Goal: Information Seeking & Learning: Find specific fact

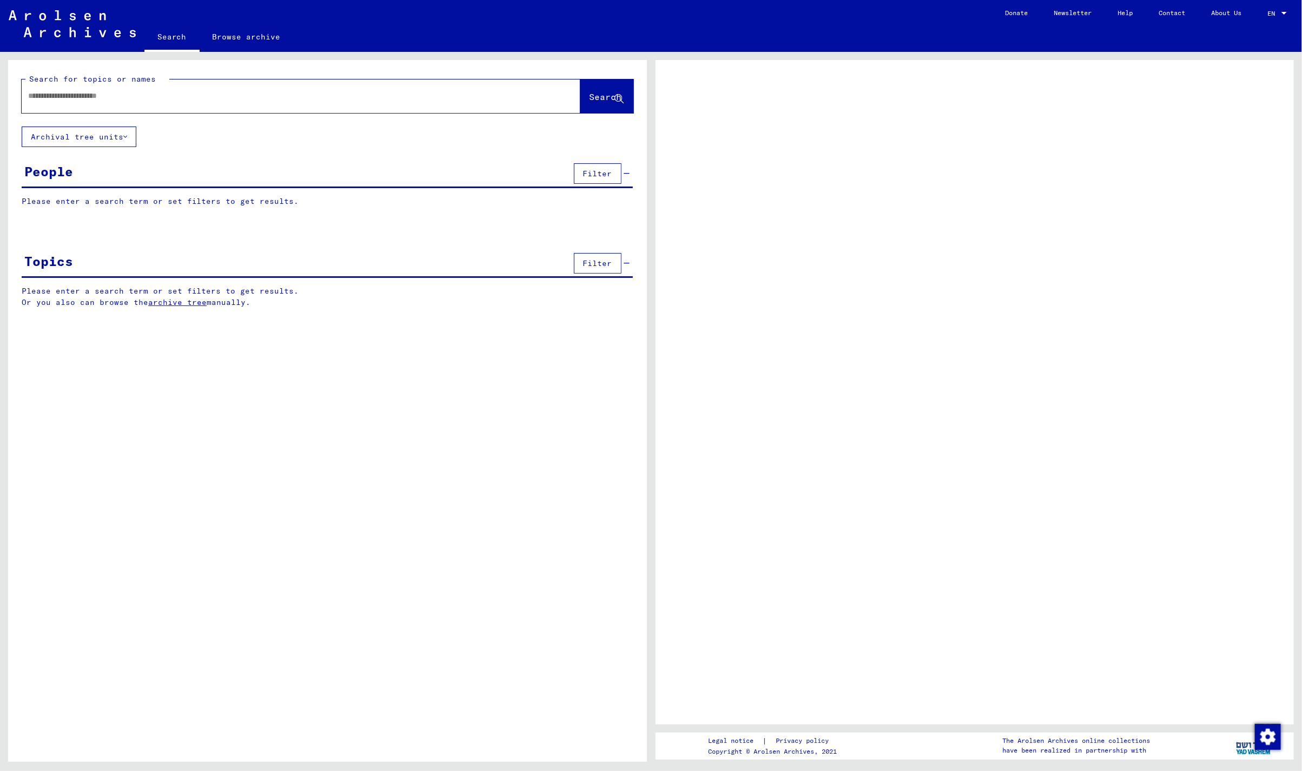
click at [113, 99] on input "text" at bounding box center [291, 95] width 526 height 11
drag, startPoint x: 120, startPoint y: 95, endPoint x: 0, endPoint y: 105, distance: 120.4
click at [0, 105] on div "**********" at bounding box center [325, 407] width 651 height 710
type input "**********"
click at [601, 170] on span "Filter" at bounding box center [597, 174] width 29 height 10
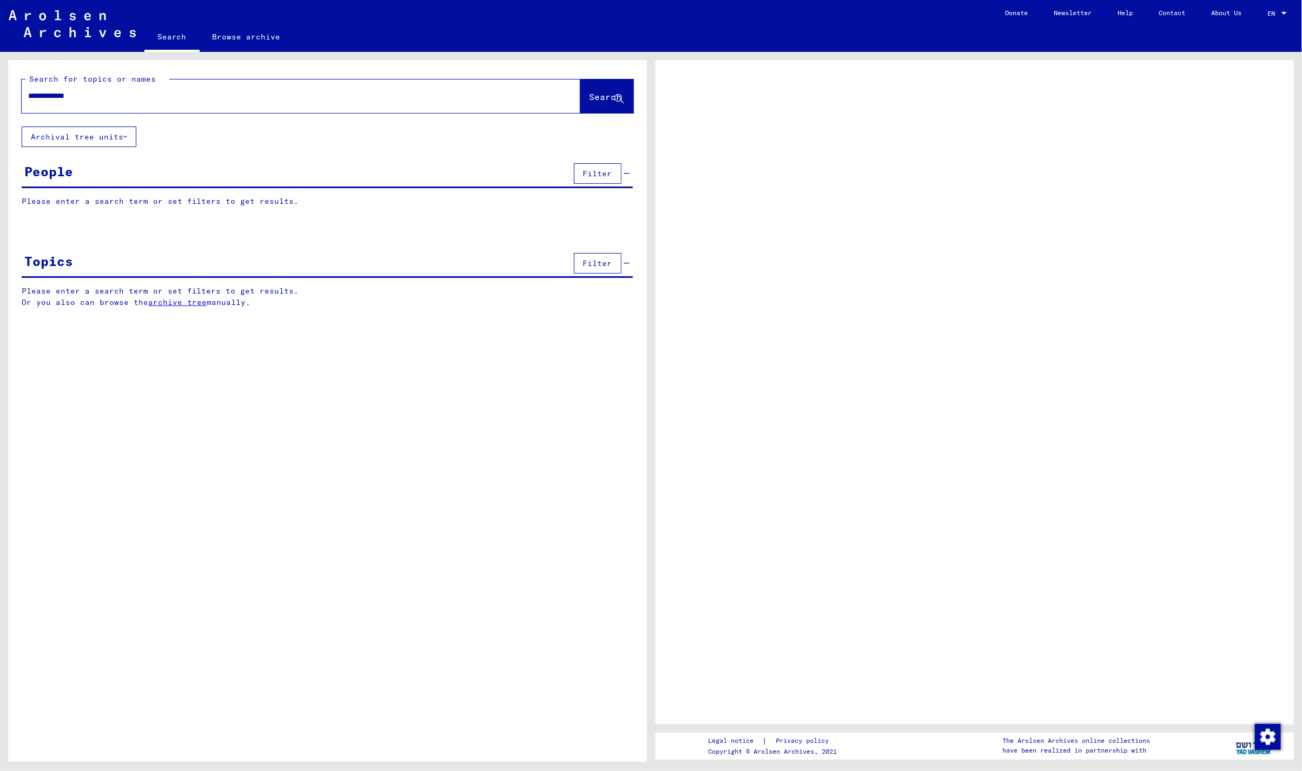
click at [598, 173] on span "Filter" at bounding box center [597, 174] width 29 height 10
click at [629, 172] on div "People Filter" at bounding box center [327, 175] width 611 height 28
click at [149, 137] on div "**********" at bounding box center [327, 192] width 639 height 264
click at [127, 135] on icon at bounding box center [125, 137] width 4 height 8
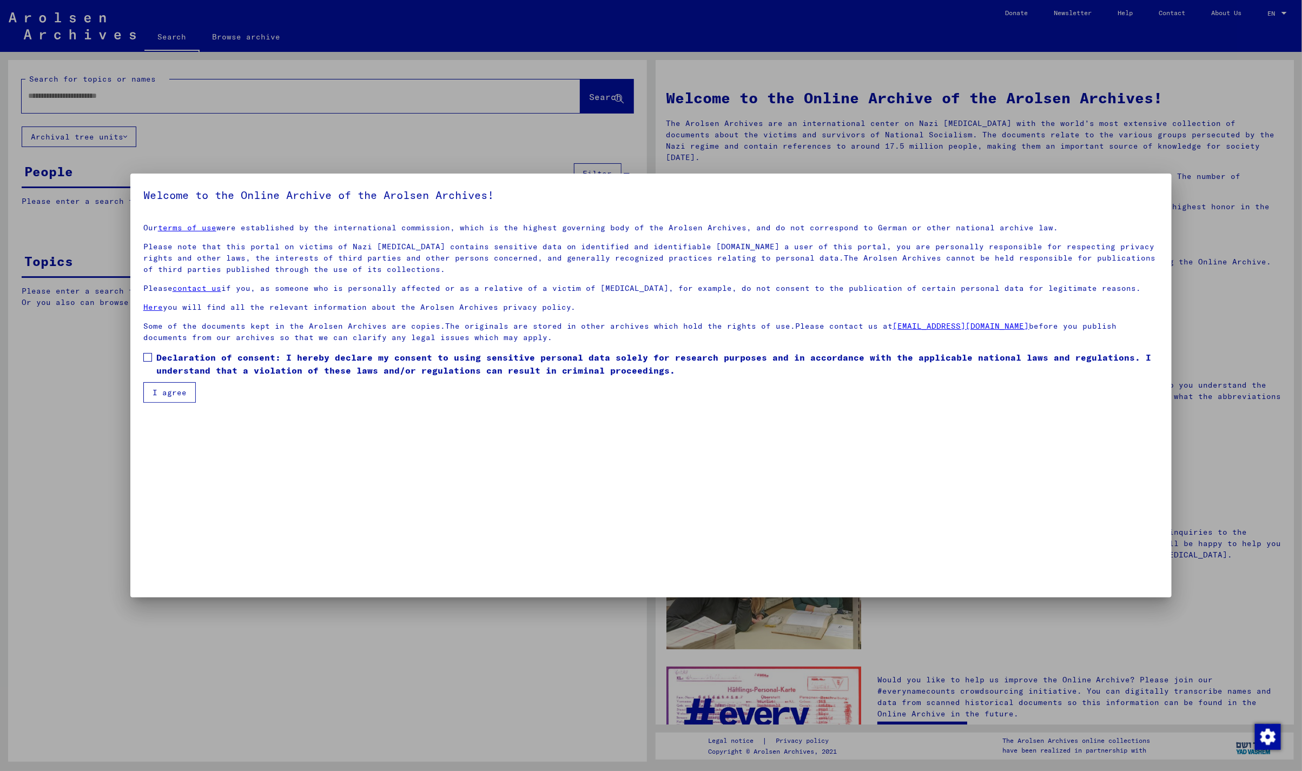
click at [146, 351] on label "Declaration of consent: I hereby declare my consent to using sensitive personal…" at bounding box center [651, 364] width 1016 height 26
drag, startPoint x: 152, startPoint y: 386, endPoint x: 157, endPoint y: 384, distance: 5.6
click at [157, 384] on button "I agree" at bounding box center [169, 392] width 52 height 21
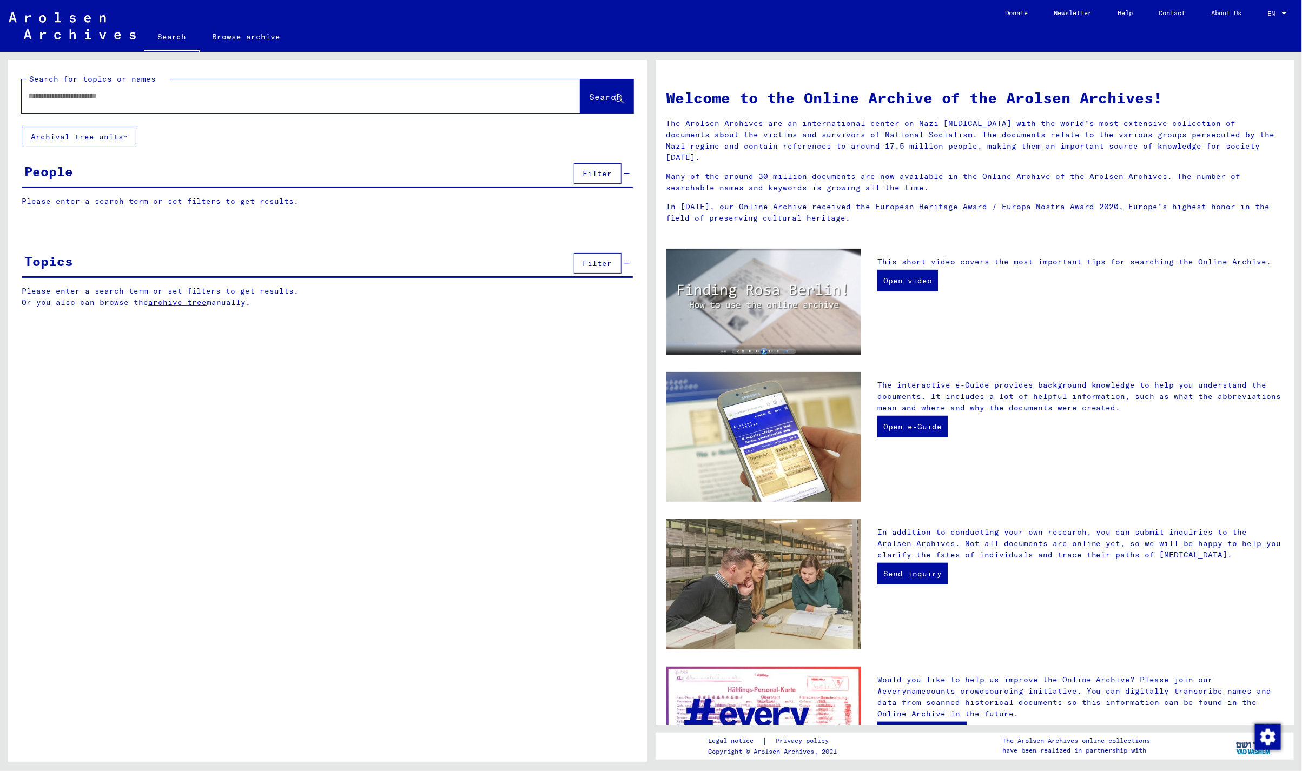
click at [177, 91] on input "text" at bounding box center [288, 95] width 520 height 11
type input "**********"
click at [592, 96] on span "Search" at bounding box center [605, 96] width 32 height 11
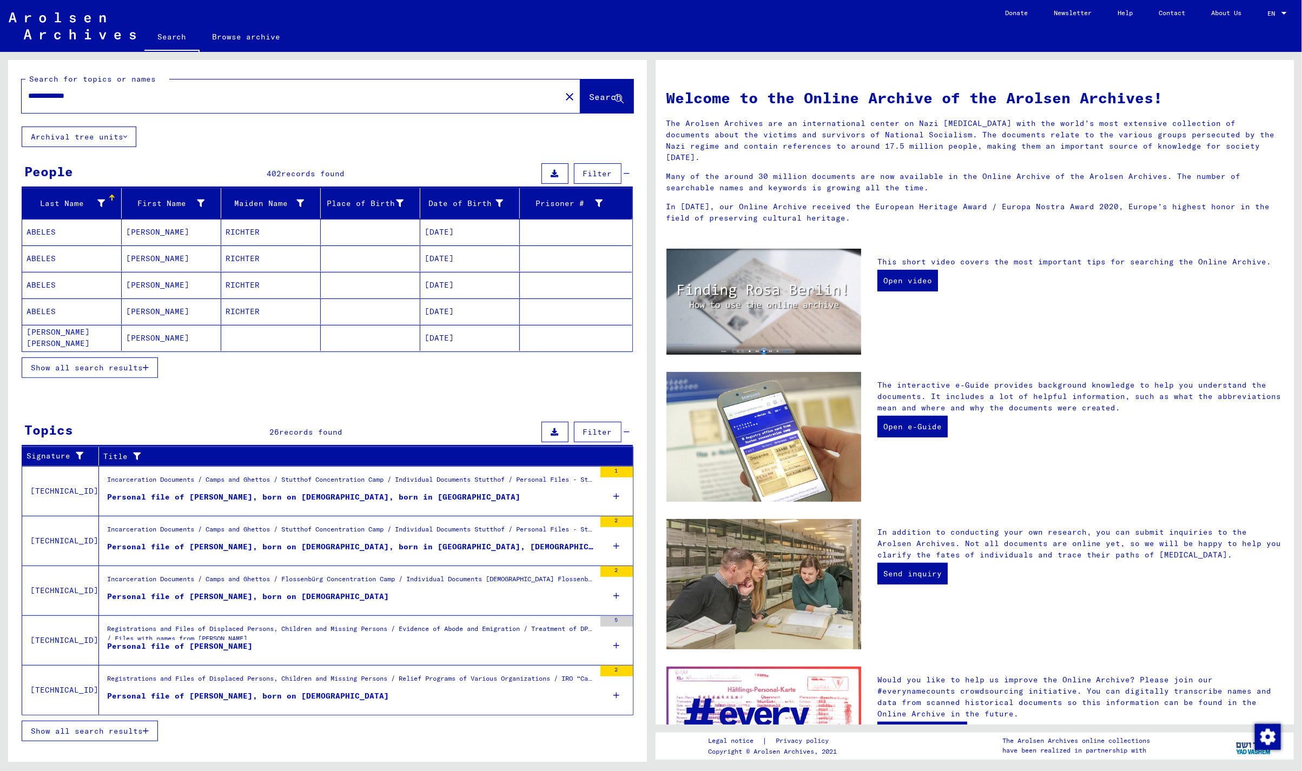
click at [158, 334] on mat-cell "[PERSON_NAME]" at bounding box center [171, 338] width 99 height 26
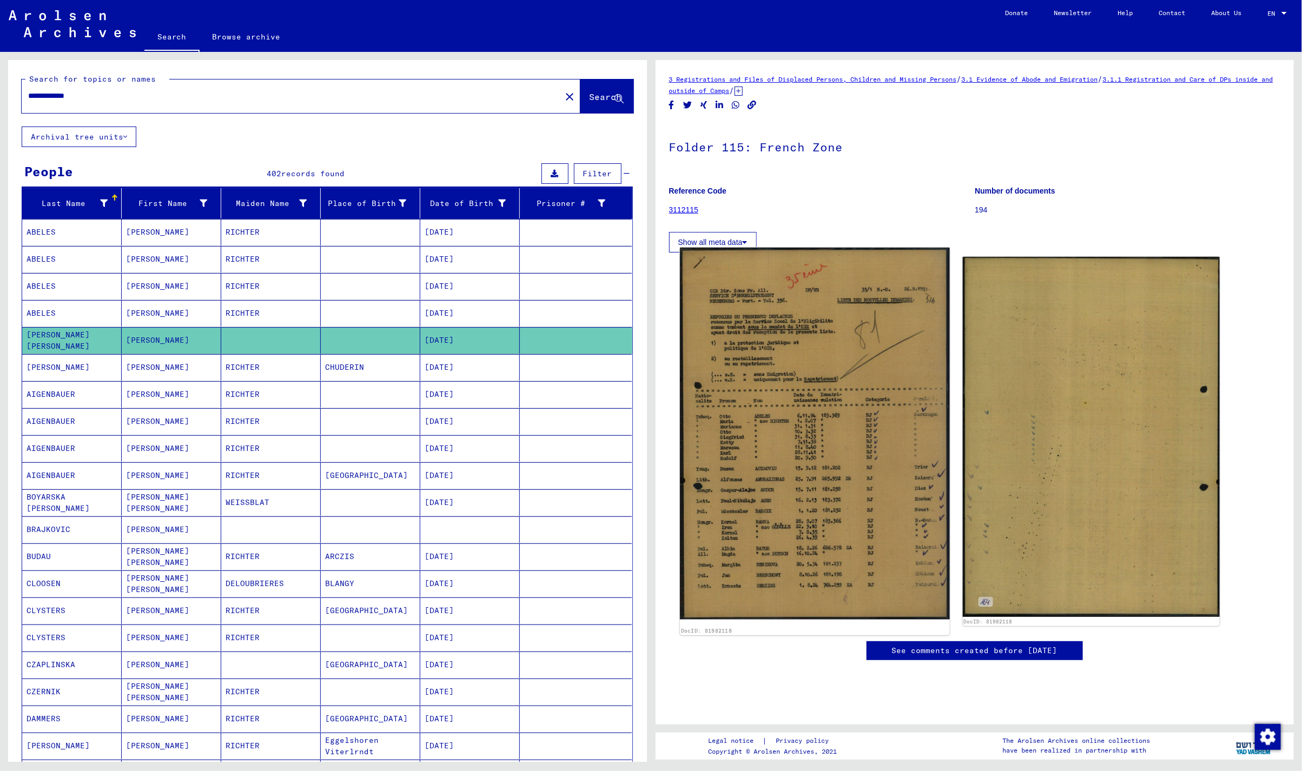
click at [831, 419] on img at bounding box center [815, 434] width 270 height 372
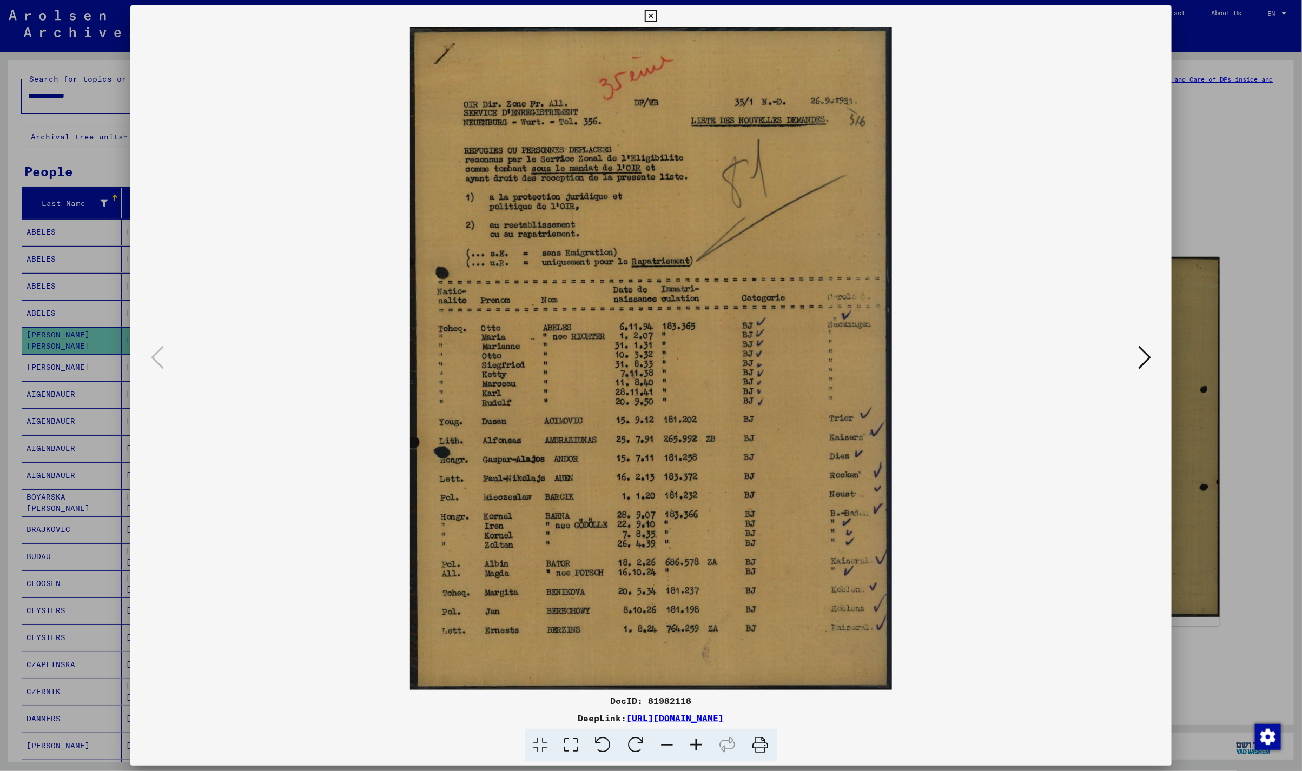
click at [652, 18] on icon at bounding box center [651, 16] width 12 height 13
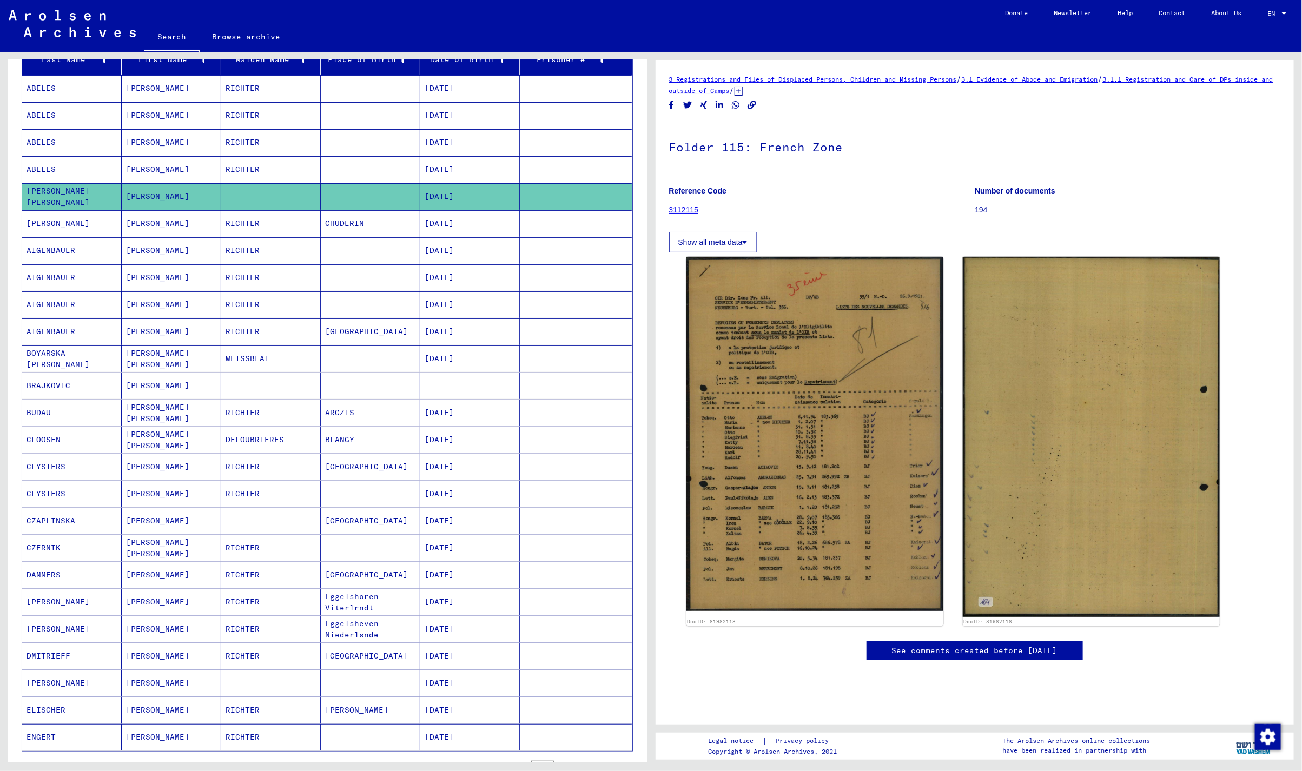
scroll to position [216, 0]
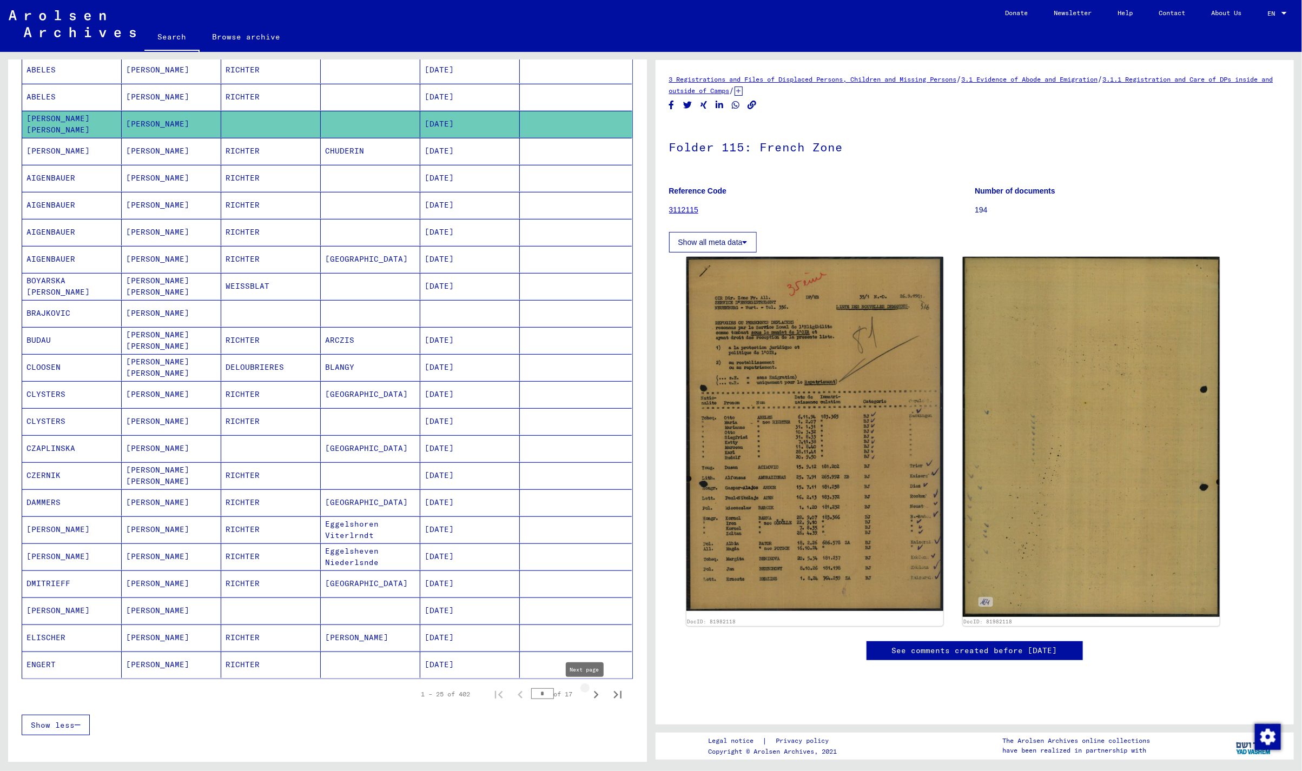
click at [588, 697] on icon "Next page" at bounding box center [595, 694] width 15 height 15
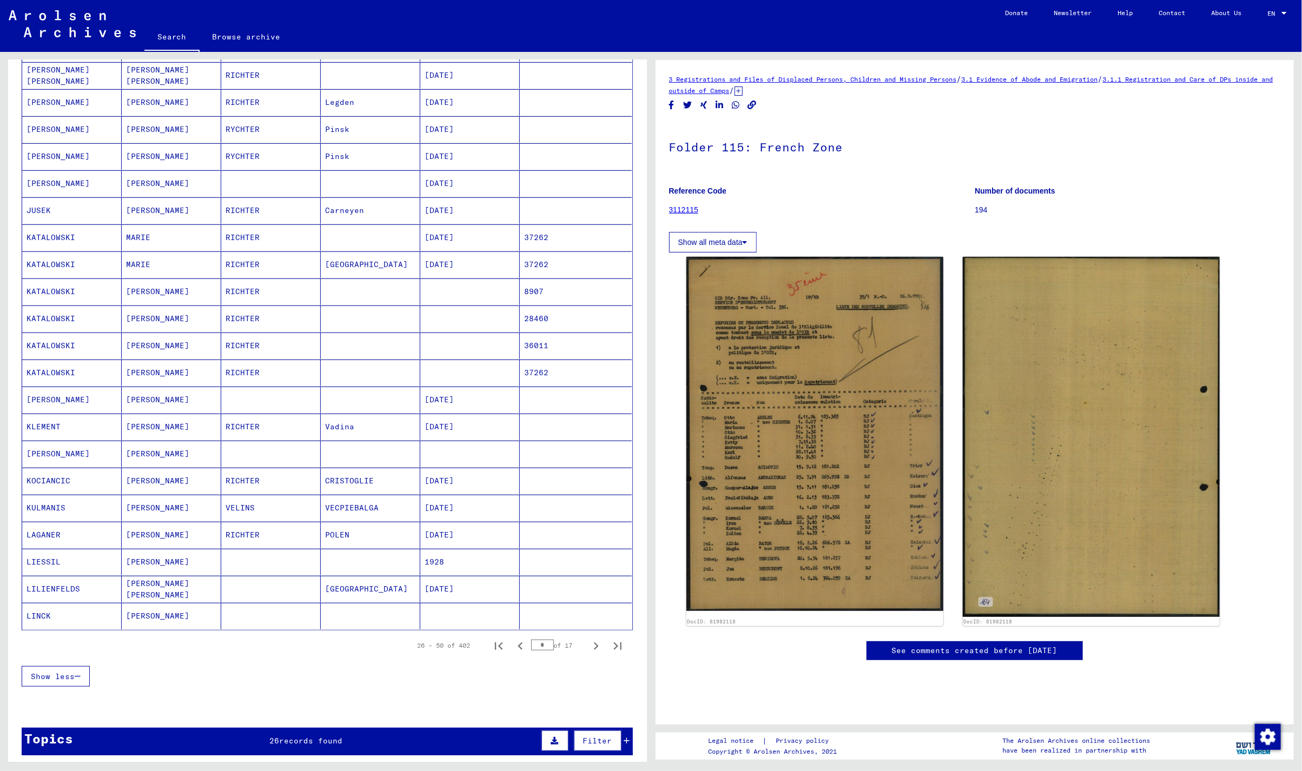
scroll to position [288, 0]
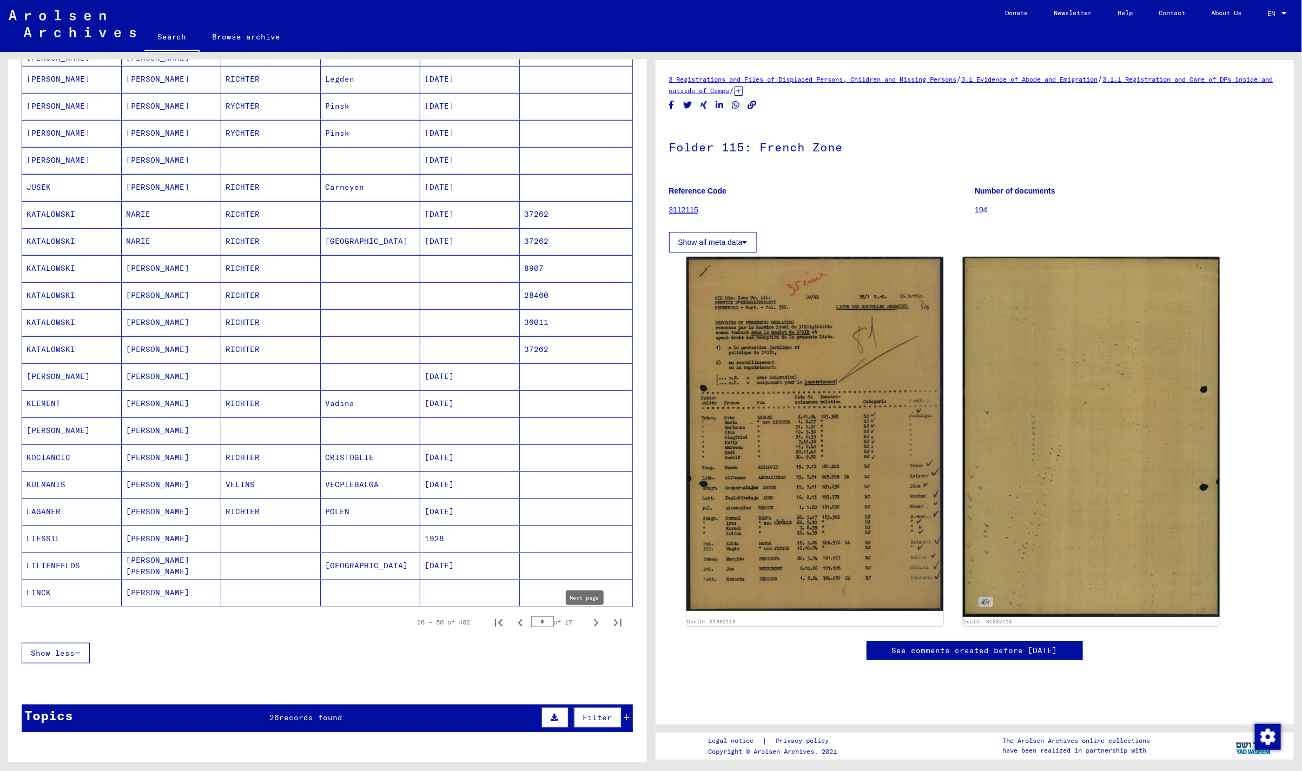
click at [588, 629] on icon "Next page" at bounding box center [595, 622] width 15 height 15
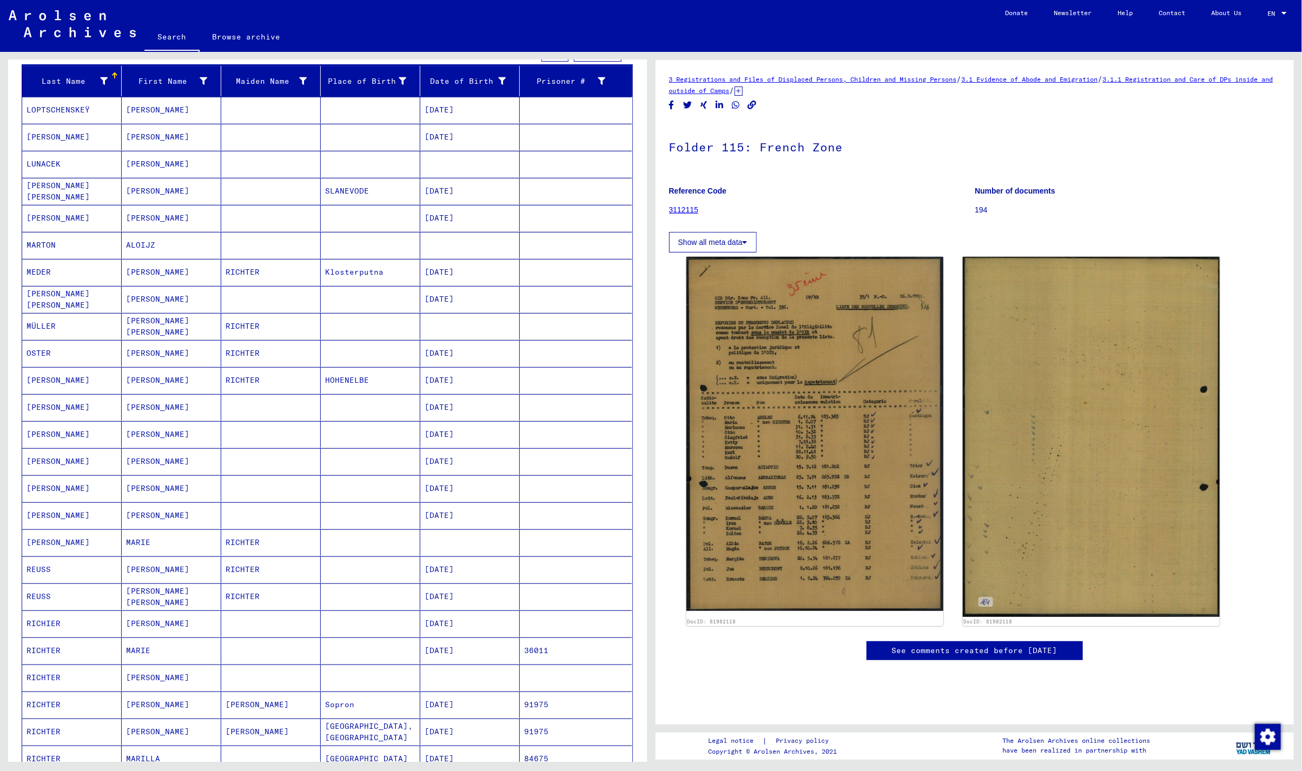
scroll to position [144, 0]
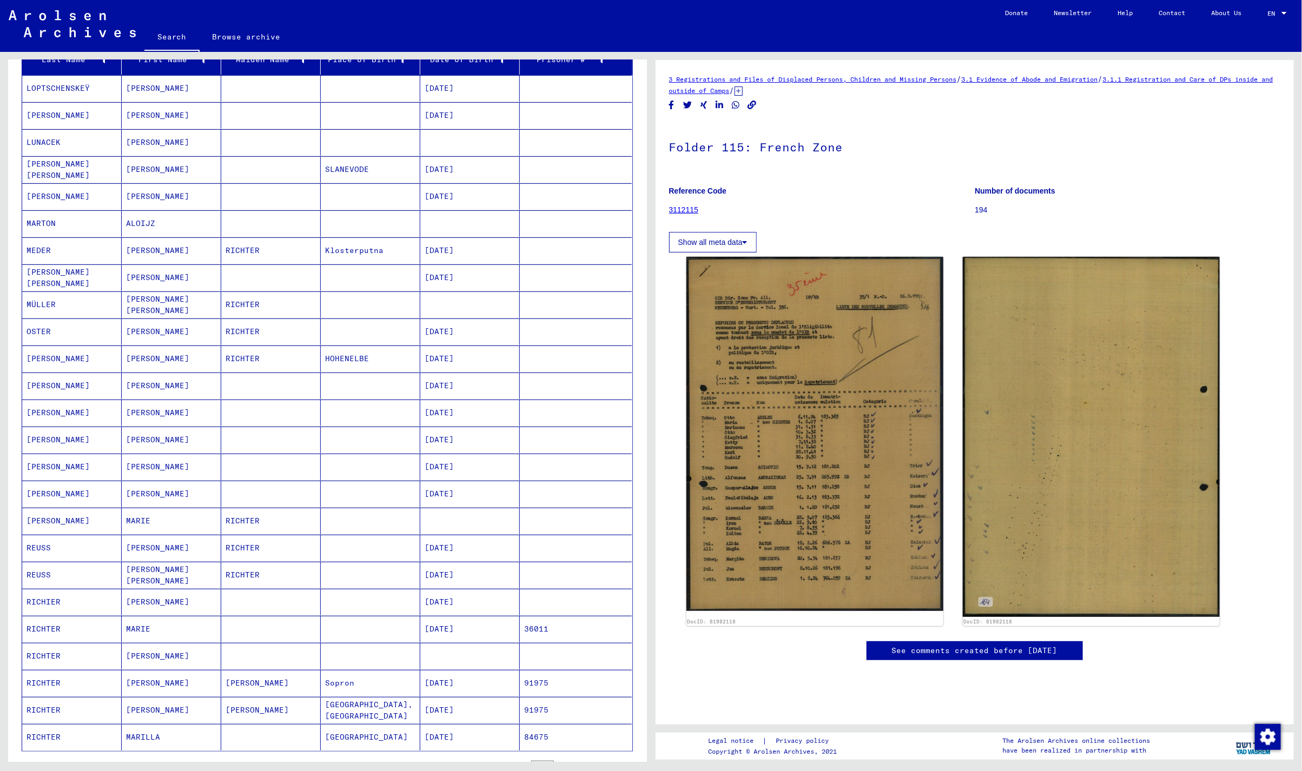
click at [190, 650] on mat-cell "[PERSON_NAME]" at bounding box center [171, 656] width 99 height 26
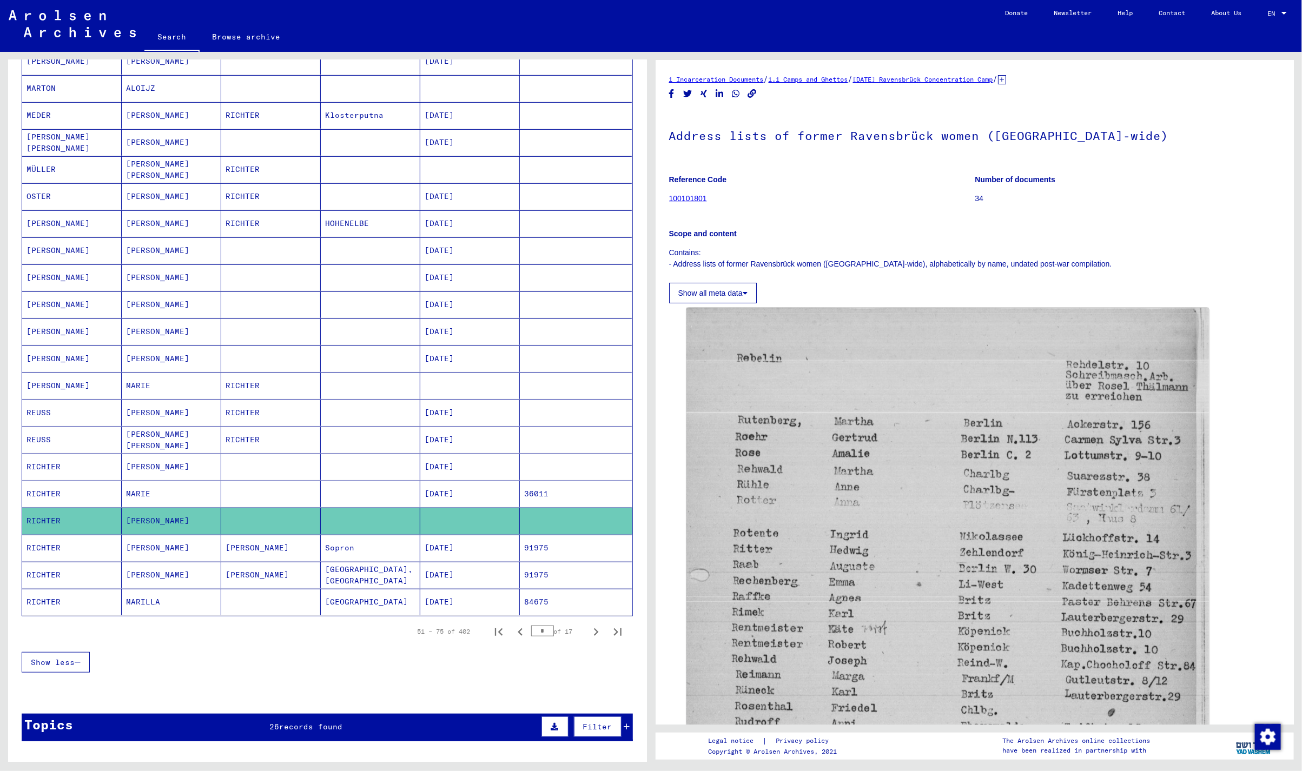
scroll to position [288, 0]
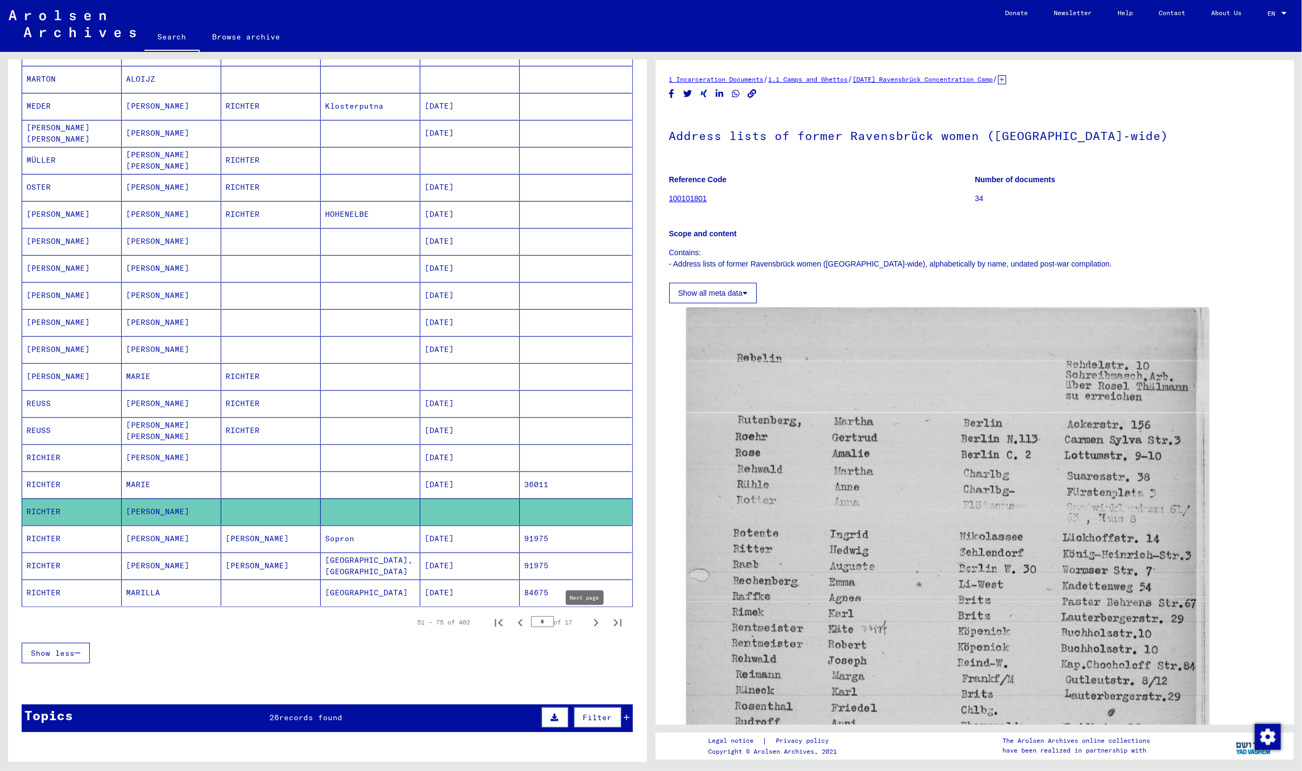
click at [588, 622] on icon "Next page" at bounding box center [595, 622] width 15 height 15
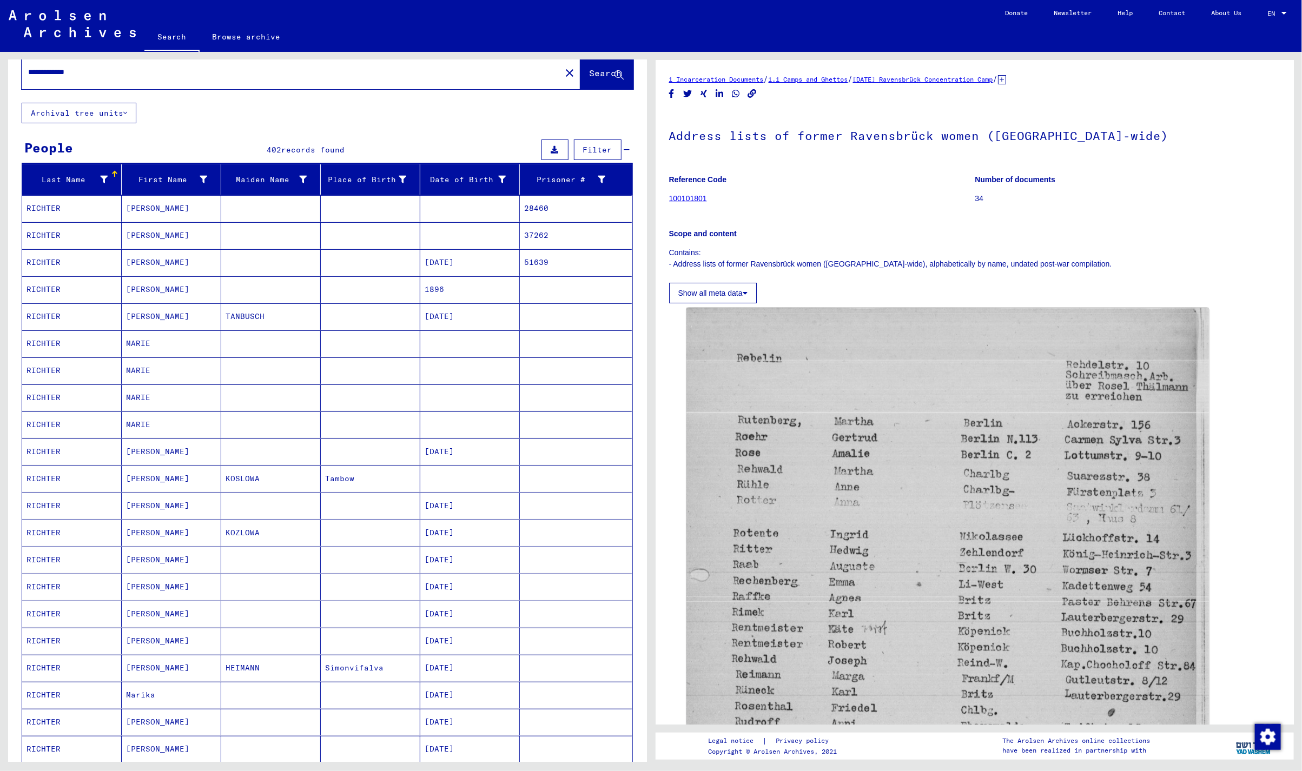
scroll to position [0, 0]
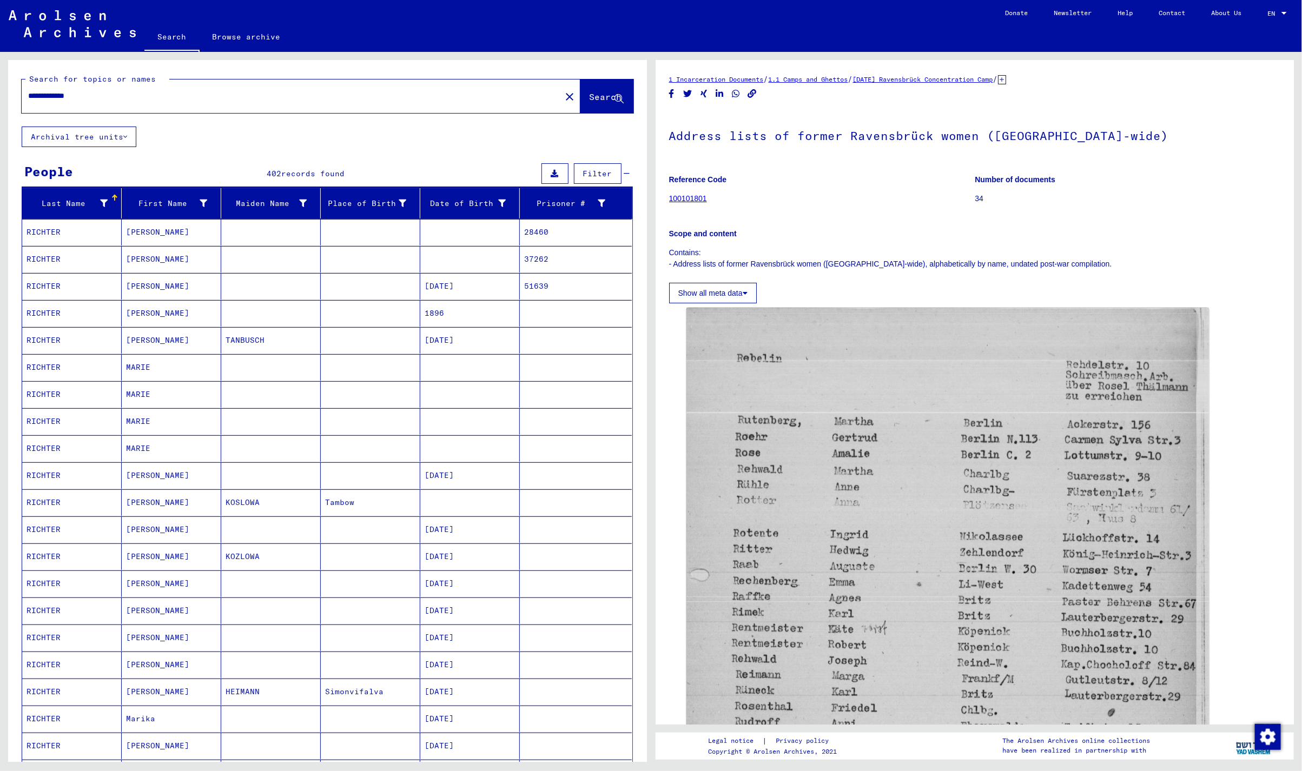
click at [166, 236] on mat-cell "[PERSON_NAME]" at bounding box center [171, 232] width 99 height 26
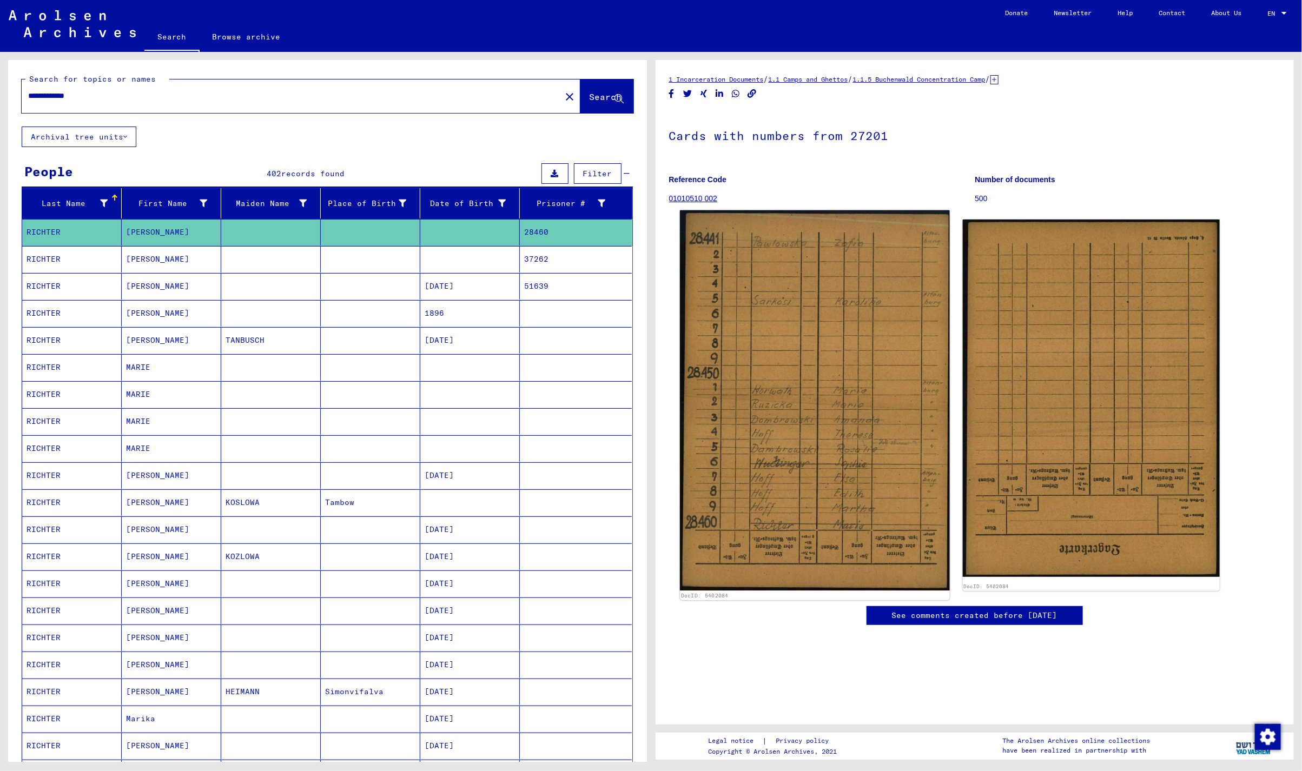
click at [828, 440] on img at bounding box center [815, 400] width 270 height 381
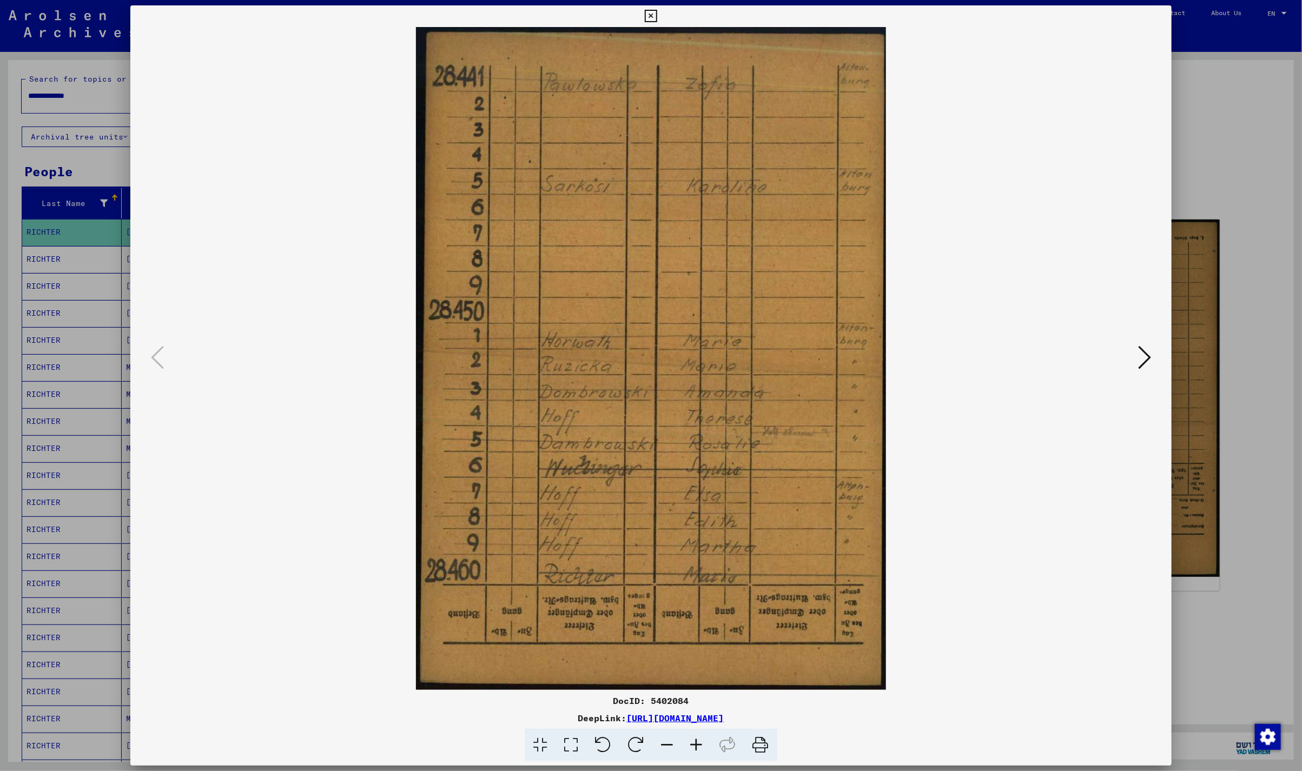
click at [653, 17] on icon at bounding box center [651, 16] width 12 height 13
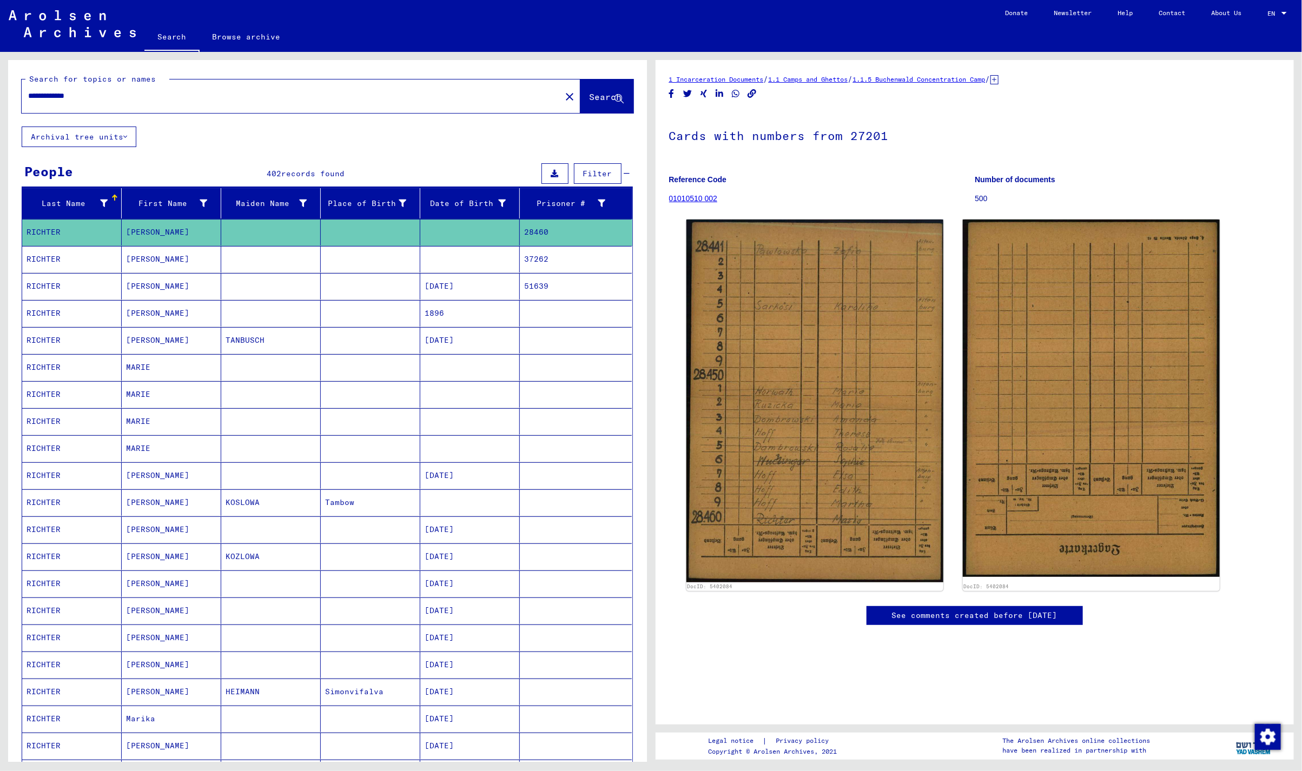
click at [998, 78] on icon at bounding box center [994, 79] width 8 height 9
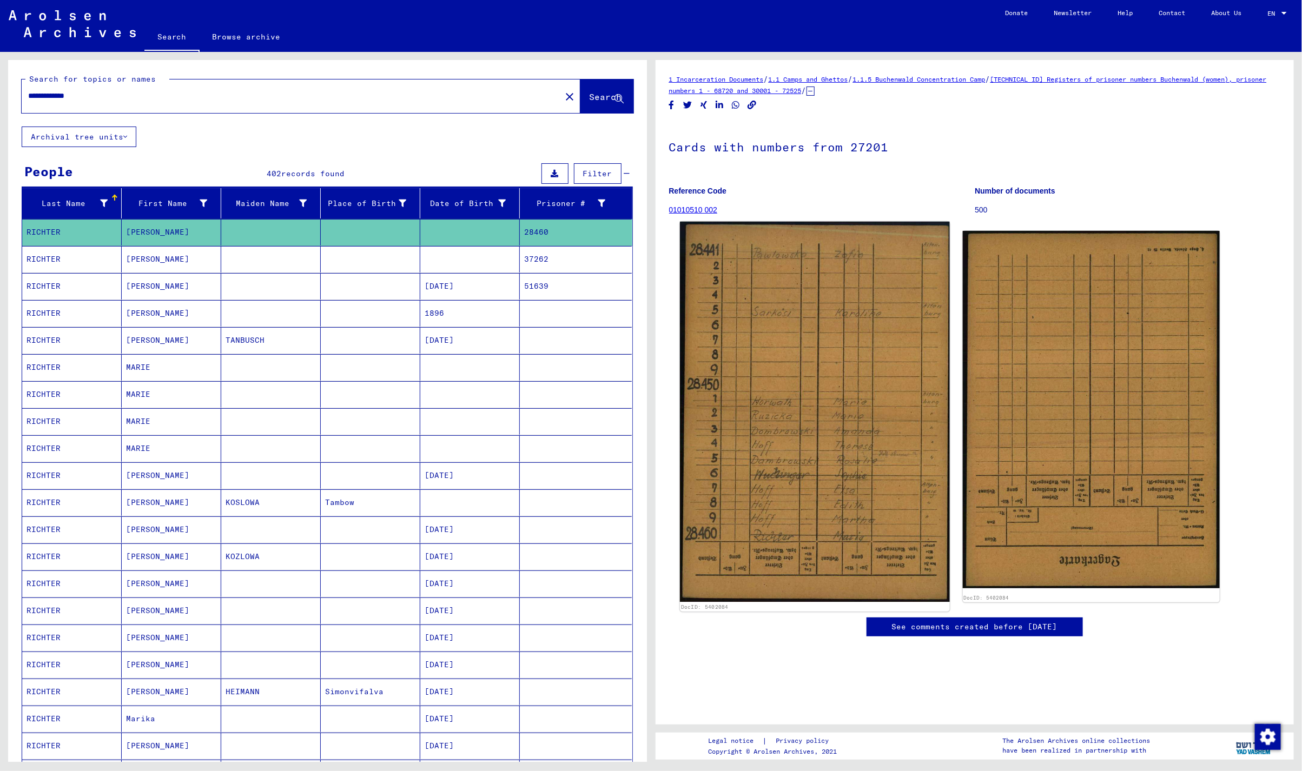
click at [840, 323] on img at bounding box center [815, 412] width 270 height 381
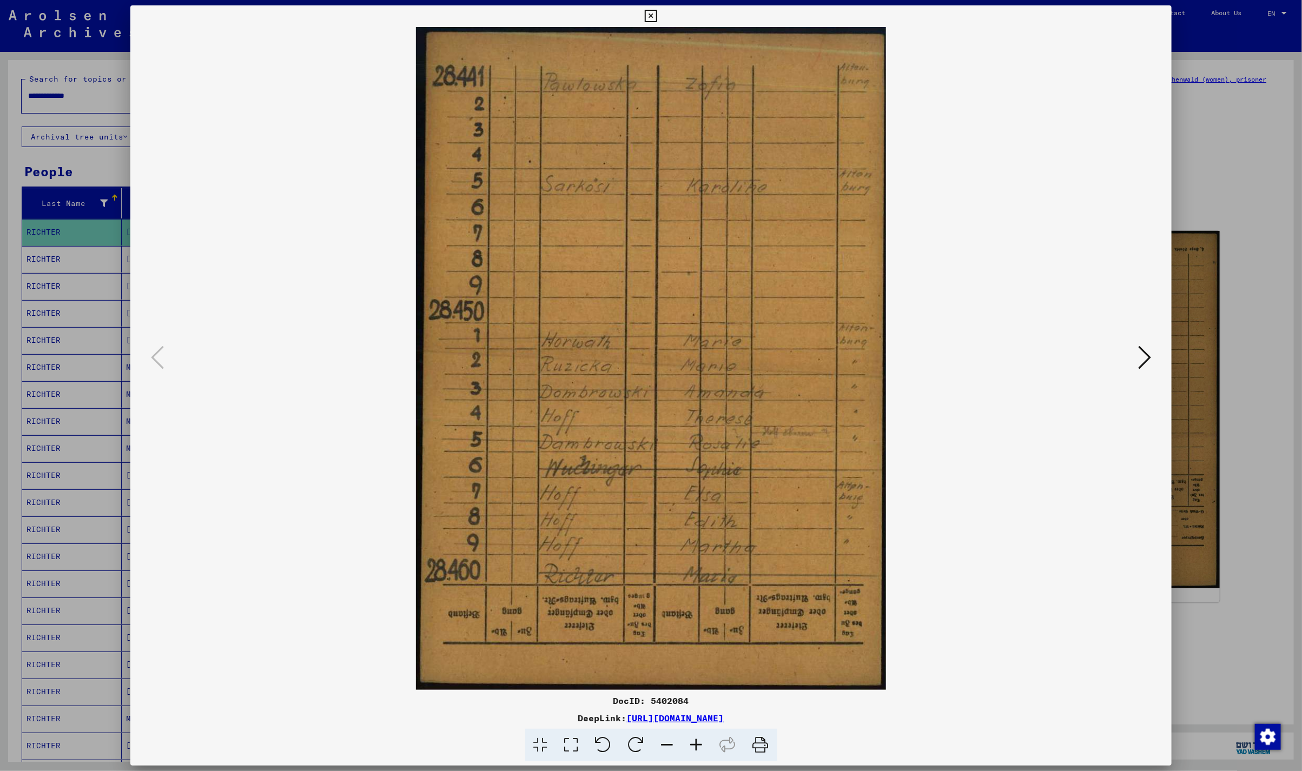
click at [648, 16] on icon at bounding box center [651, 16] width 12 height 13
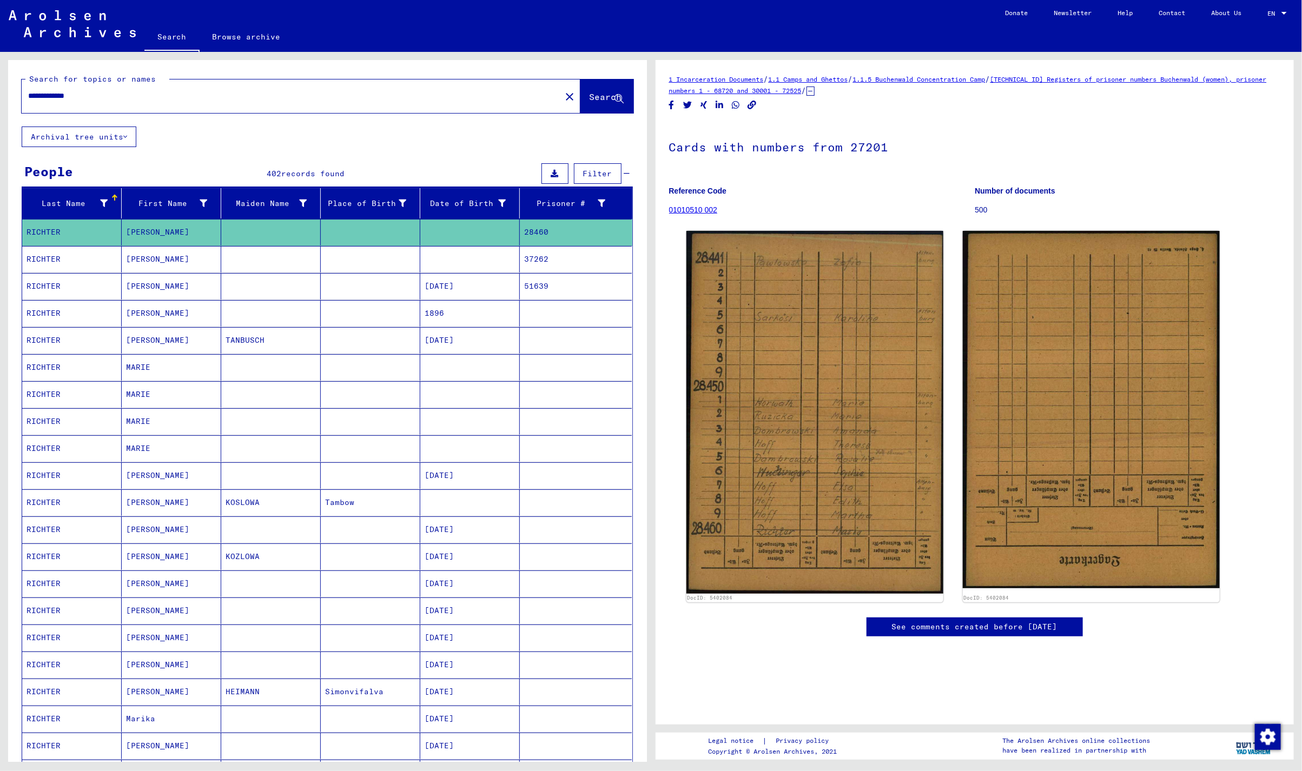
click at [170, 366] on mat-cell "MARIE" at bounding box center [171, 367] width 99 height 26
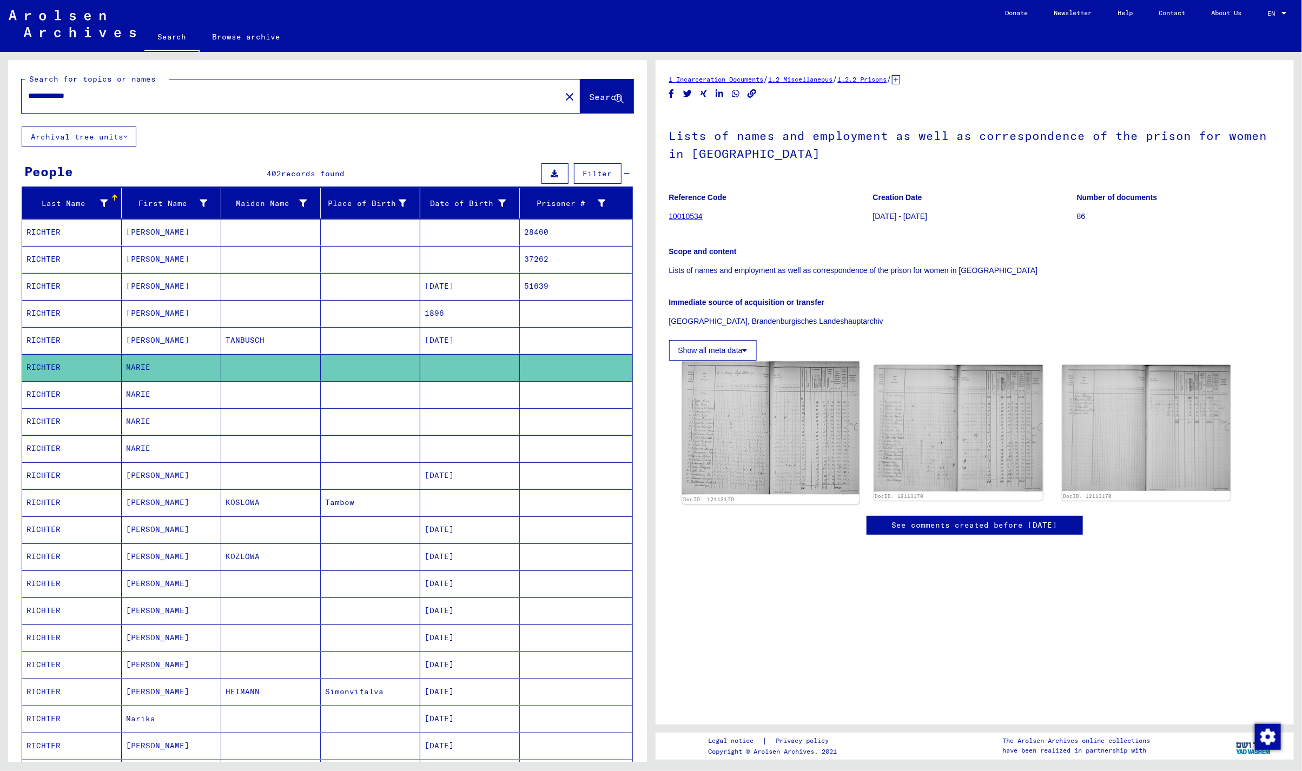
click at [811, 418] on img at bounding box center [770, 428] width 177 height 133
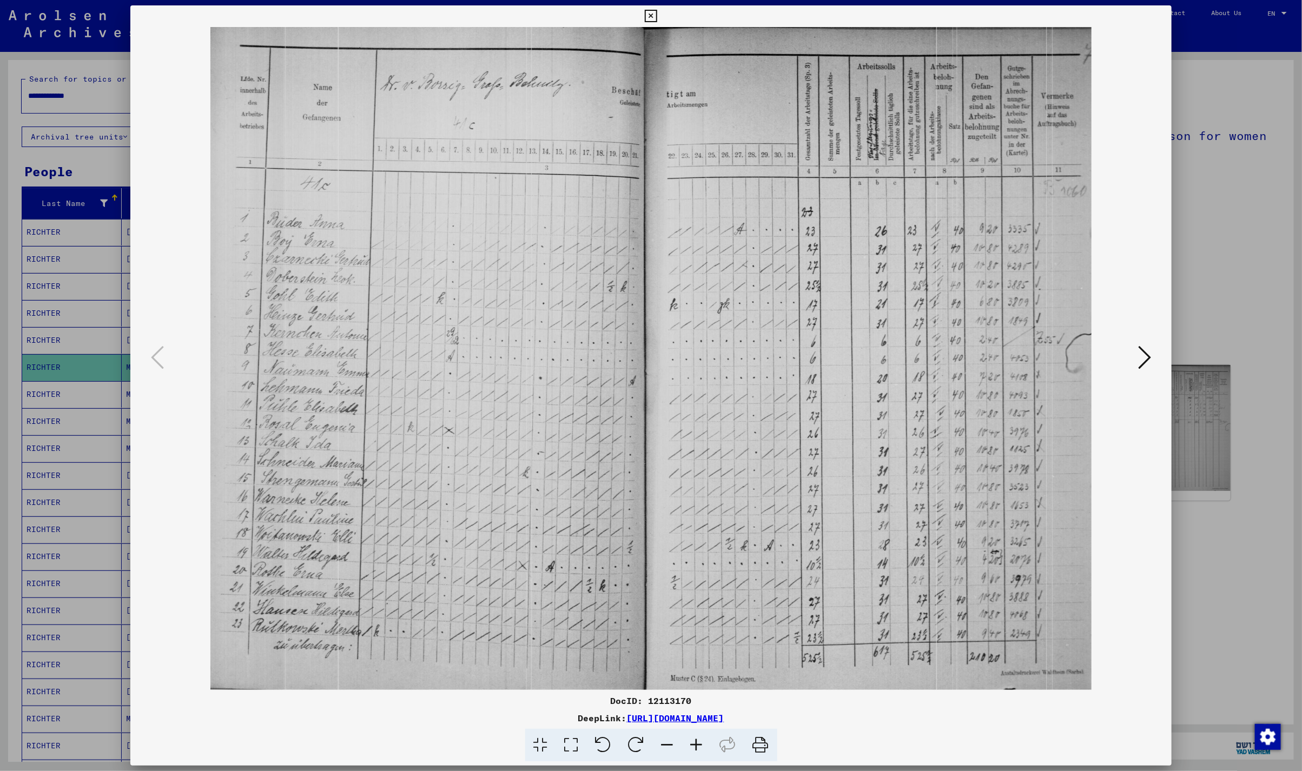
click at [1141, 350] on icon at bounding box center [1144, 357] width 13 height 26
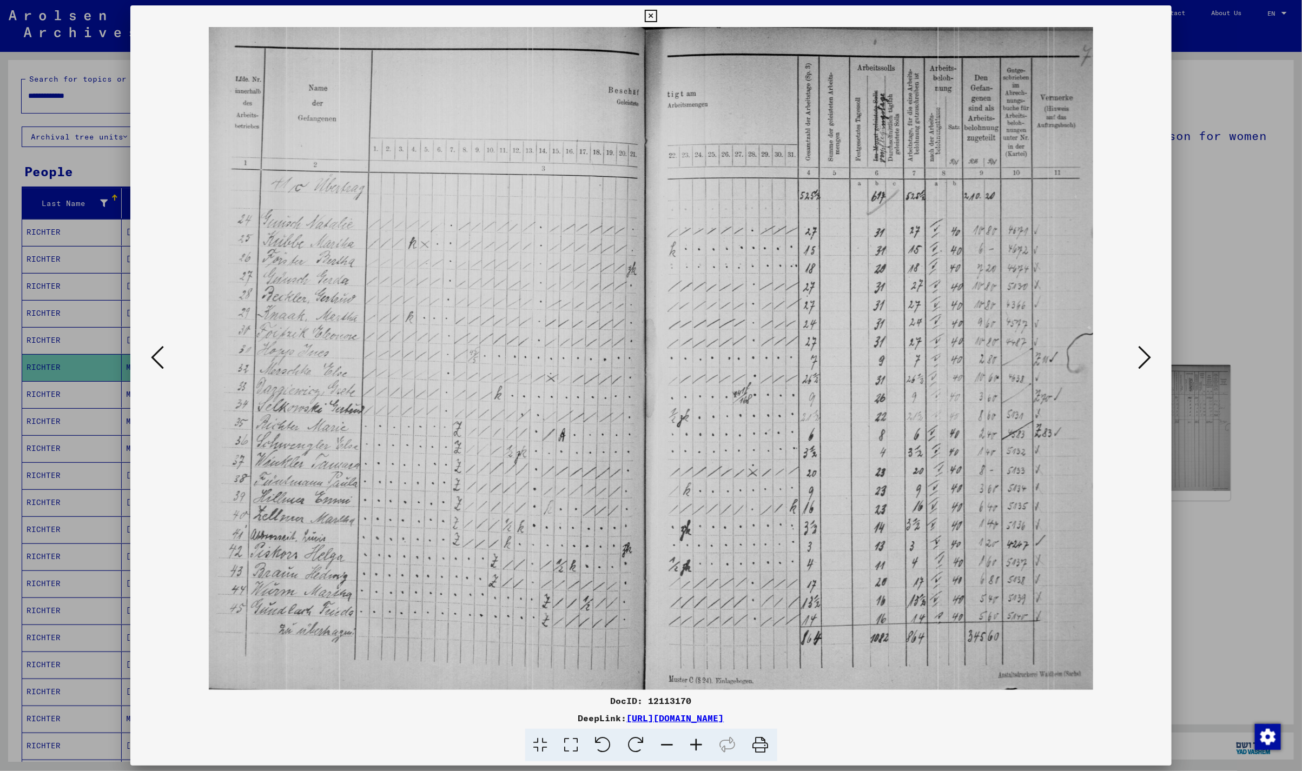
click at [656, 10] on button at bounding box center [650, 16] width 19 height 22
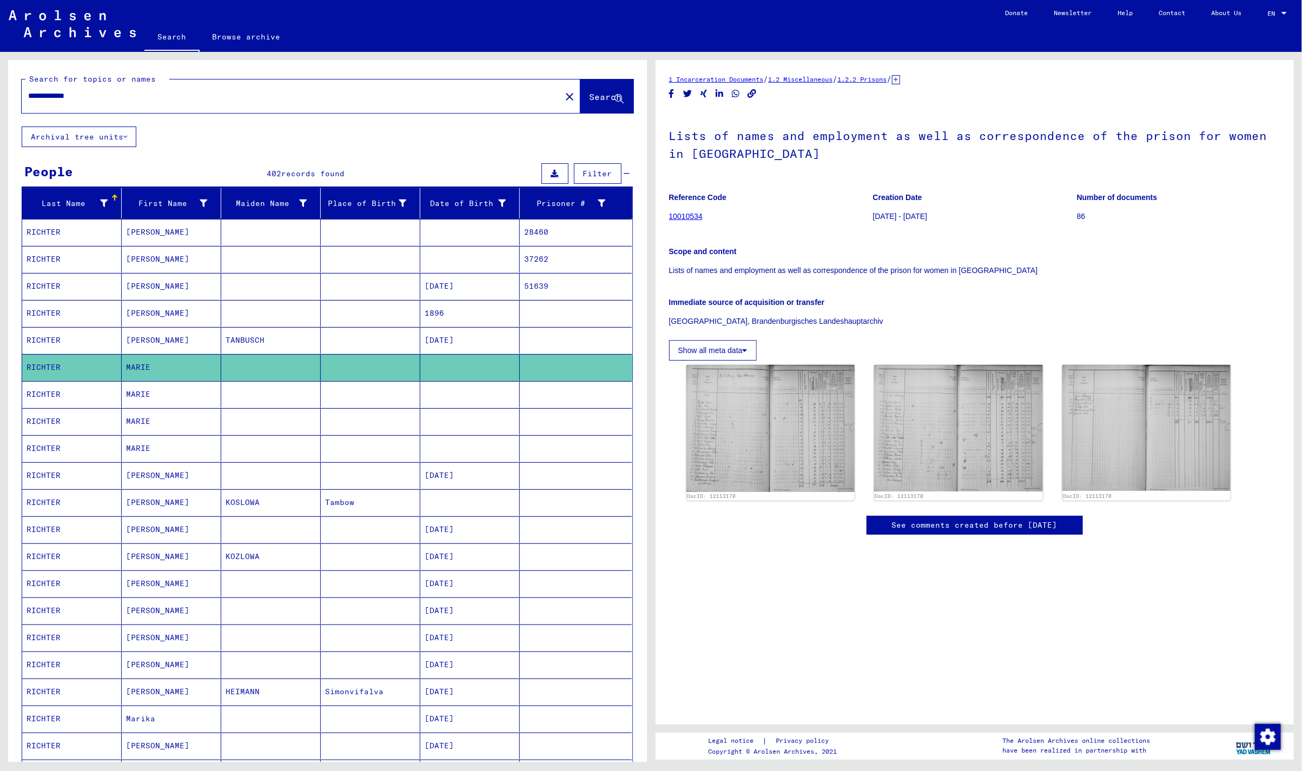
click at [170, 593] on mat-cell "[PERSON_NAME]" at bounding box center [171, 583] width 99 height 26
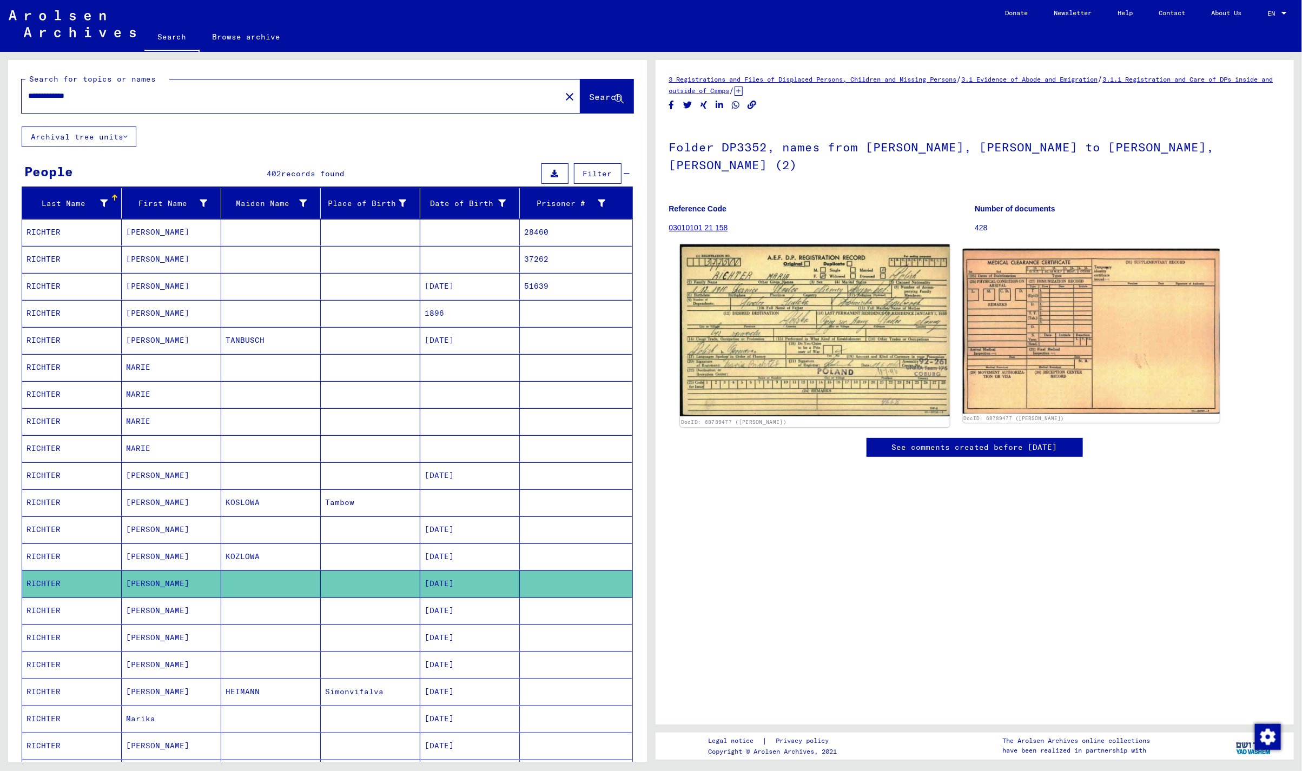
click at [785, 281] on img at bounding box center [815, 330] width 270 height 172
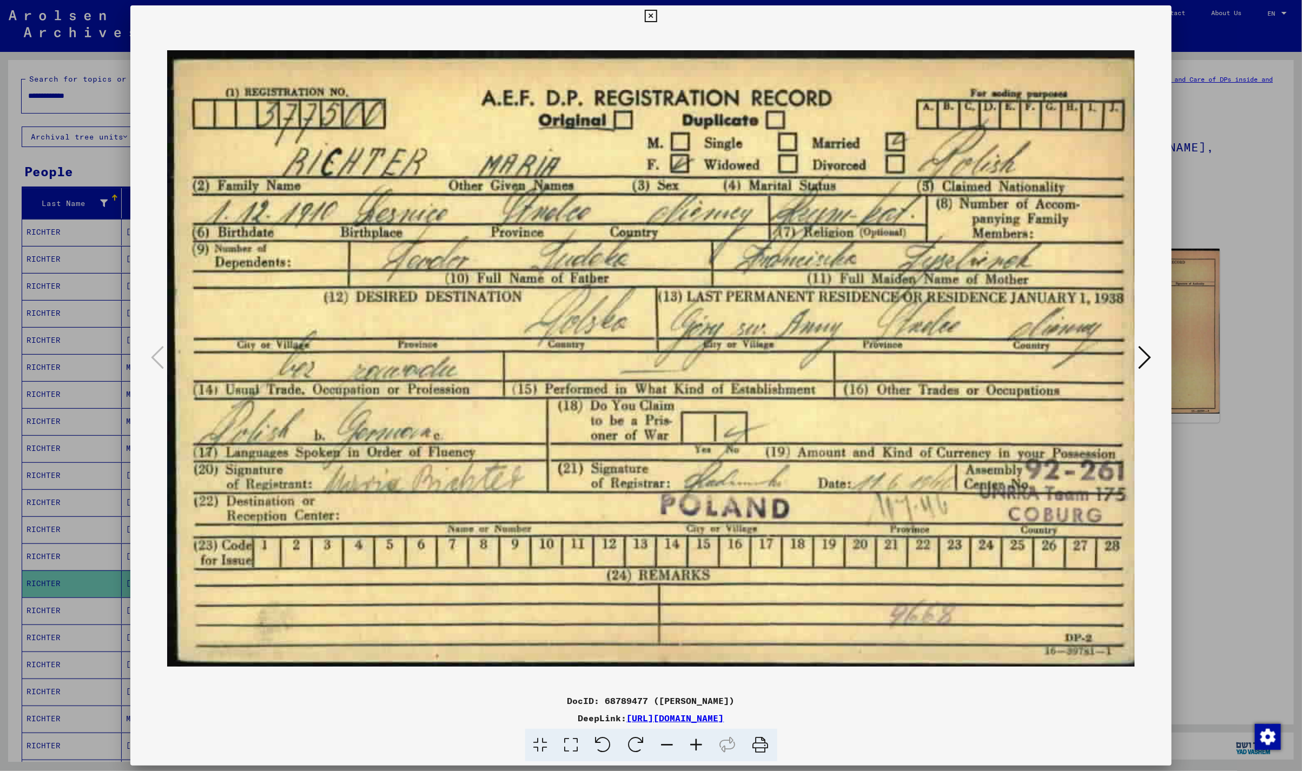
click at [647, 9] on button at bounding box center [650, 16] width 19 height 22
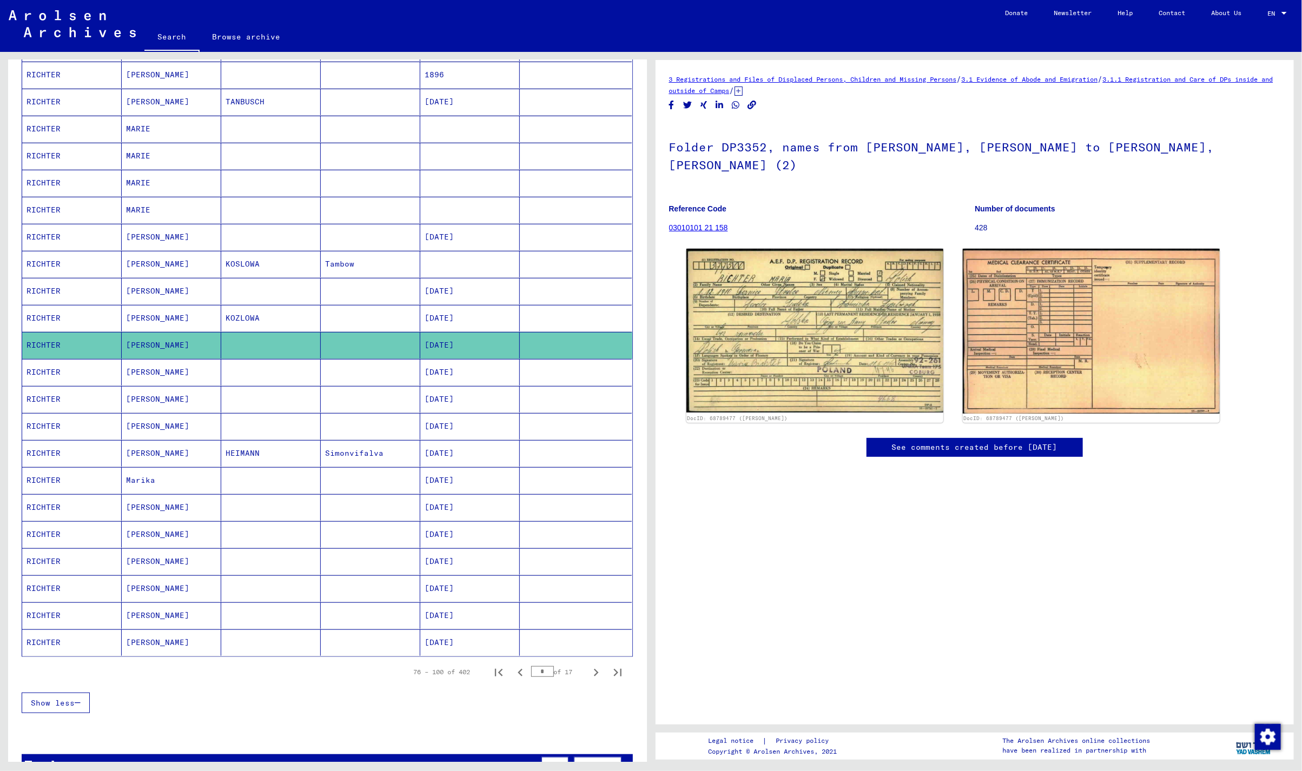
scroll to position [288, 0]
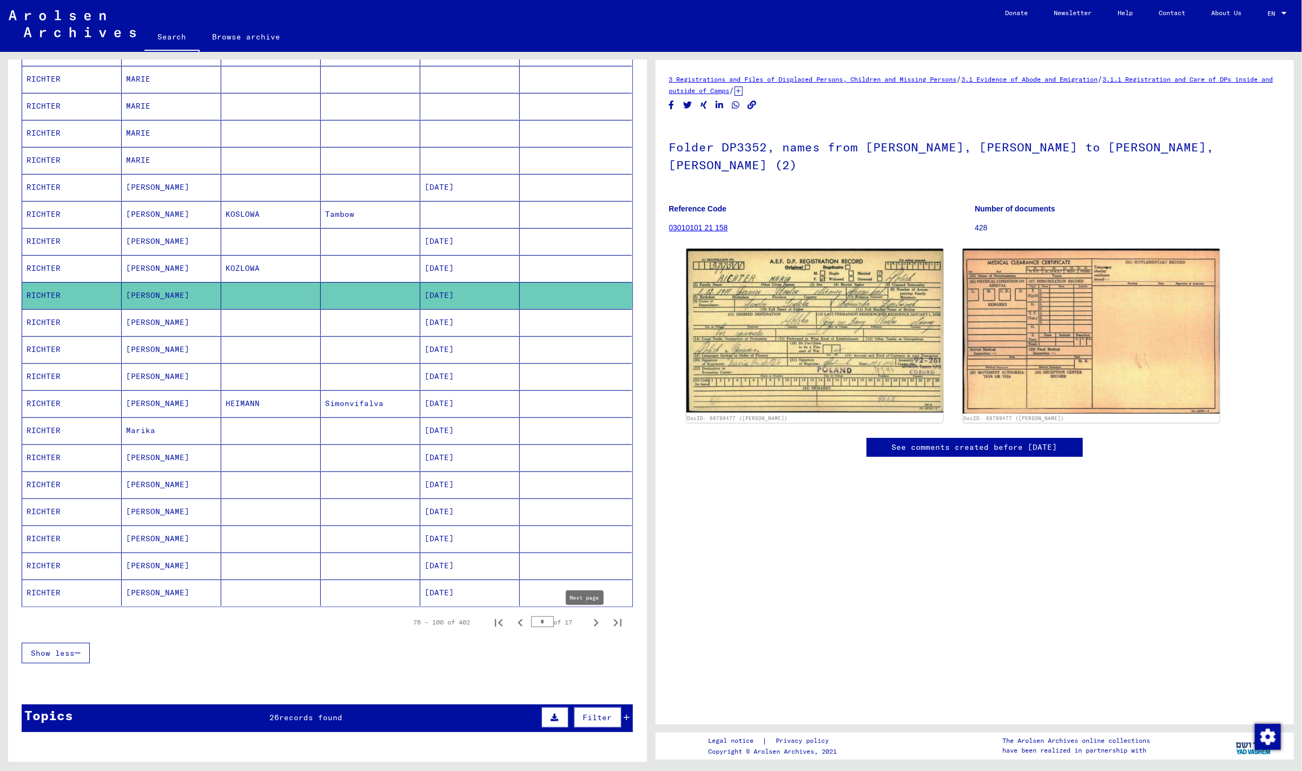
click at [588, 624] on icon "Next page" at bounding box center [595, 622] width 15 height 15
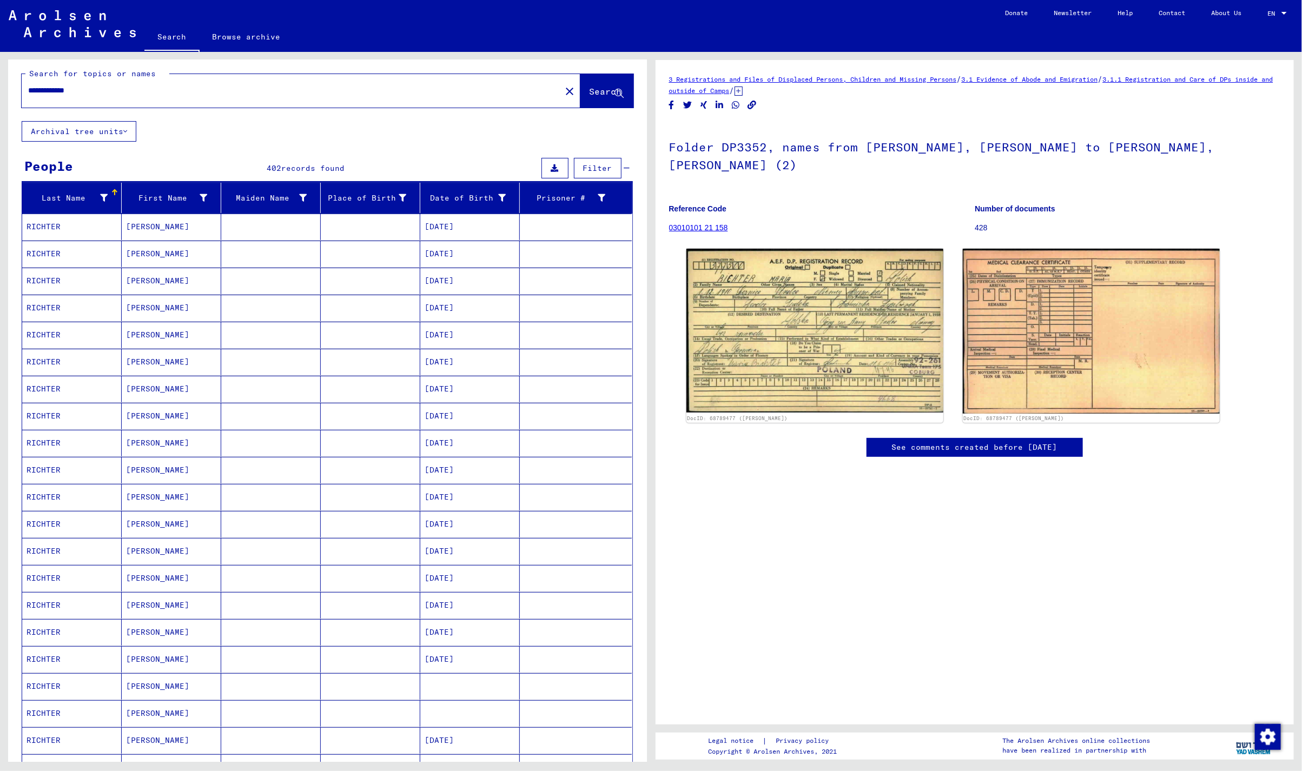
scroll to position [0, 0]
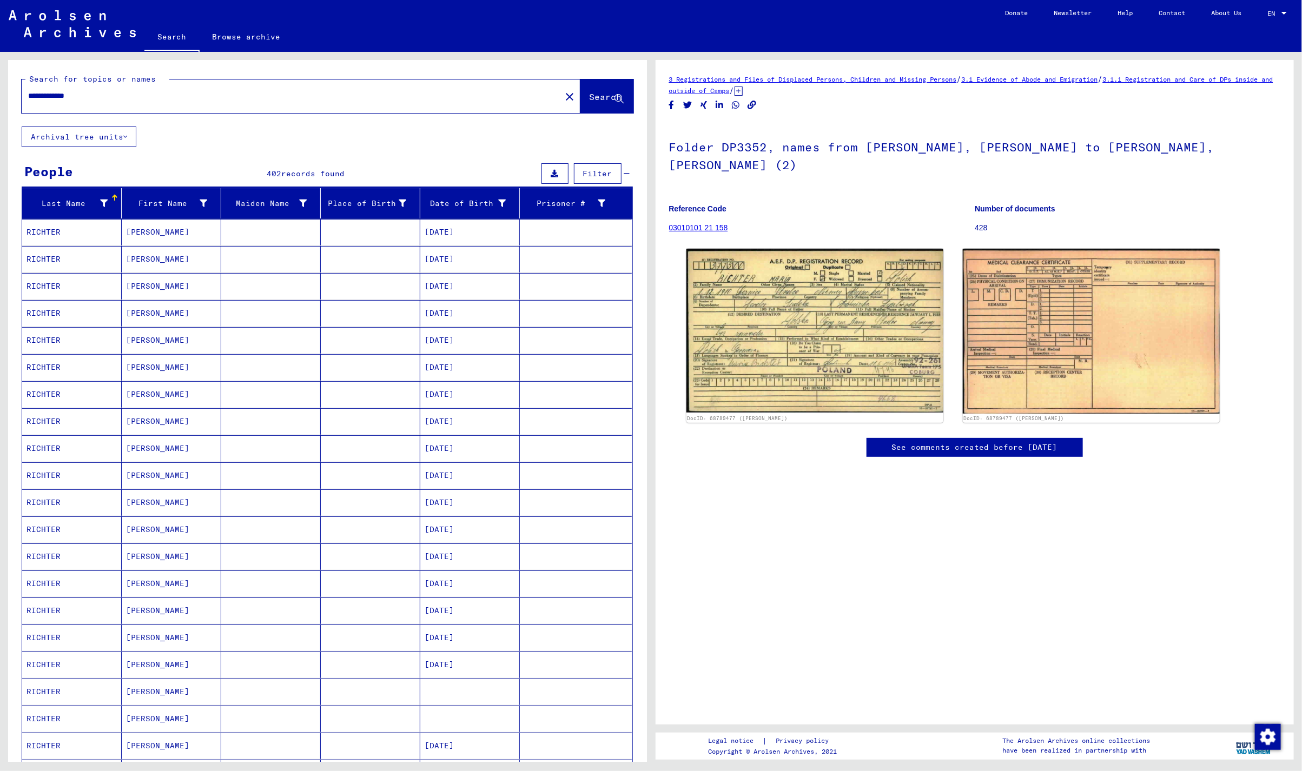
click at [96, 687] on mat-cell "RICHTER" at bounding box center [71, 692] width 99 height 26
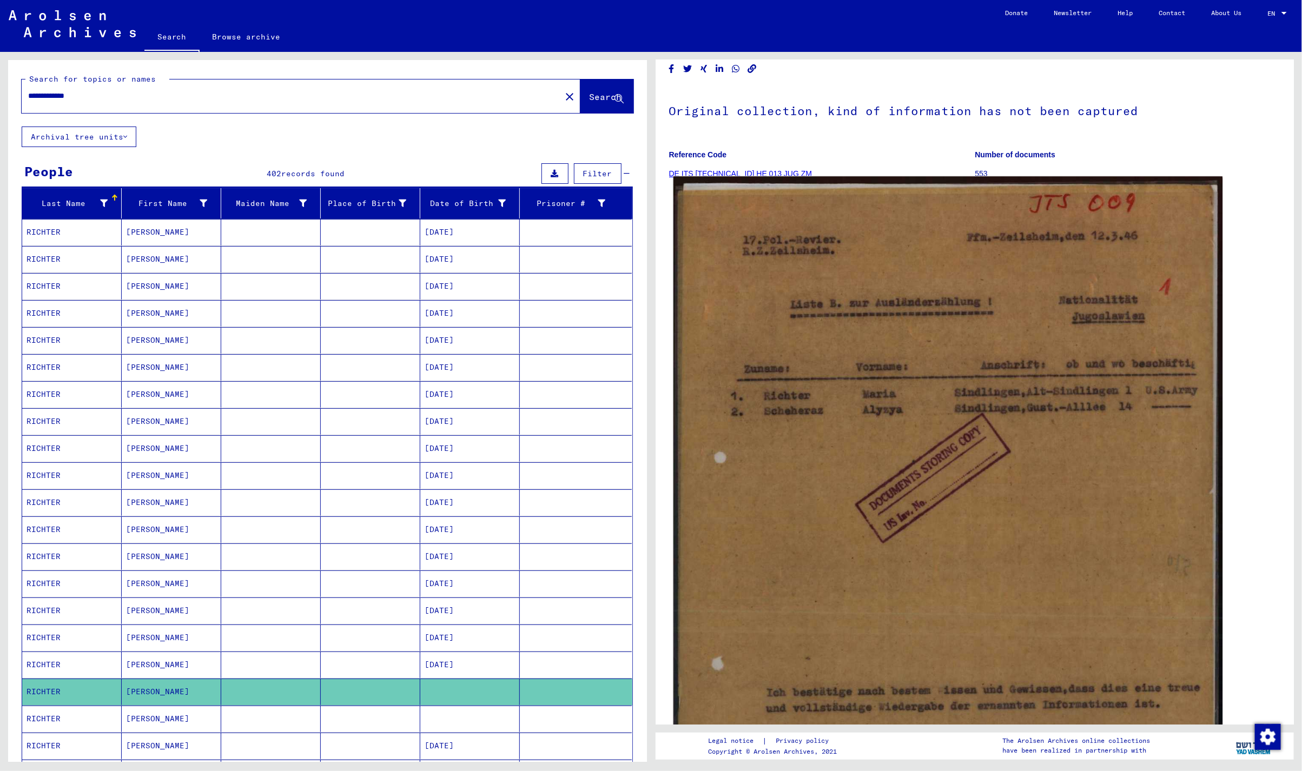
scroll to position [72, 0]
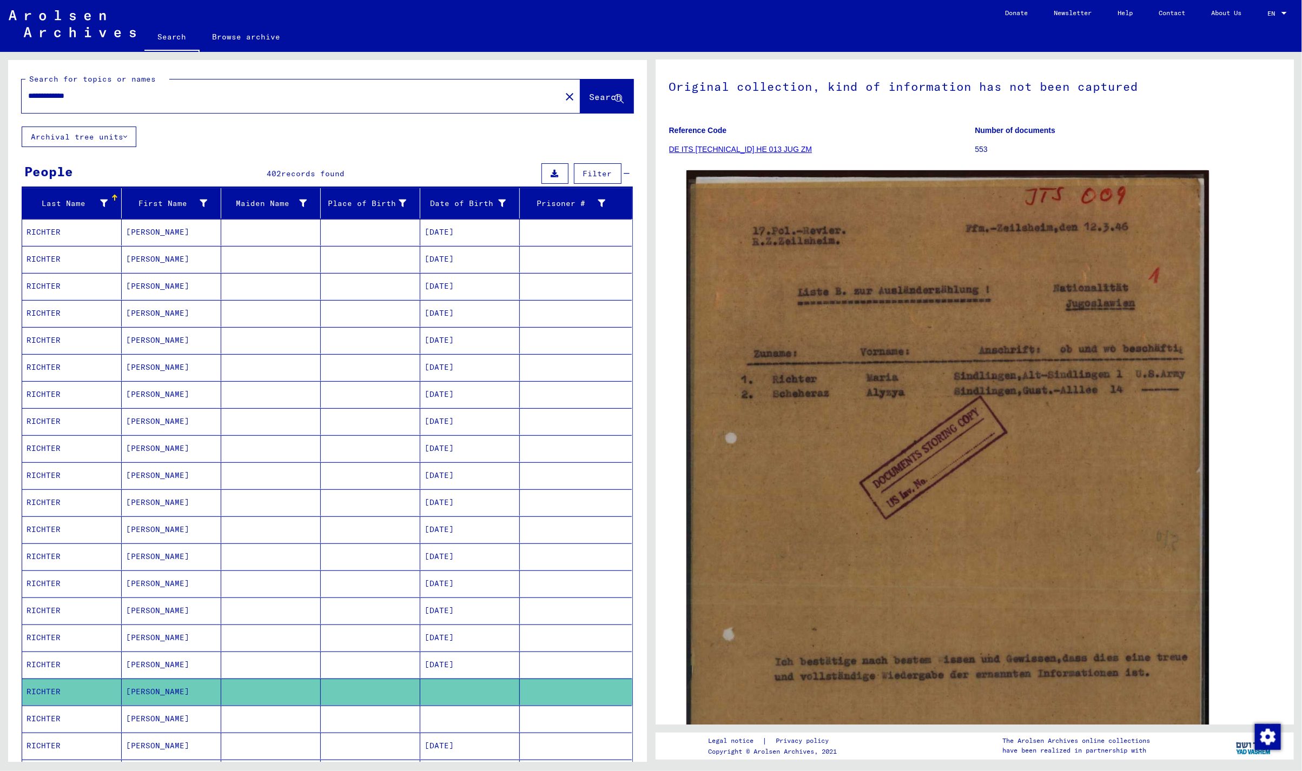
click at [180, 720] on mat-cell "[PERSON_NAME]" at bounding box center [171, 719] width 99 height 26
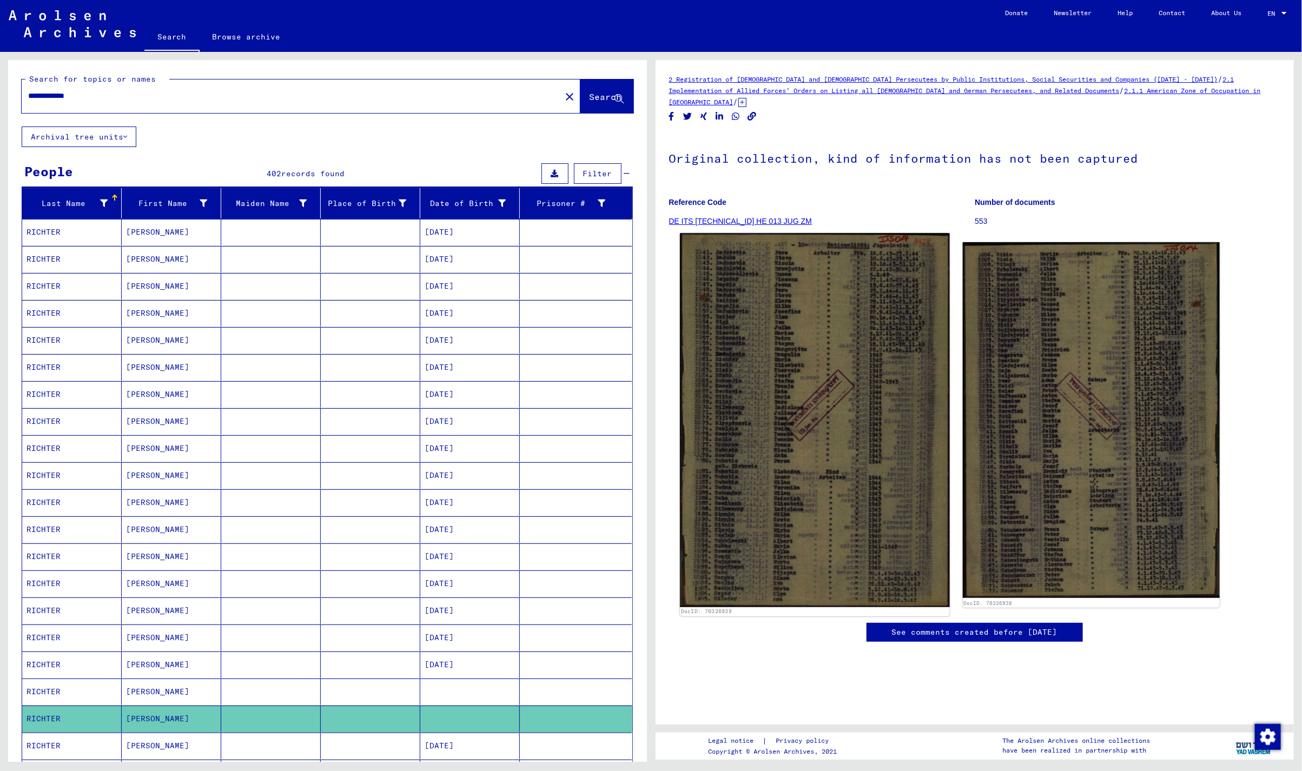
click at [796, 432] on img at bounding box center [815, 420] width 270 height 374
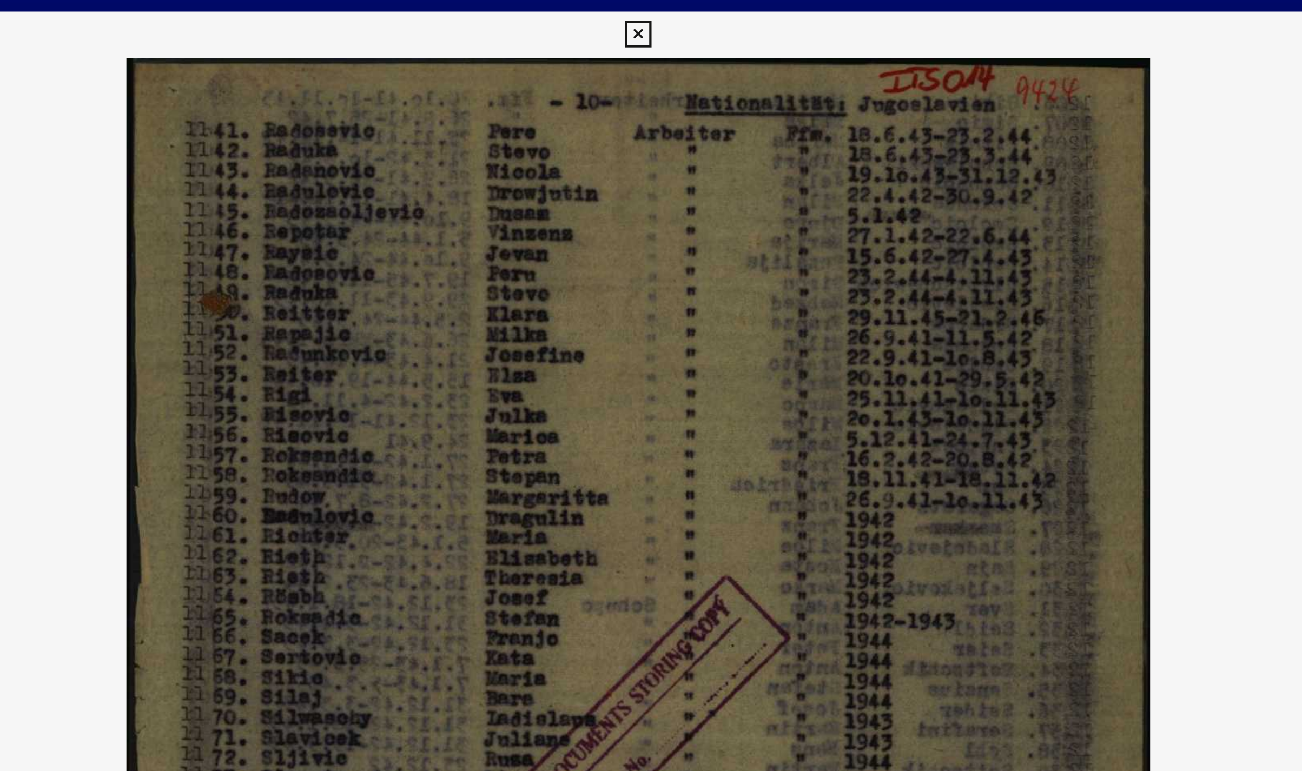
click at [655, 15] on icon at bounding box center [651, 16] width 12 height 13
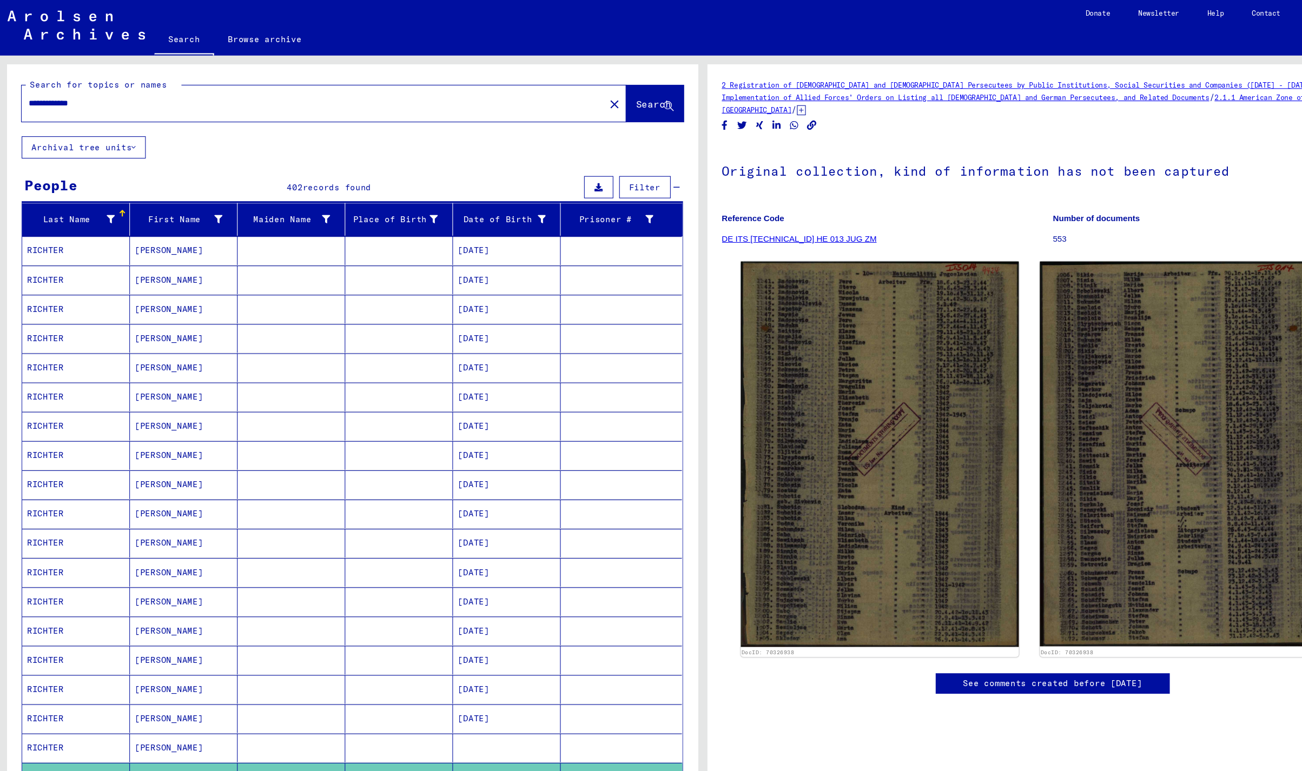
scroll to position [133, 0]
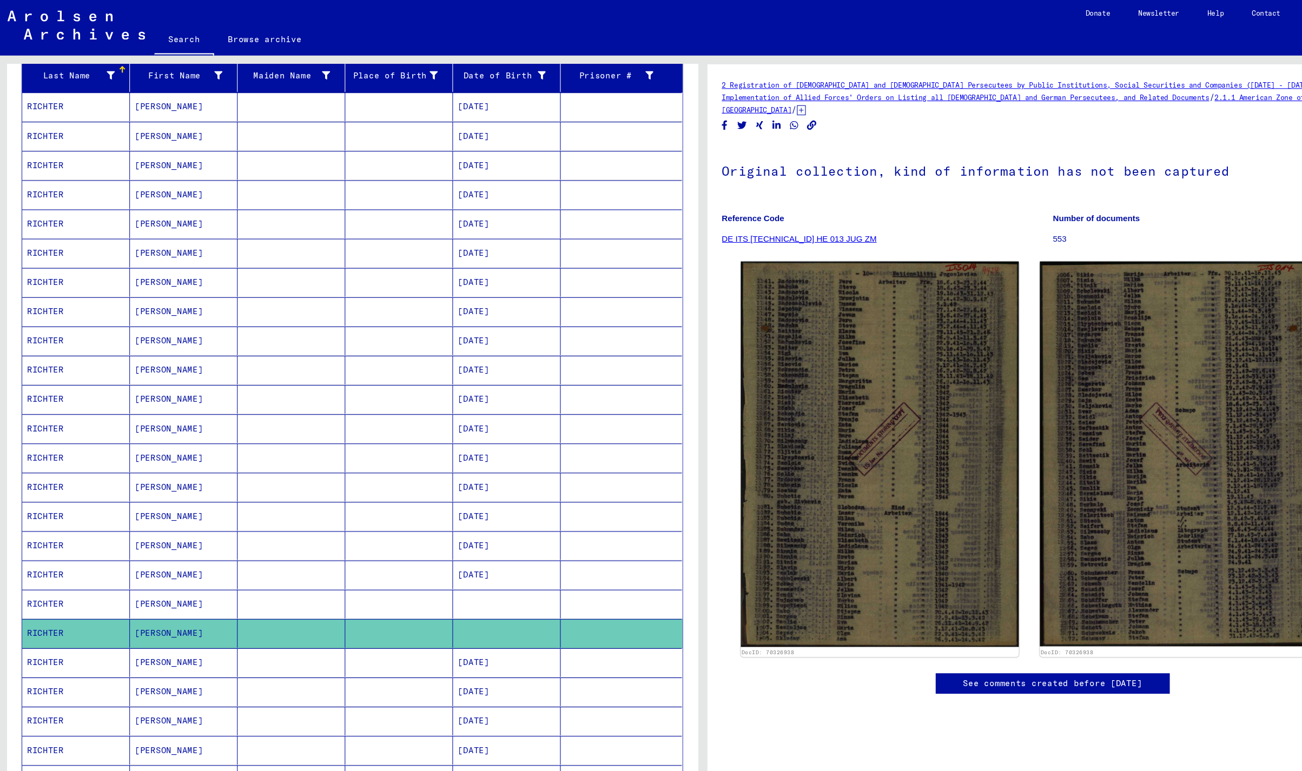
click at [457, 560] on mat-cell at bounding box center [469, 559] width 99 height 26
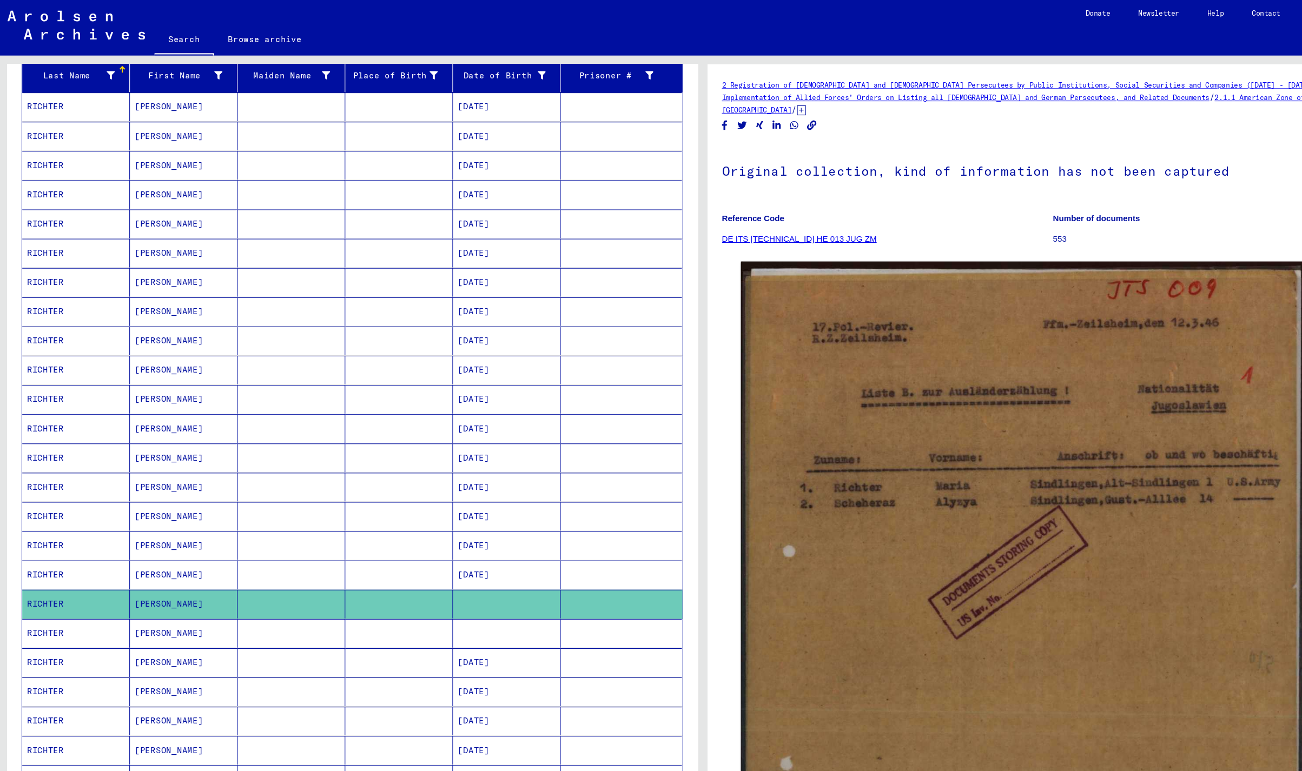
click at [161, 589] on mat-cell "[PERSON_NAME]" at bounding box center [171, 586] width 99 height 26
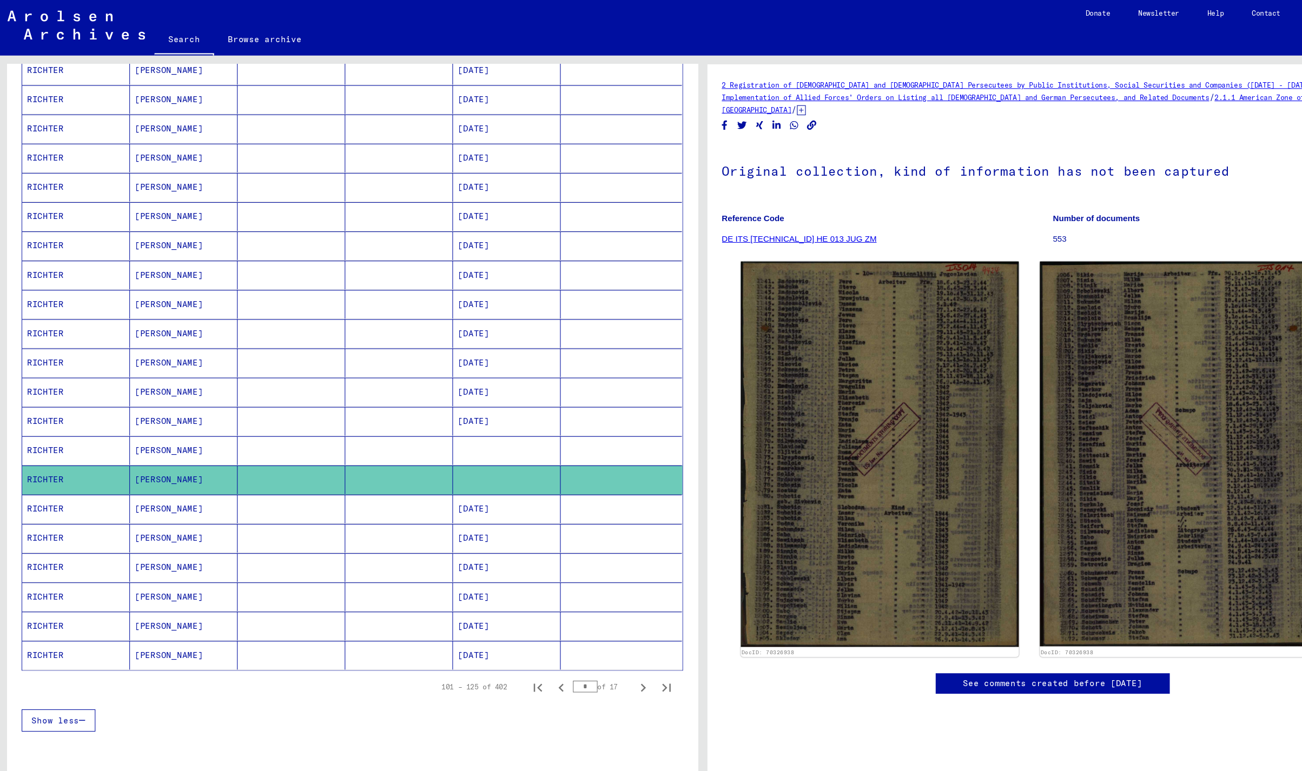
scroll to position [400, 0]
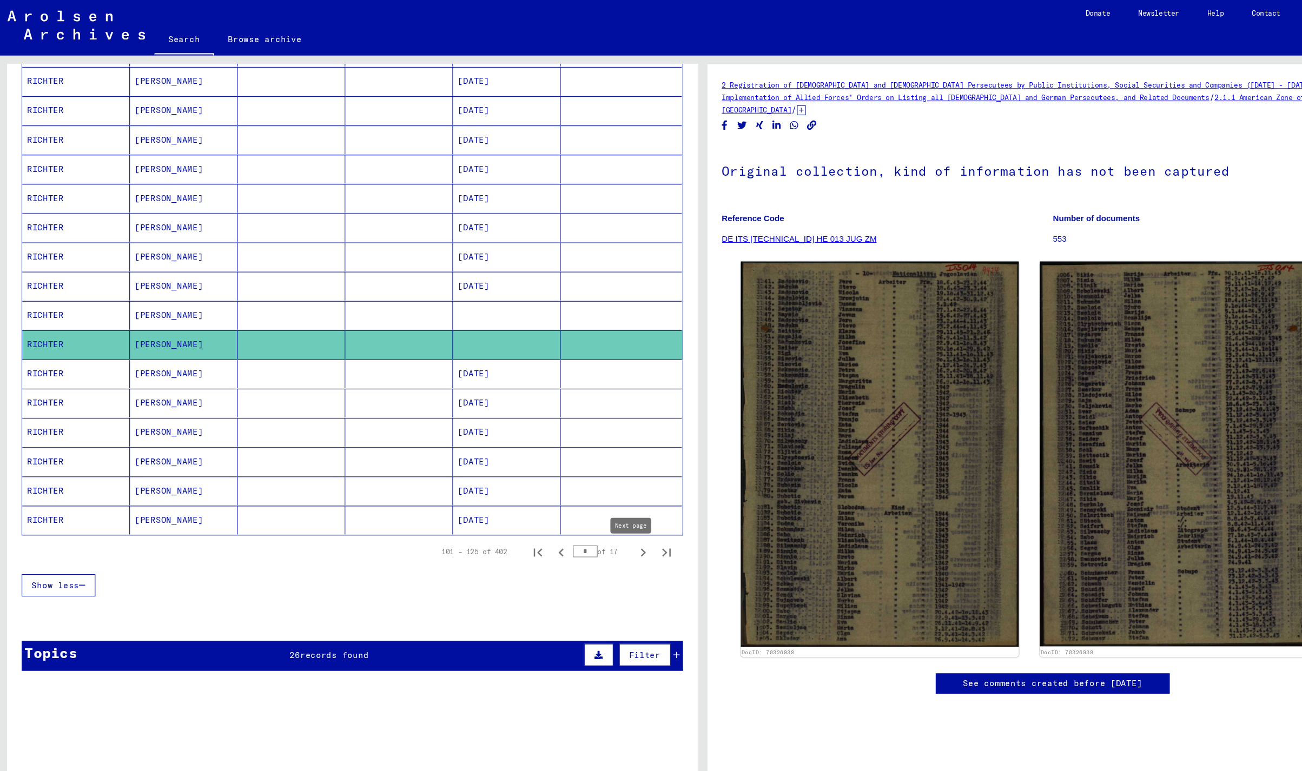
click at [594, 514] on icon "Next page" at bounding box center [596, 512] width 5 height 8
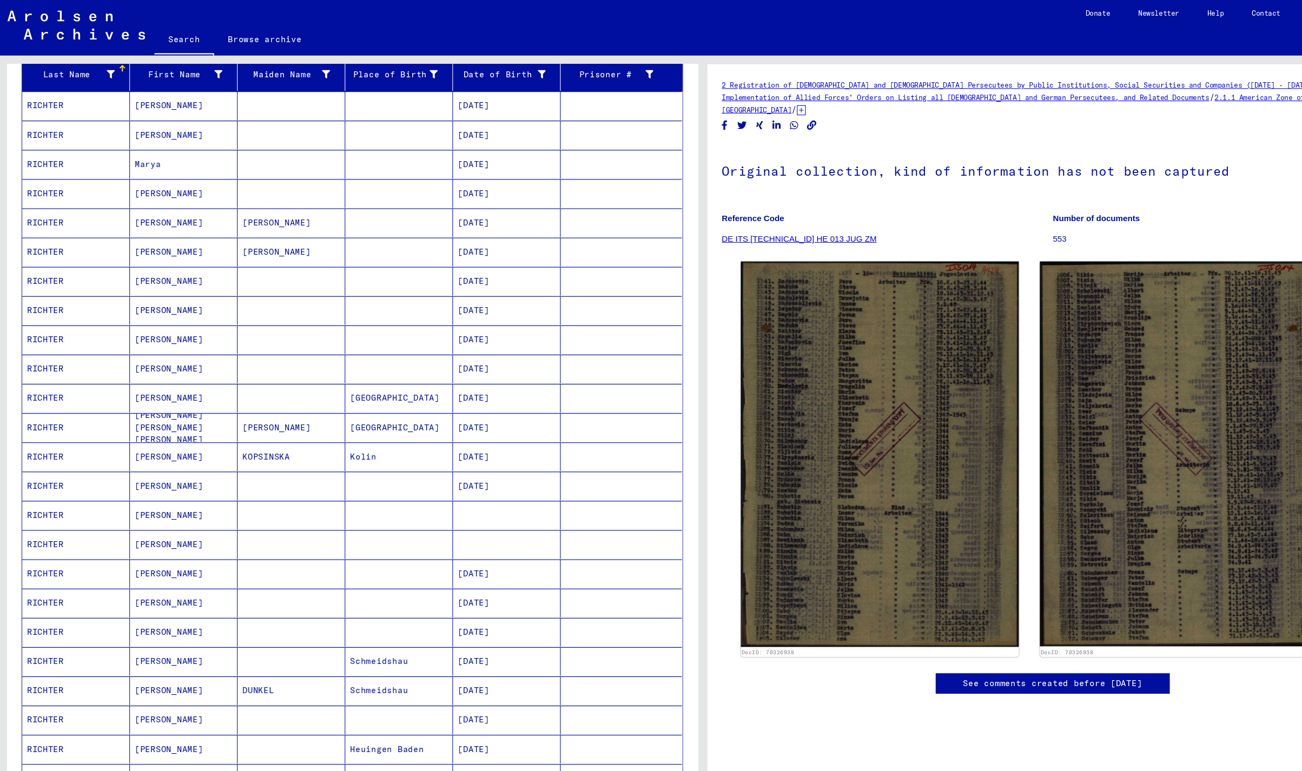
scroll to position [0, 0]
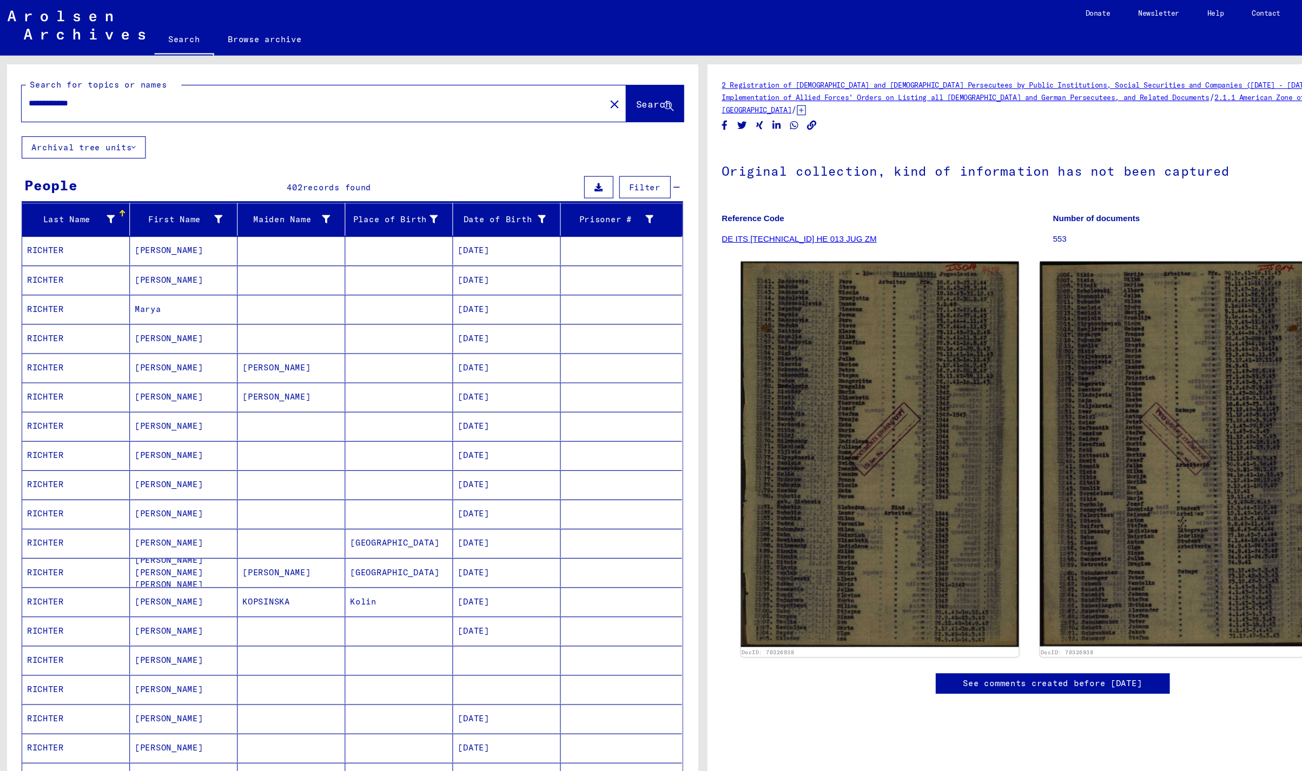
click at [170, 629] on mat-cell "[PERSON_NAME]" at bounding box center [171, 638] width 99 height 26
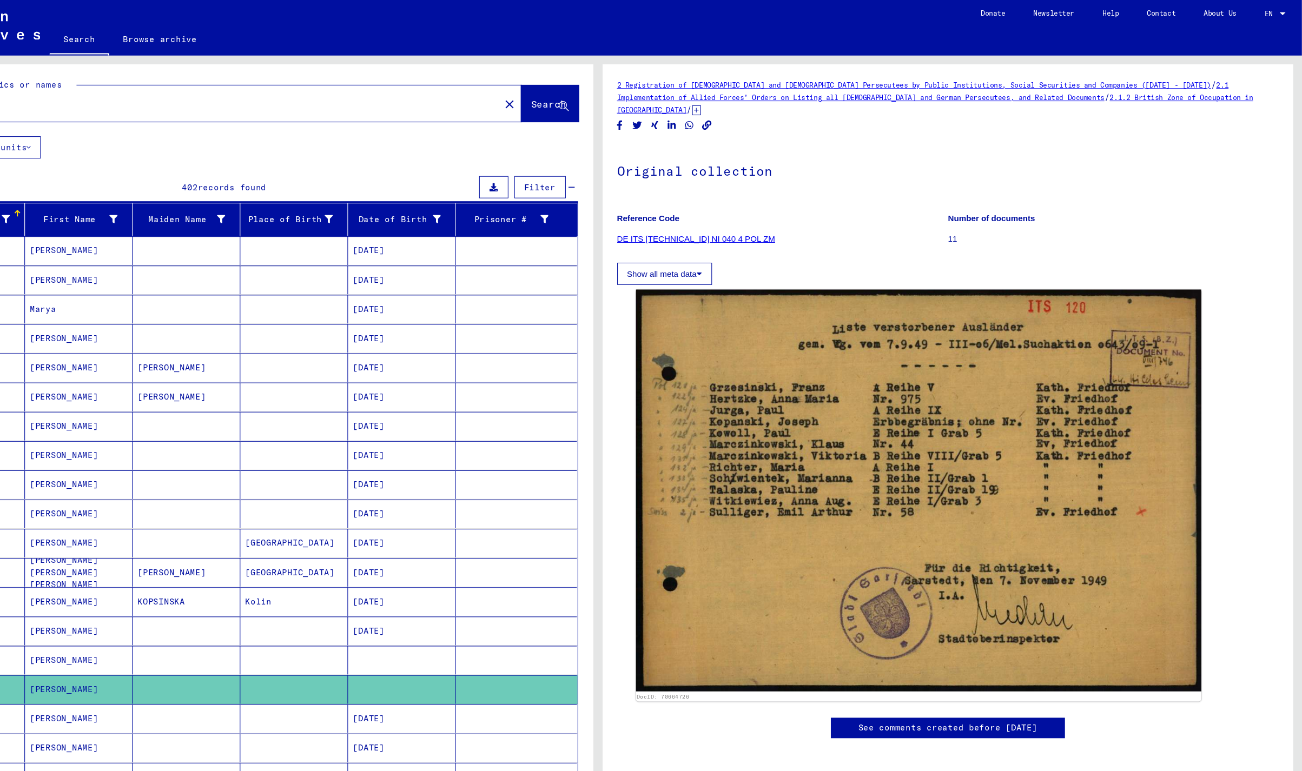
click at [746, 98] on icon at bounding box center [742, 102] width 8 height 9
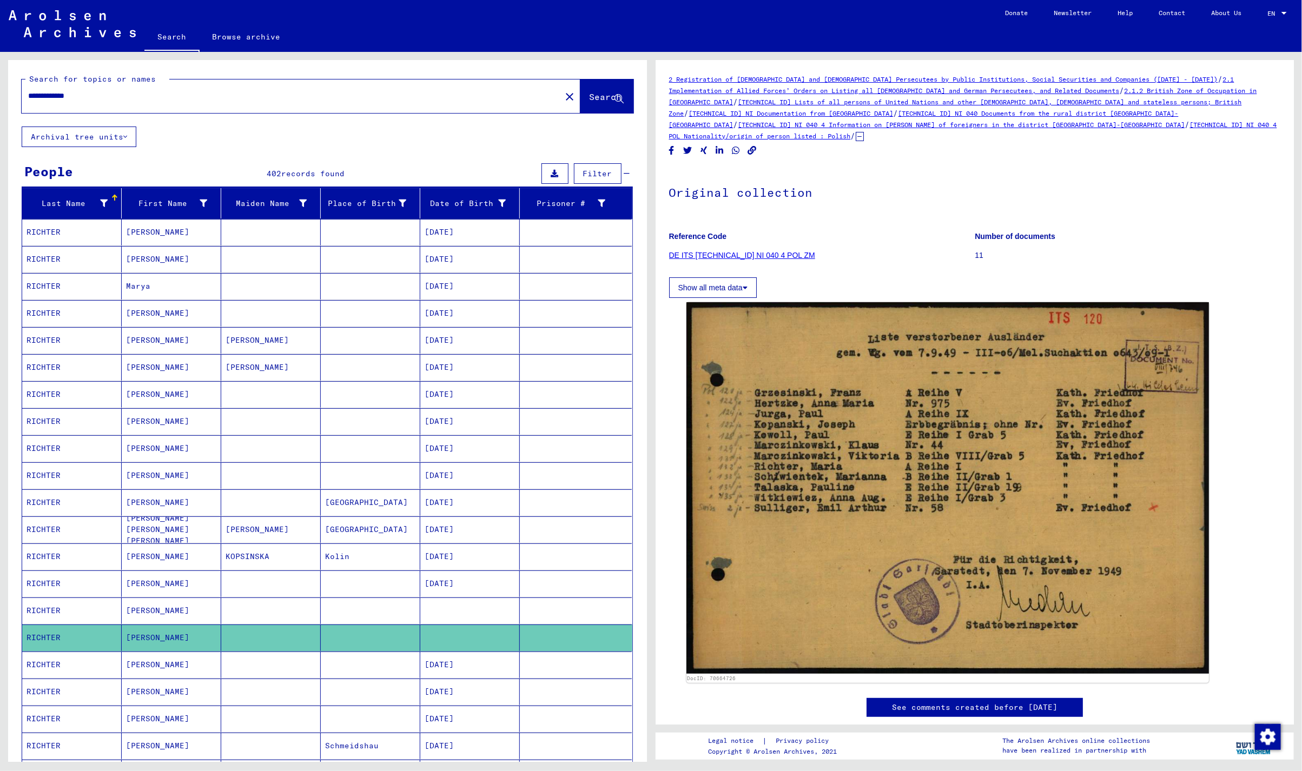
click at [202, 611] on mat-cell "[PERSON_NAME]" at bounding box center [171, 611] width 99 height 26
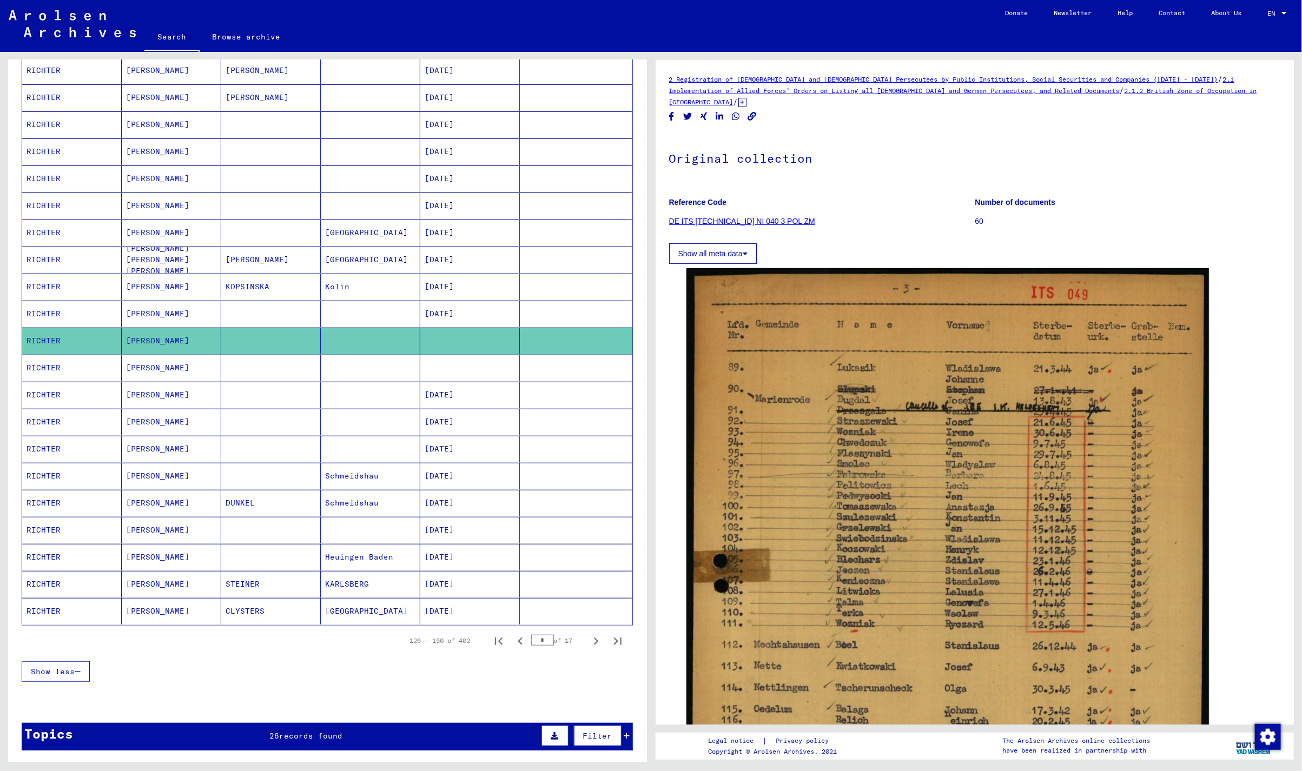
scroll to position [288, 0]
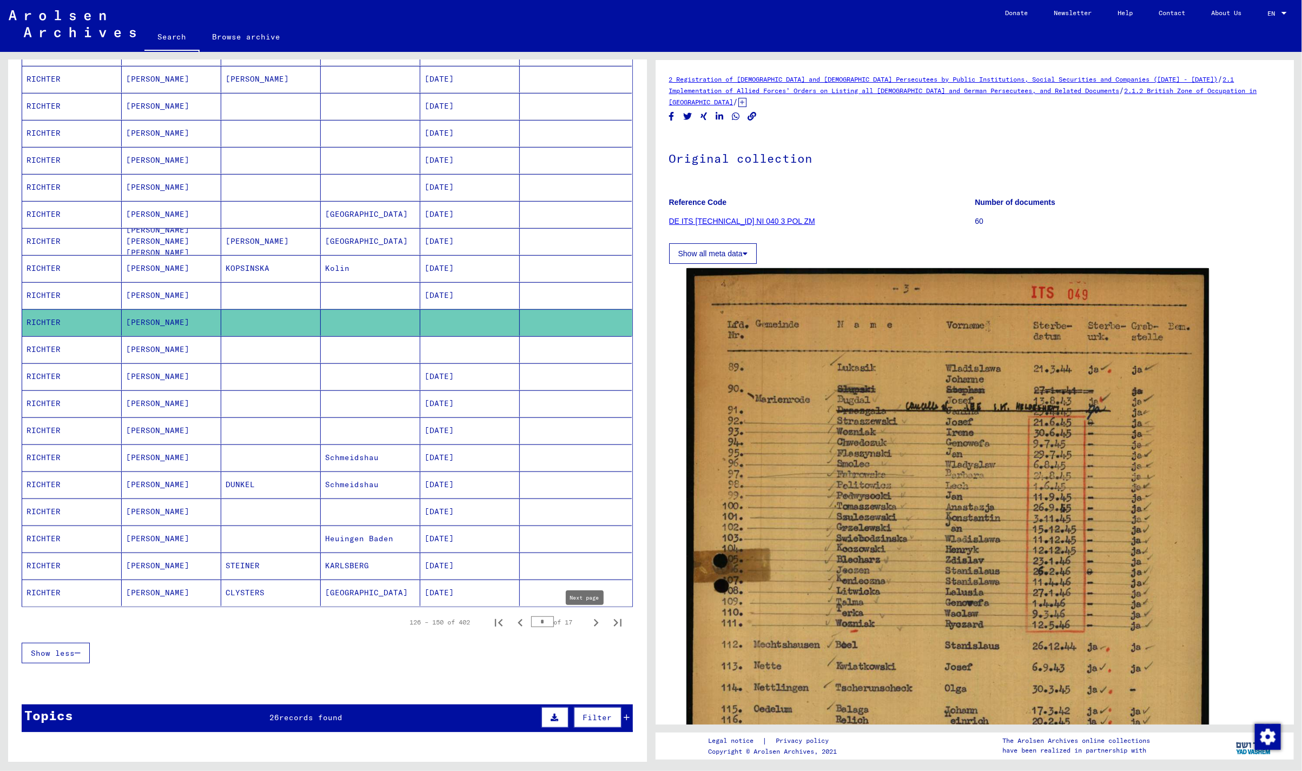
click at [588, 621] on icon "Next page" at bounding box center [595, 622] width 15 height 15
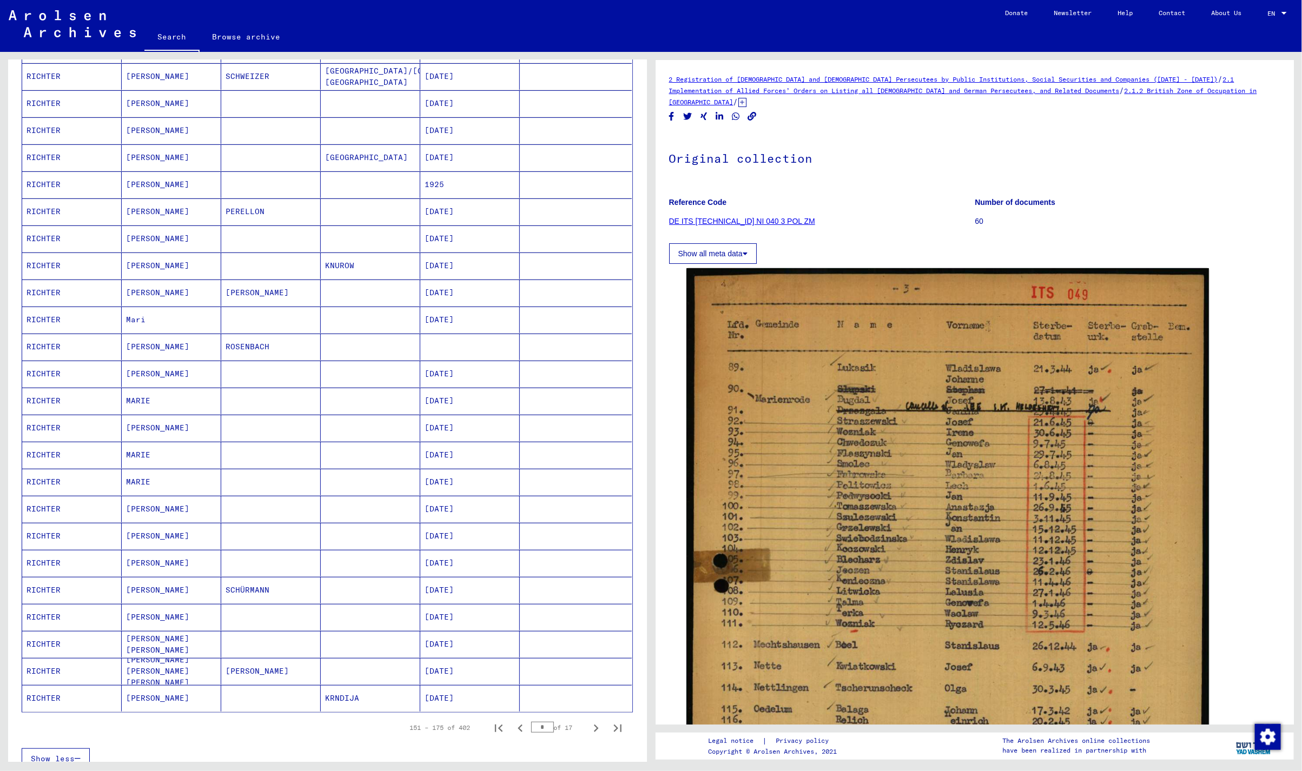
scroll to position [216, 0]
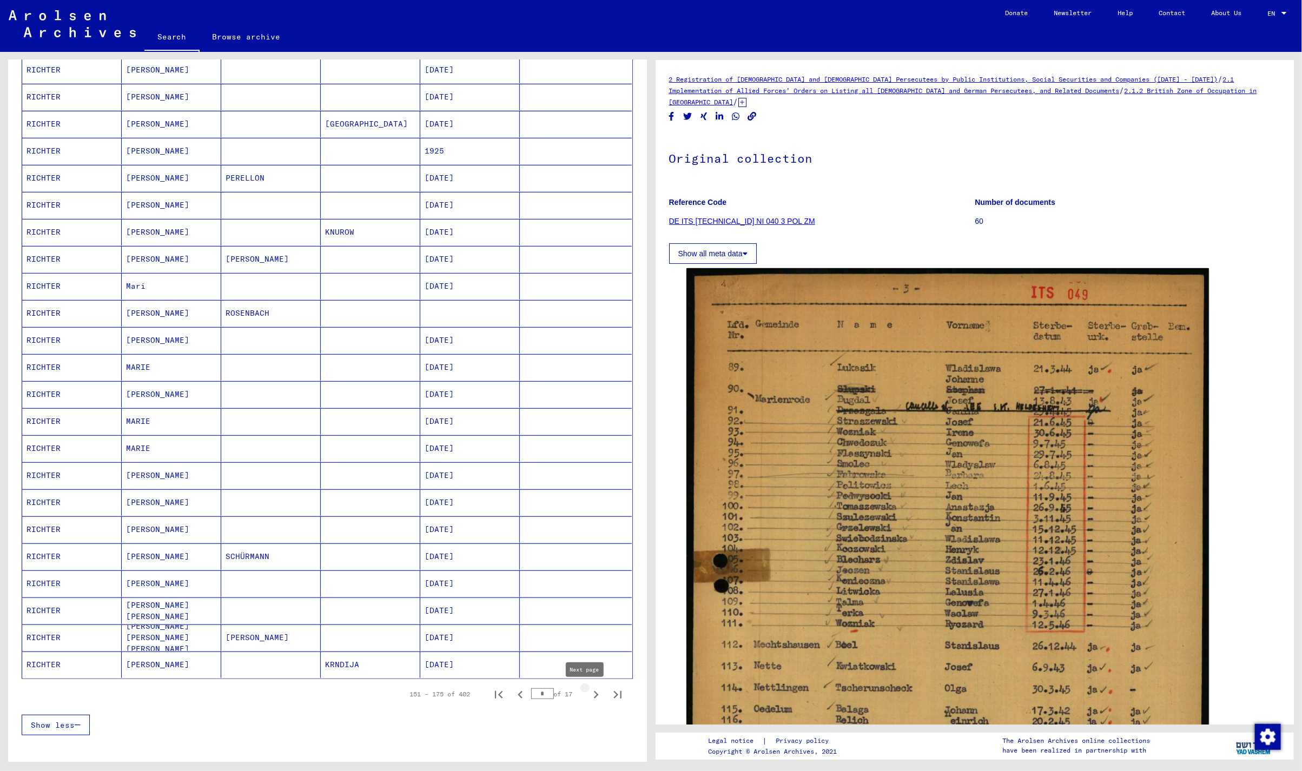
click at [588, 696] on icon "Next page" at bounding box center [595, 694] width 15 height 15
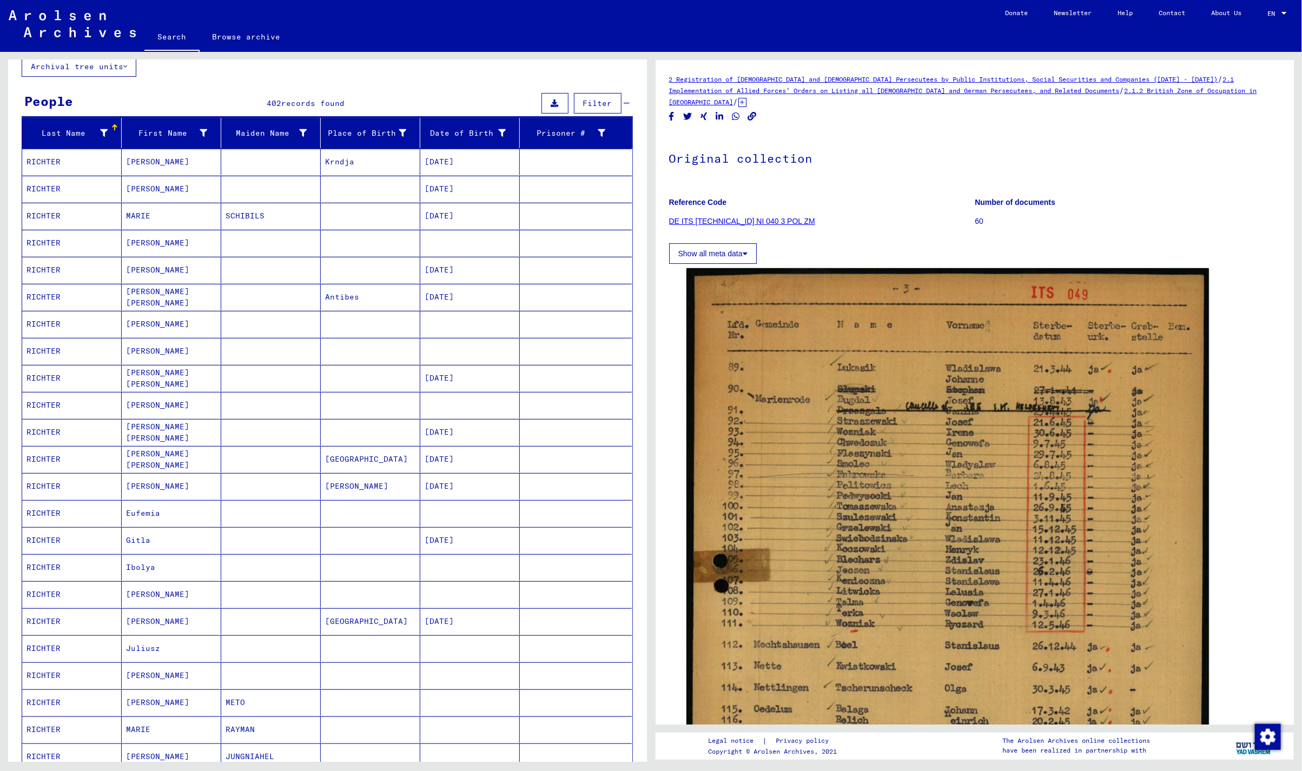
scroll to position [0, 0]
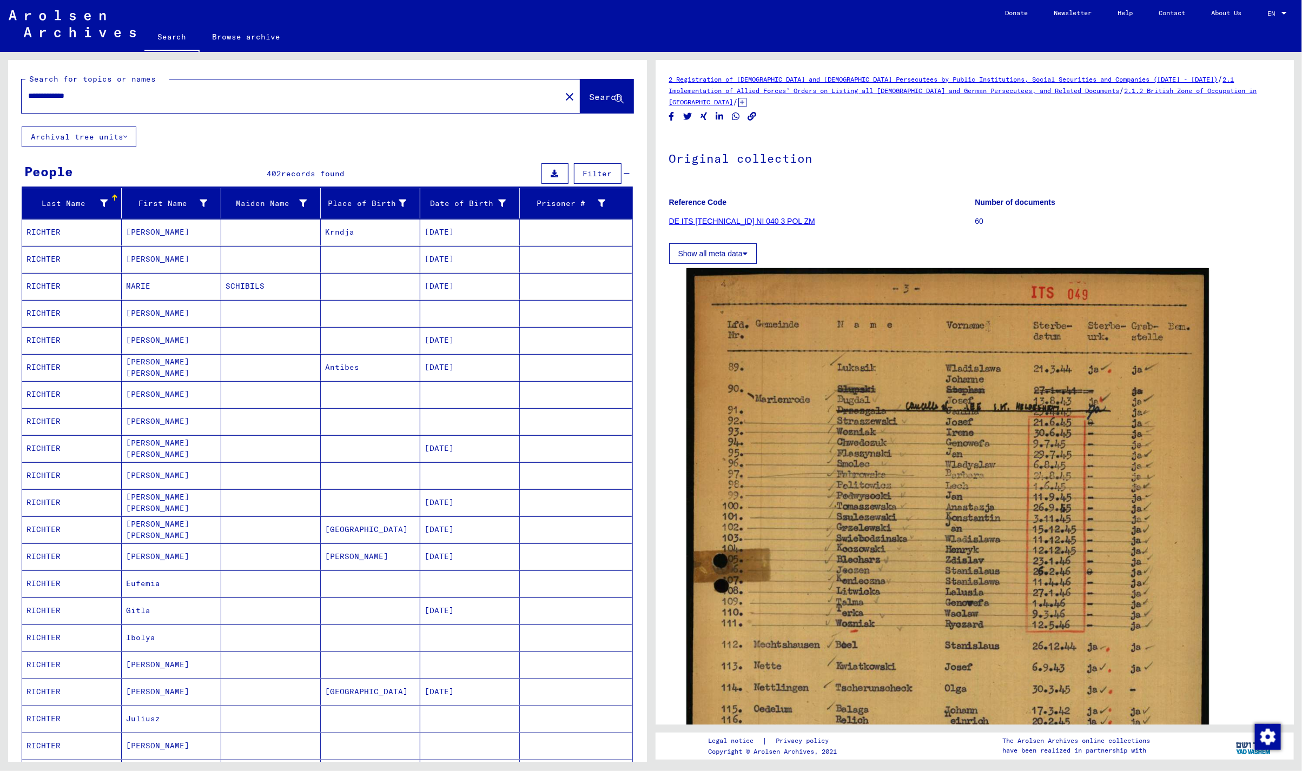
click at [175, 313] on mat-cell "[PERSON_NAME]" at bounding box center [171, 313] width 99 height 26
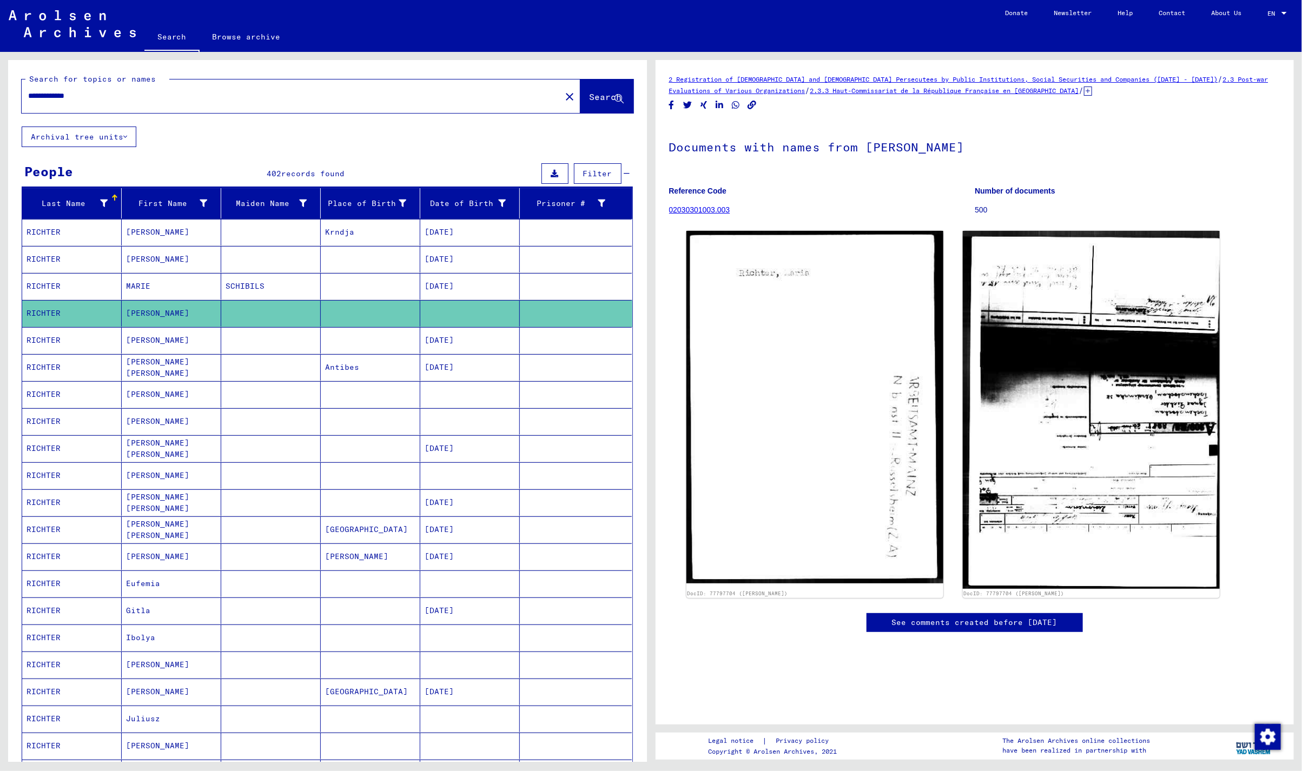
click at [183, 396] on mat-cell "[PERSON_NAME]" at bounding box center [171, 394] width 99 height 26
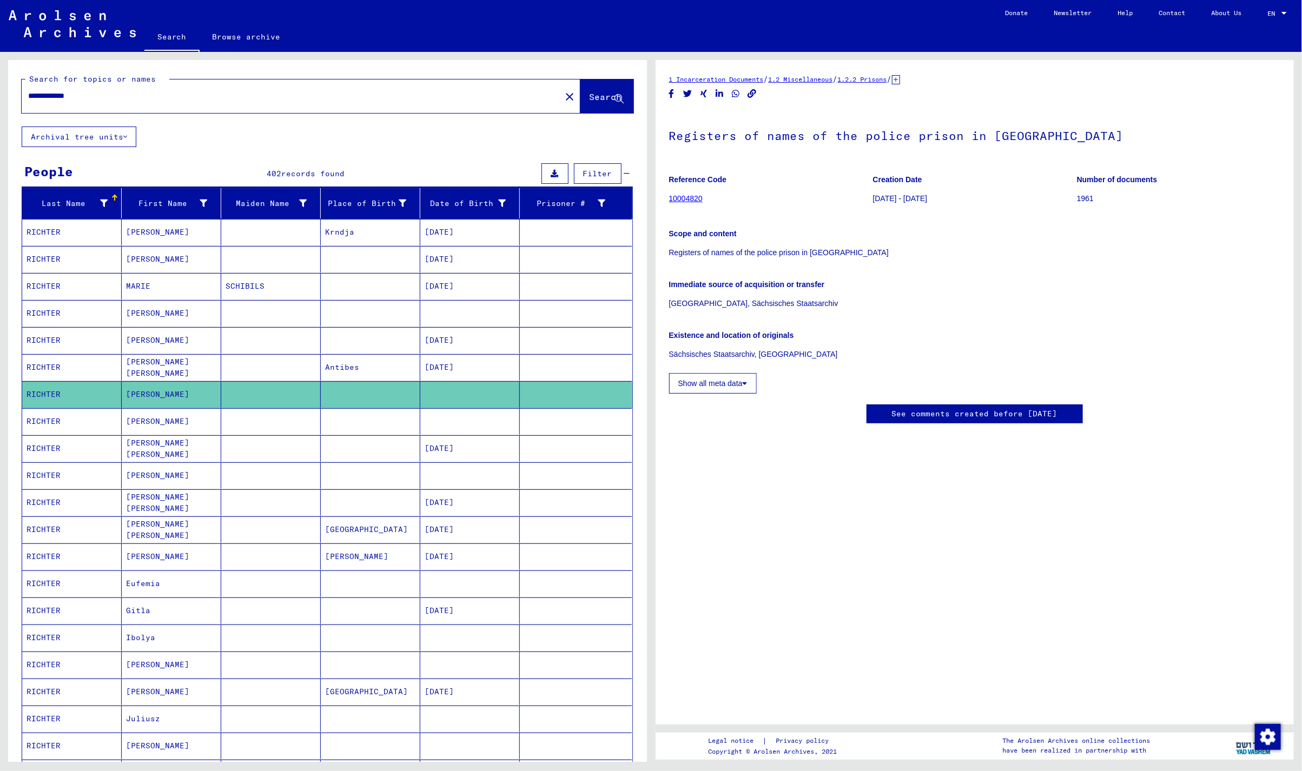
click at [203, 469] on mat-cell "[PERSON_NAME]" at bounding box center [171, 475] width 99 height 26
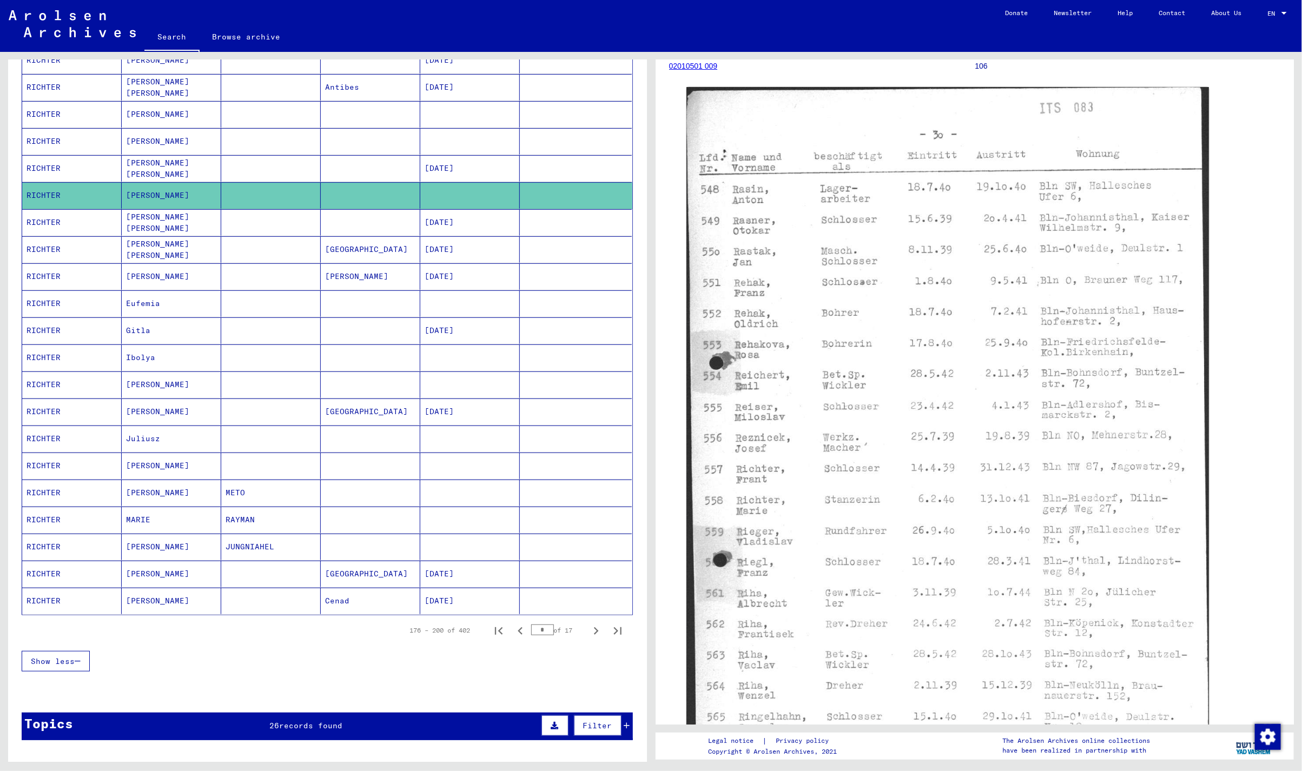
scroll to position [288, 0]
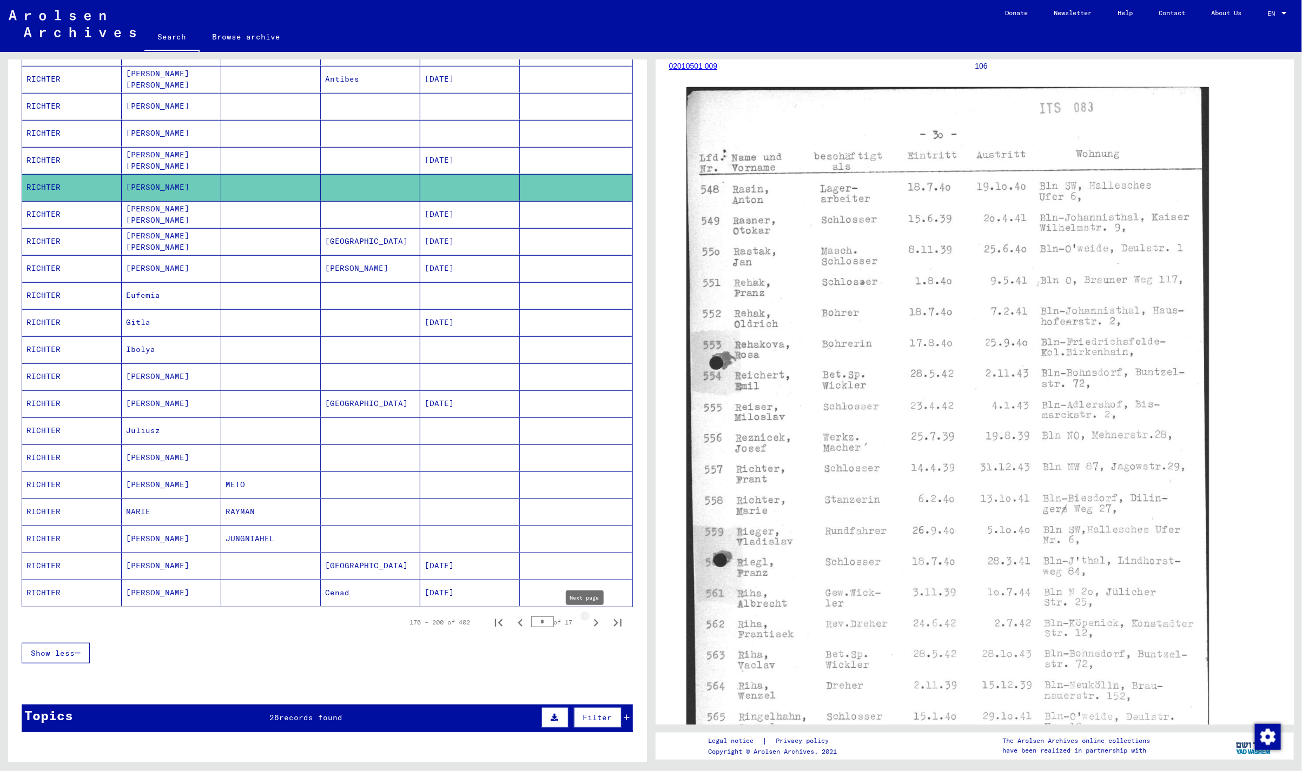
click at [588, 630] on icon "Next page" at bounding box center [595, 622] width 15 height 15
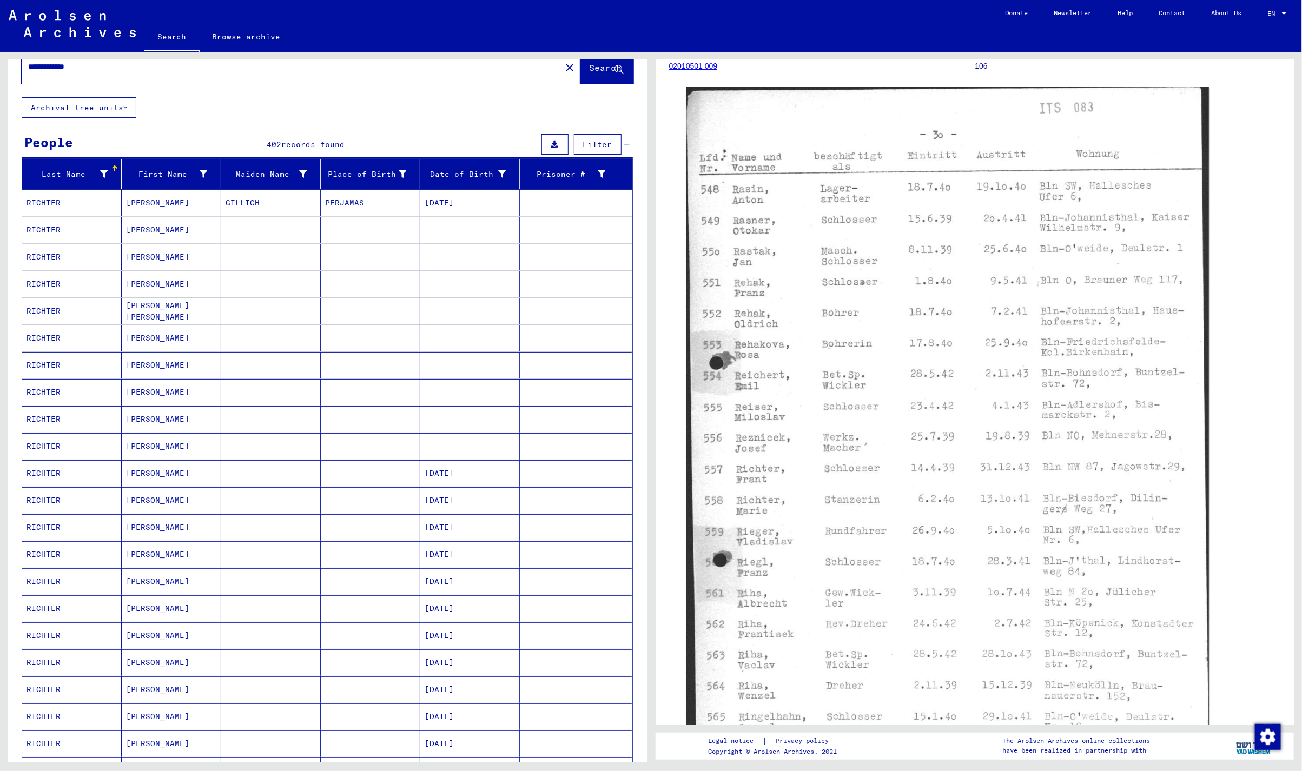
scroll to position [0, 0]
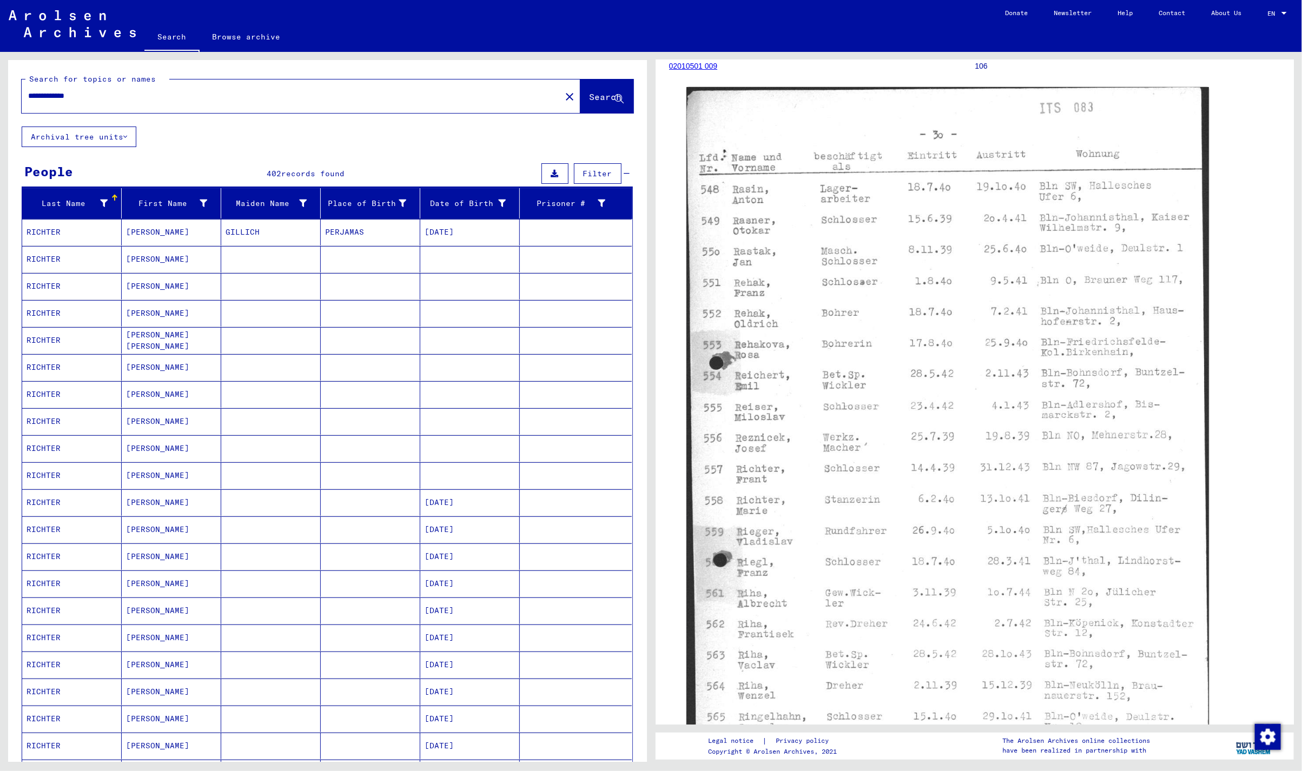
click at [191, 308] on mat-cell "[PERSON_NAME]" at bounding box center [171, 313] width 99 height 26
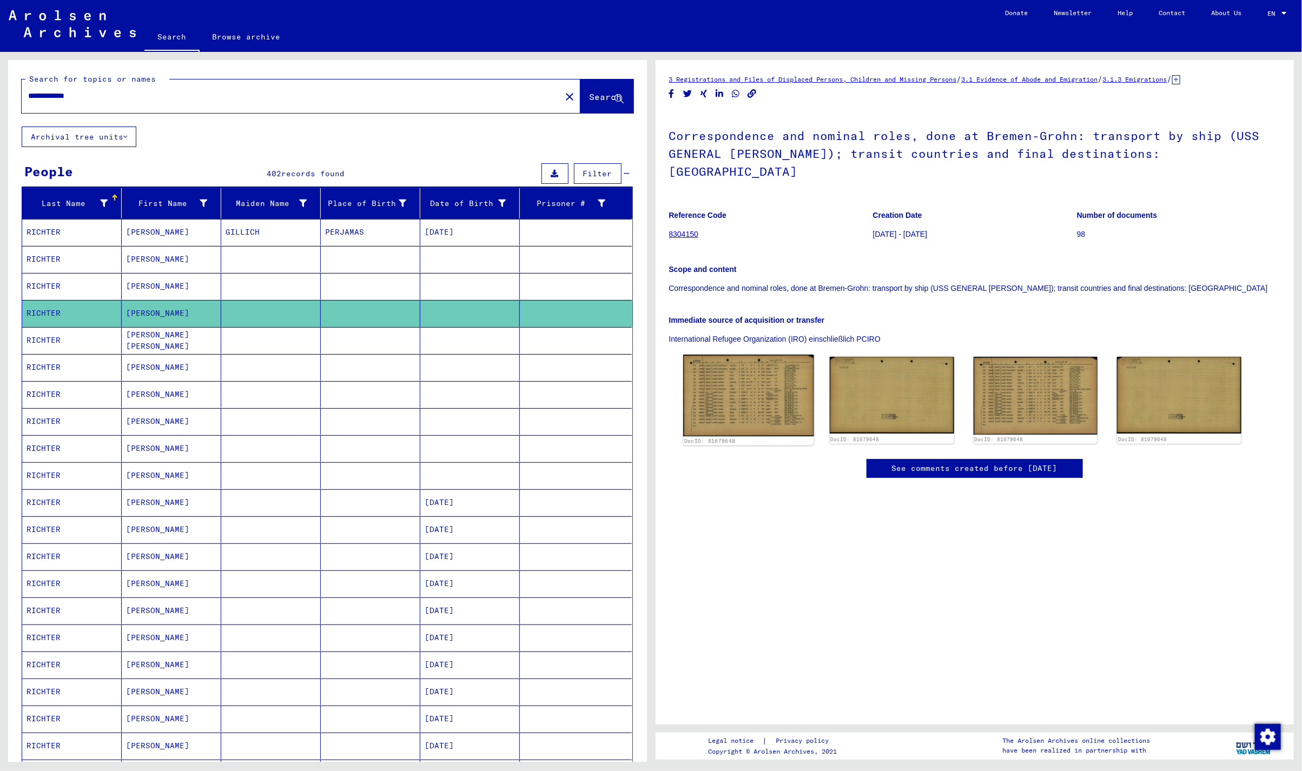
click at [762, 390] on img at bounding box center [748, 396] width 130 height 82
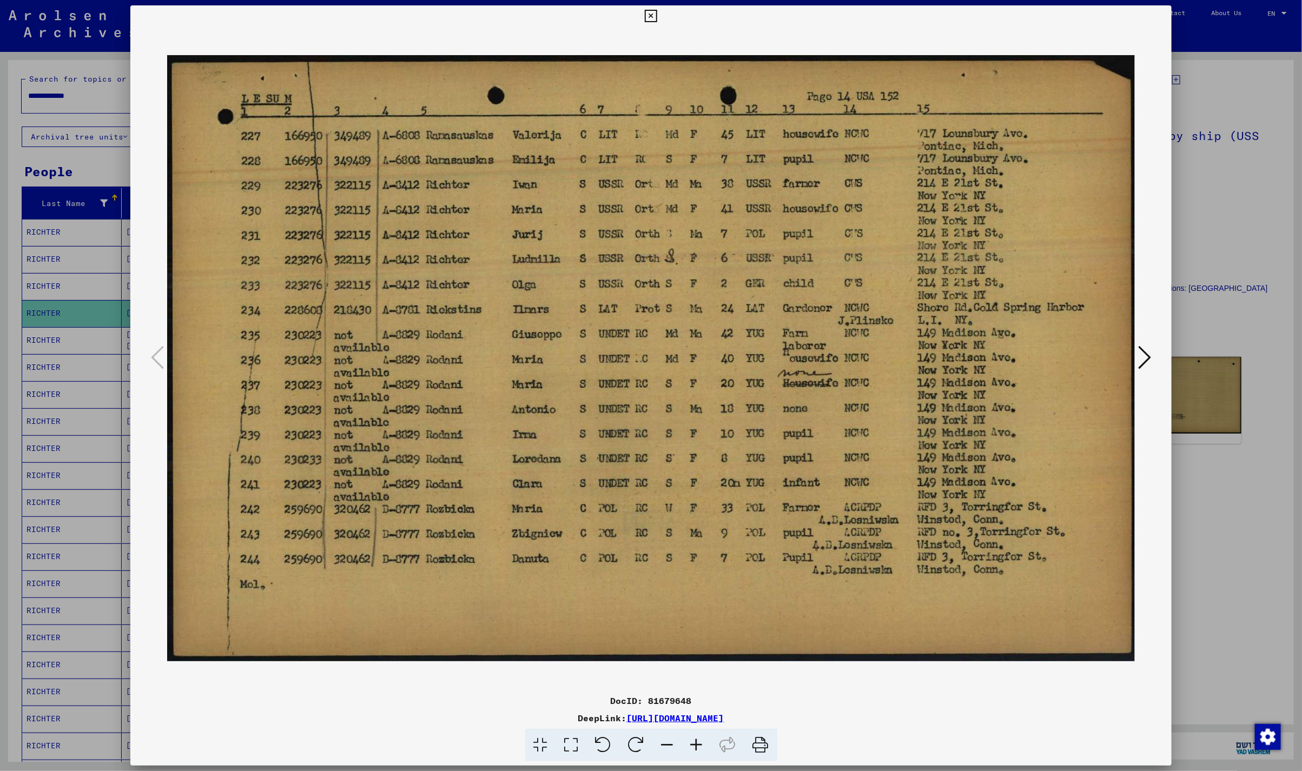
click at [651, 14] on icon at bounding box center [651, 16] width 12 height 13
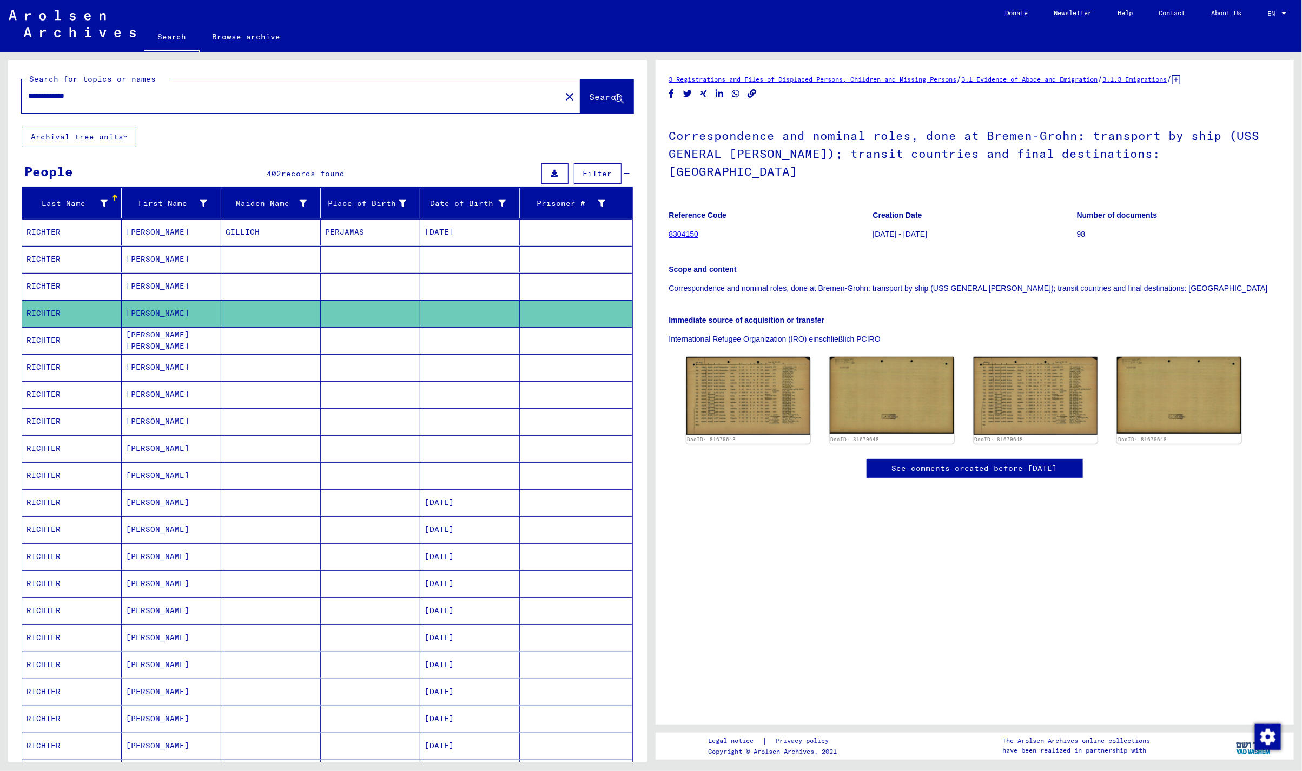
click at [156, 365] on mat-cell "[PERSON_NAME]" at bounding box center [171, 367] width 99 height 26
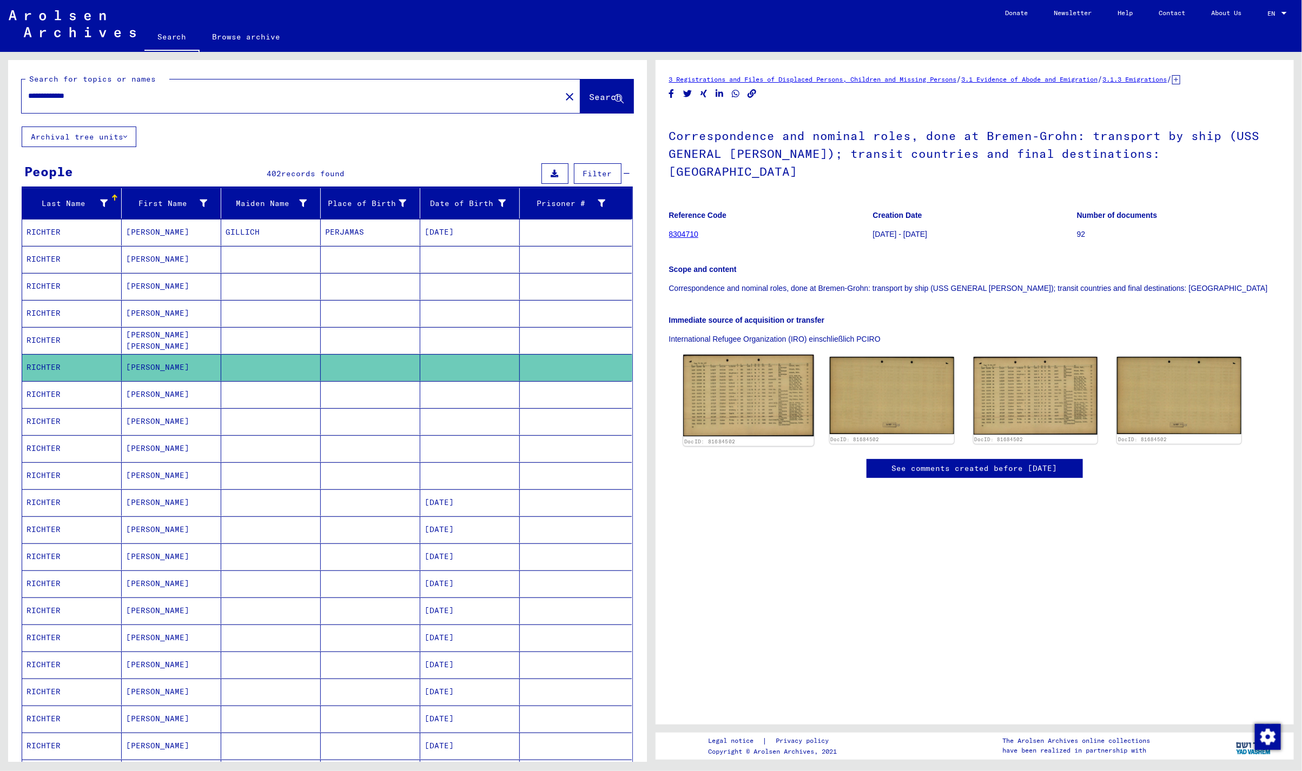
click at [737, 385] on img at bounding box center [748, 396] width 130 height 82
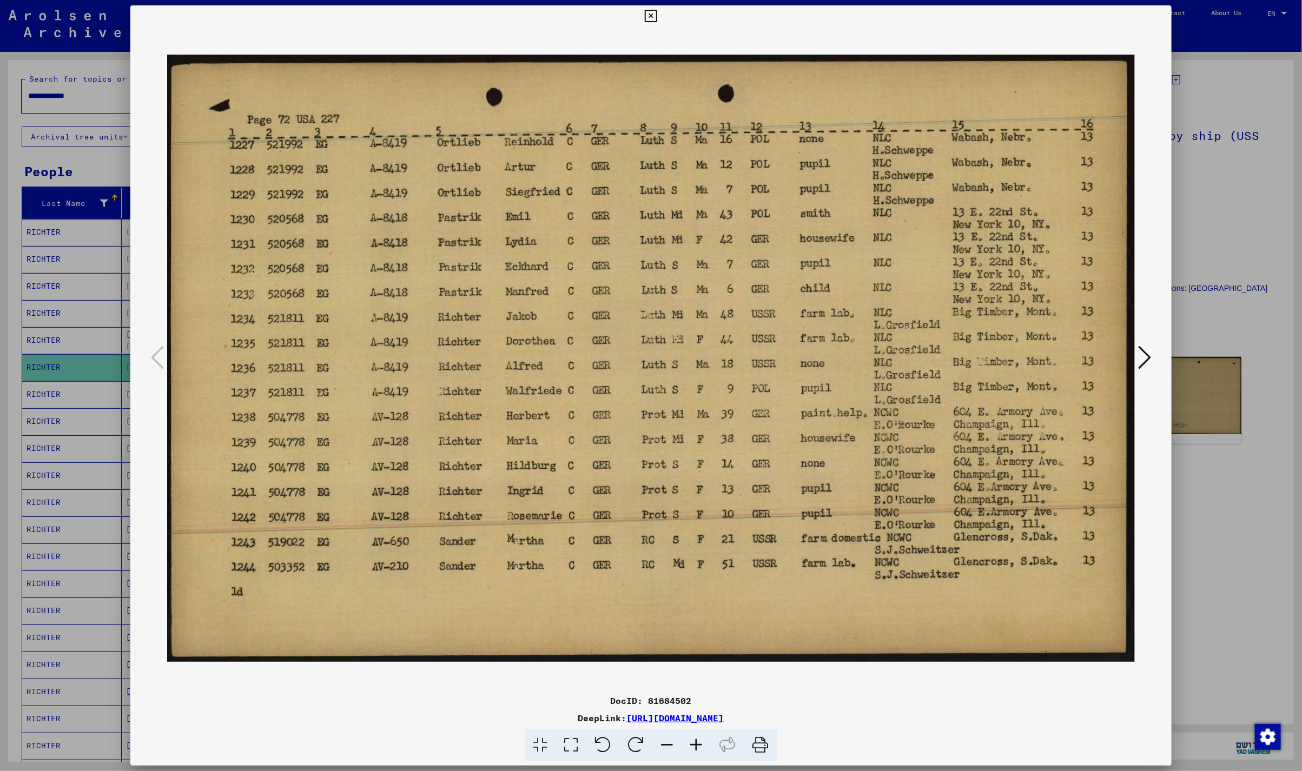
click at [647, 19] on icon at bounding box center [651, 16] width 12 height 13
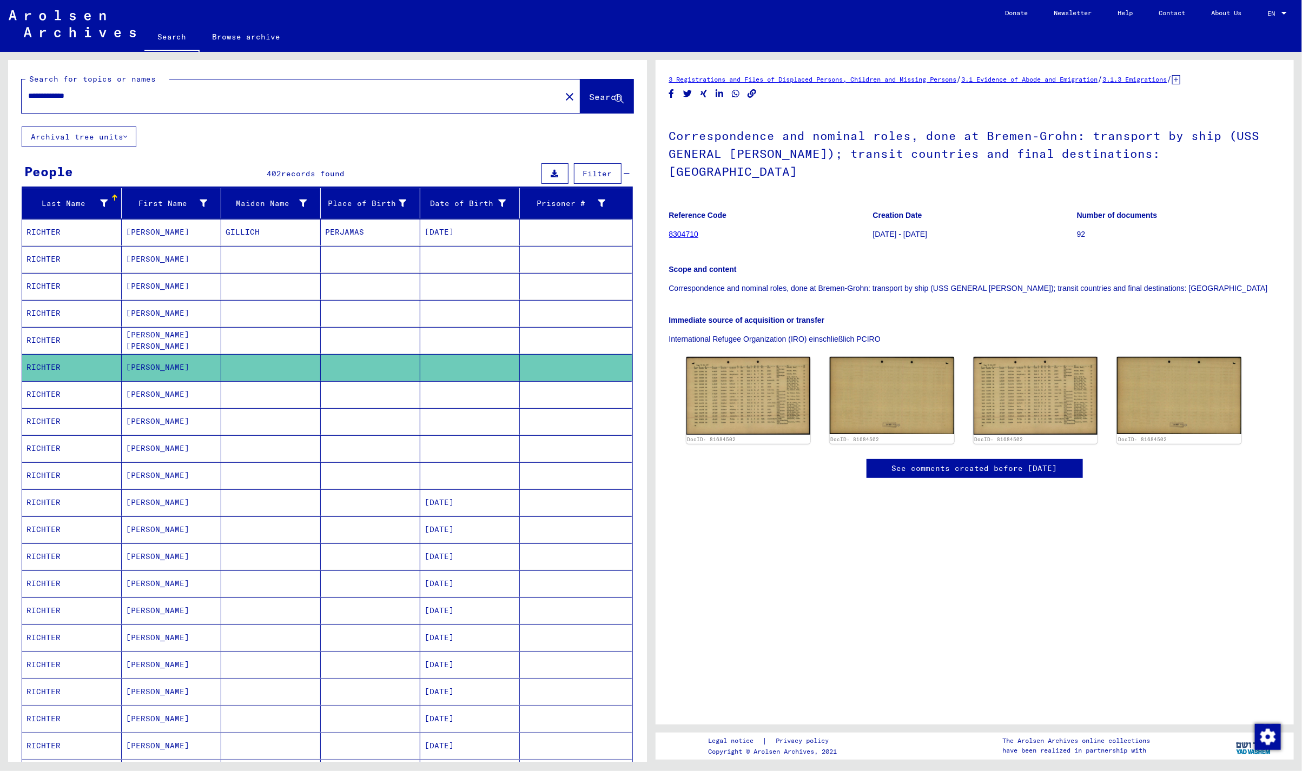
click at [185, 400] on mat-cell "[PERSON_NAME]" at bounding box center [171, 394] width 99 height 26
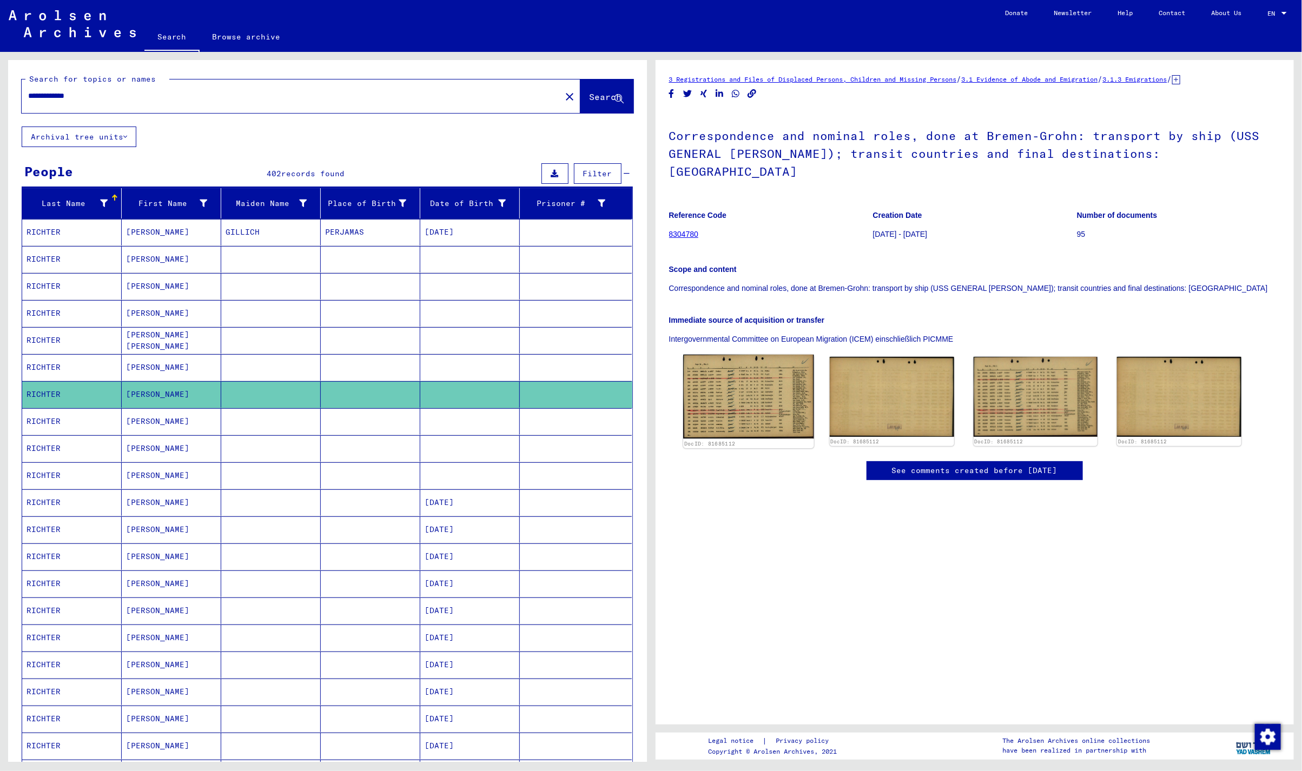
click at [730, 373] on img at bounding box center [748, 397] width 130 height 84
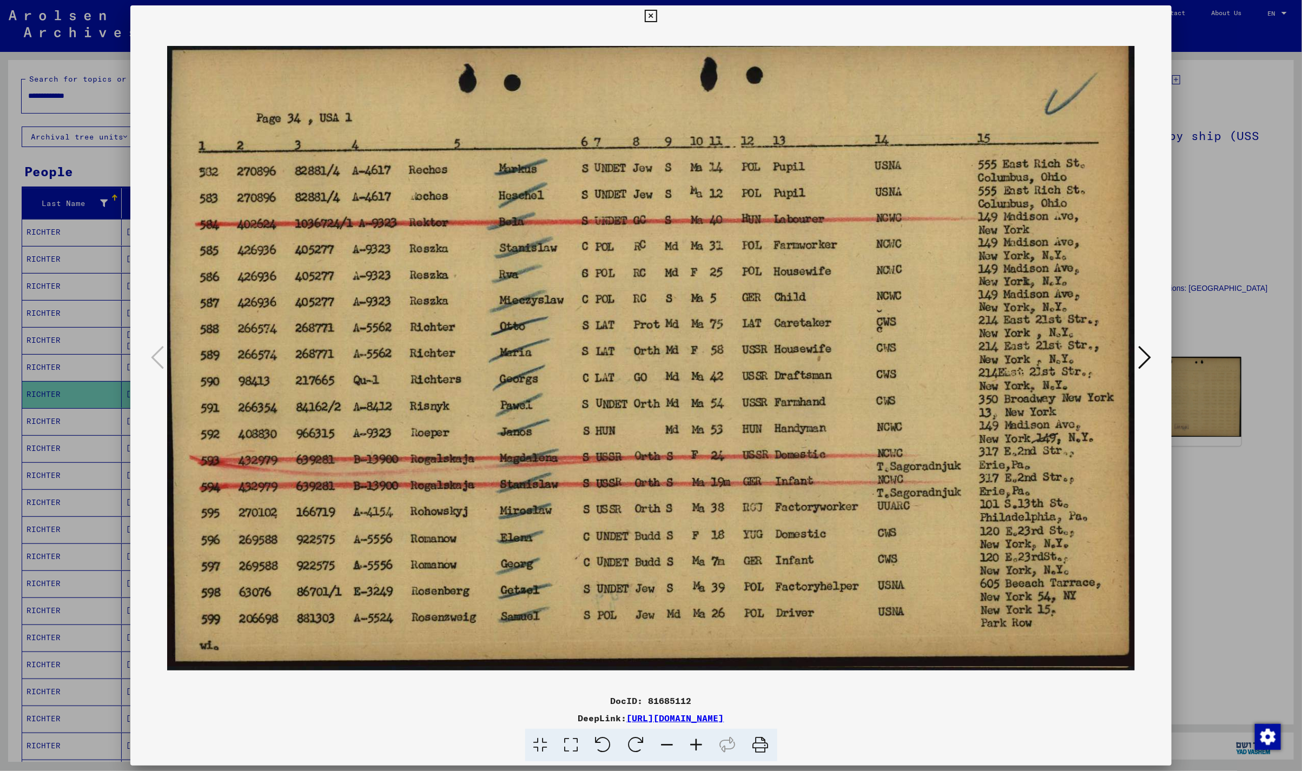
click at [653, 19] on icon at bounding box center [651, 16] width 12 height 13
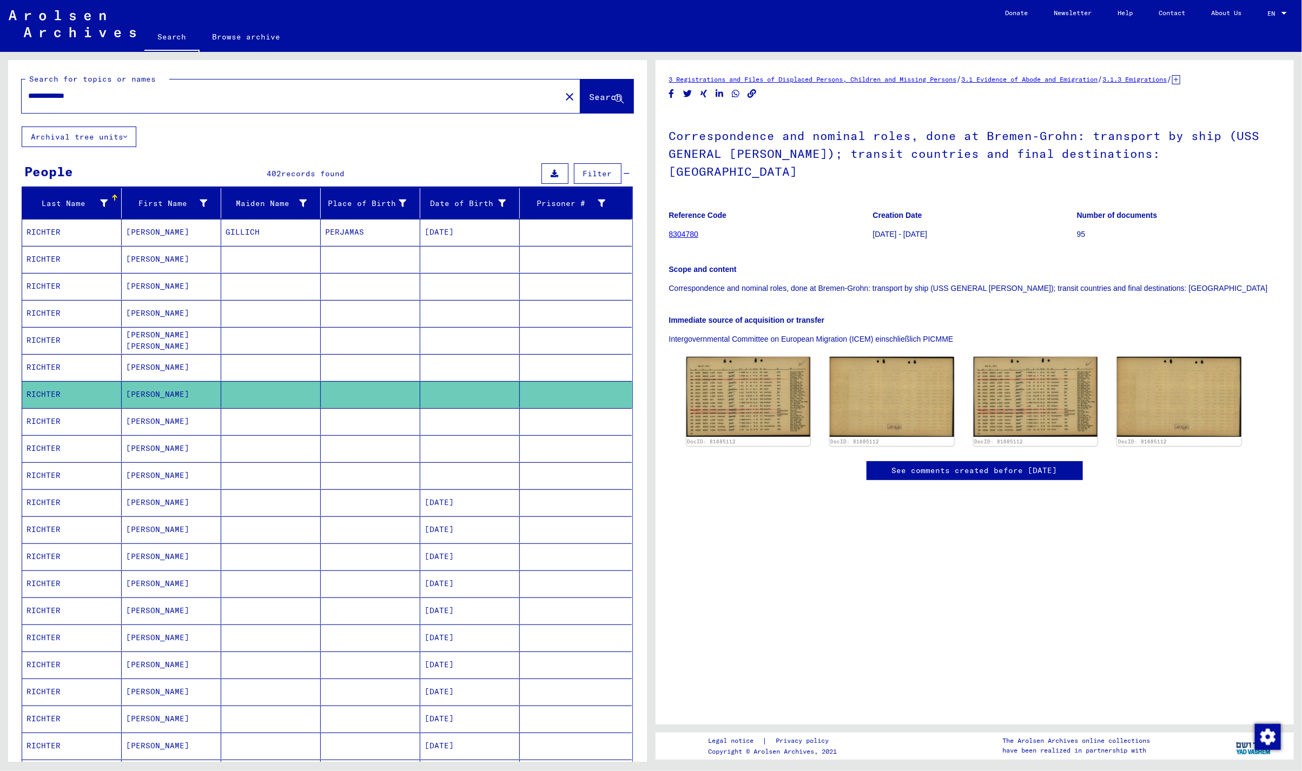
click at [174, 419] on mat-cell "[PERSON_NAME]" at bounding box center [171, 421] width 99 height 26
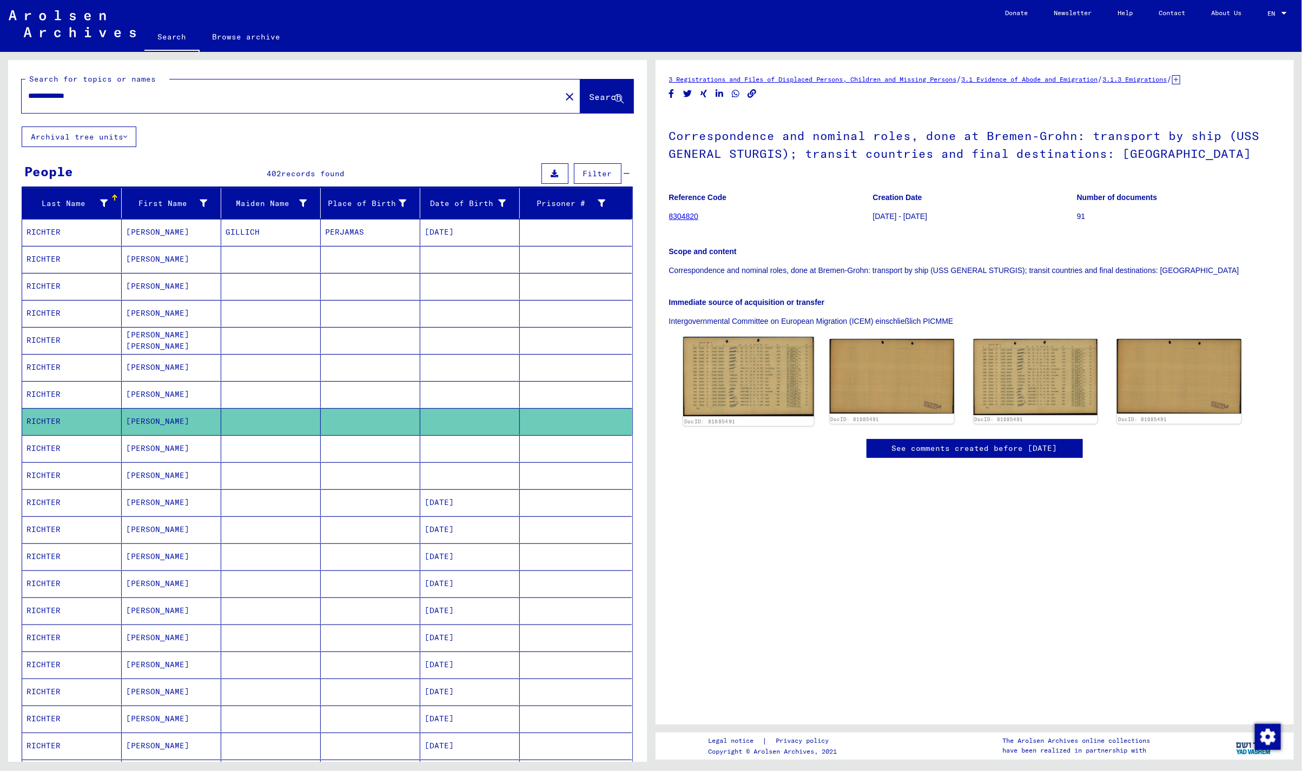
click at [745, 370] on img at bounding box center [748, 376] width 130 height 79
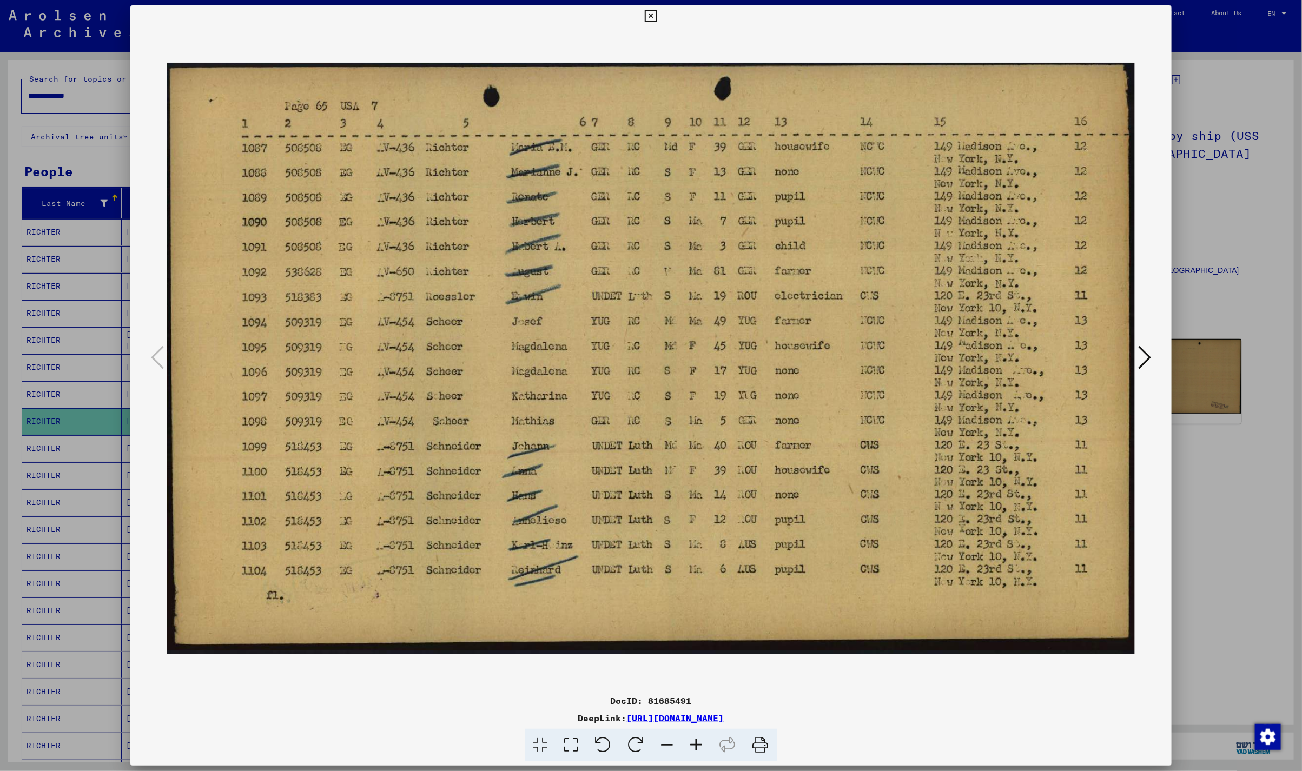
click at [649, 19] on icon at bounding box center [651, 16] width 12 height 13
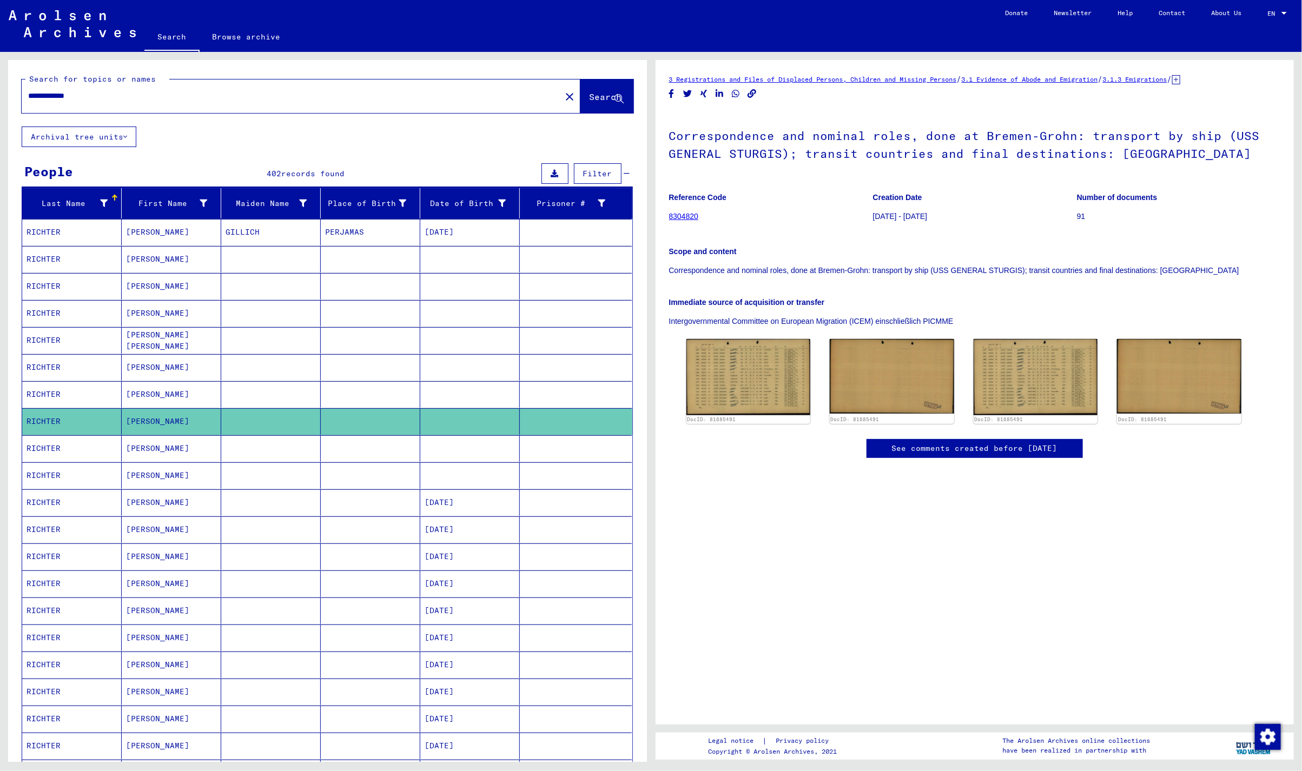
click at [170, 450] on mat-cell "[PERSON_NAME]" at bounding box center [171, 448] width 99 height 26
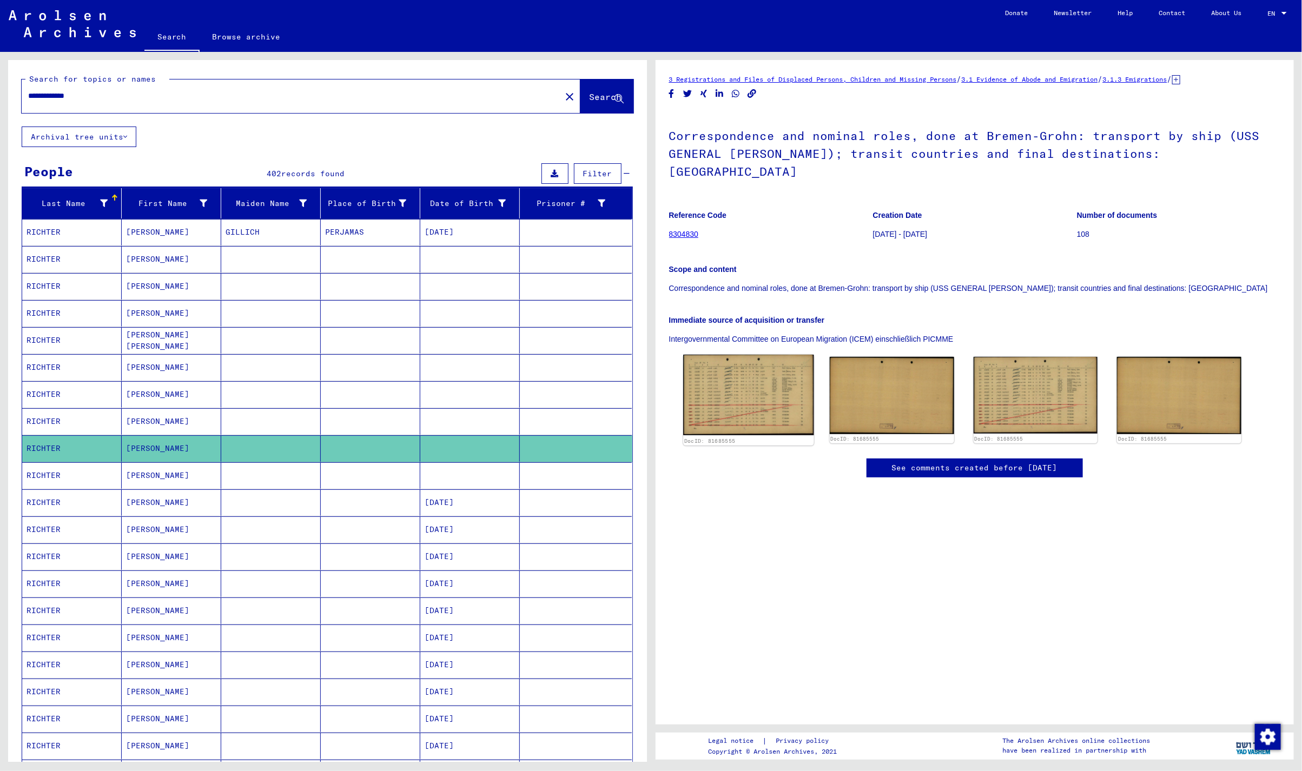
click at [759, 388] on img at bounding box center [748, 395] width 130 height 81
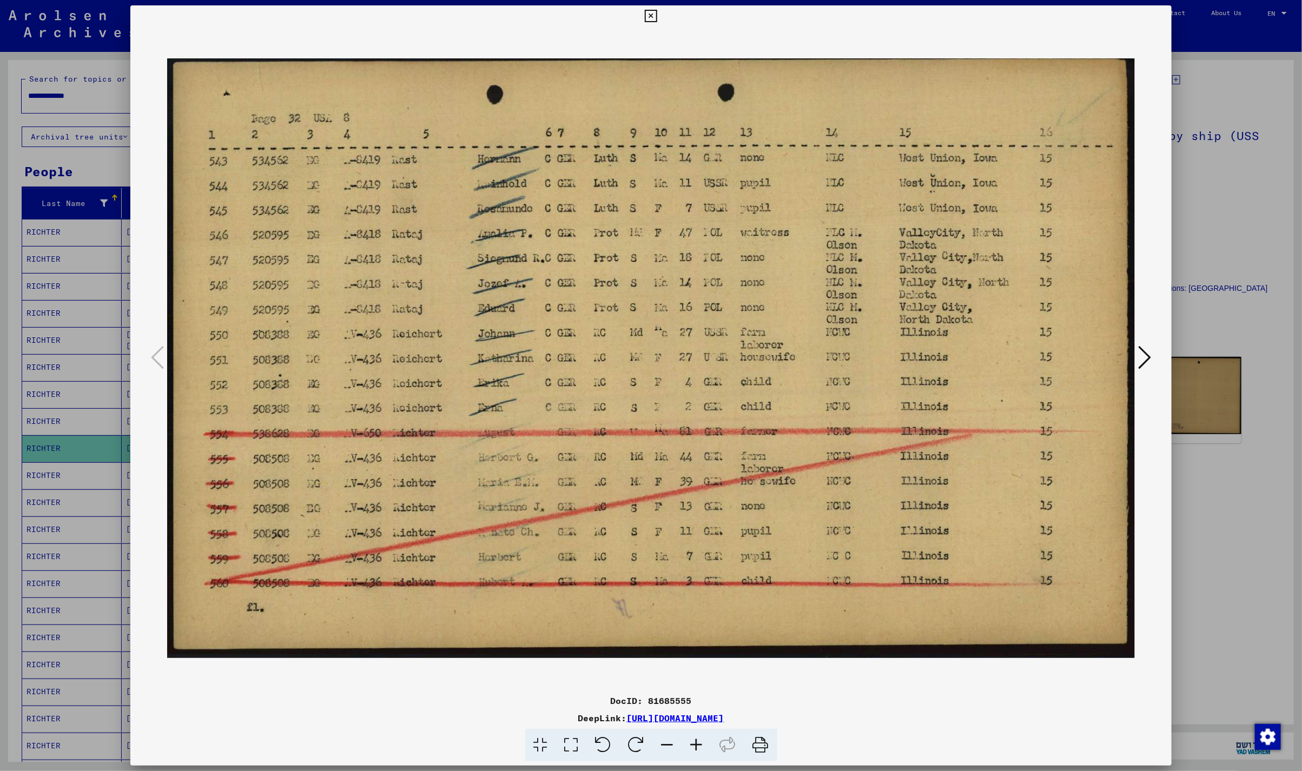
click at [656, 12] on button at bounding box center [650, 16] width 19 height 22
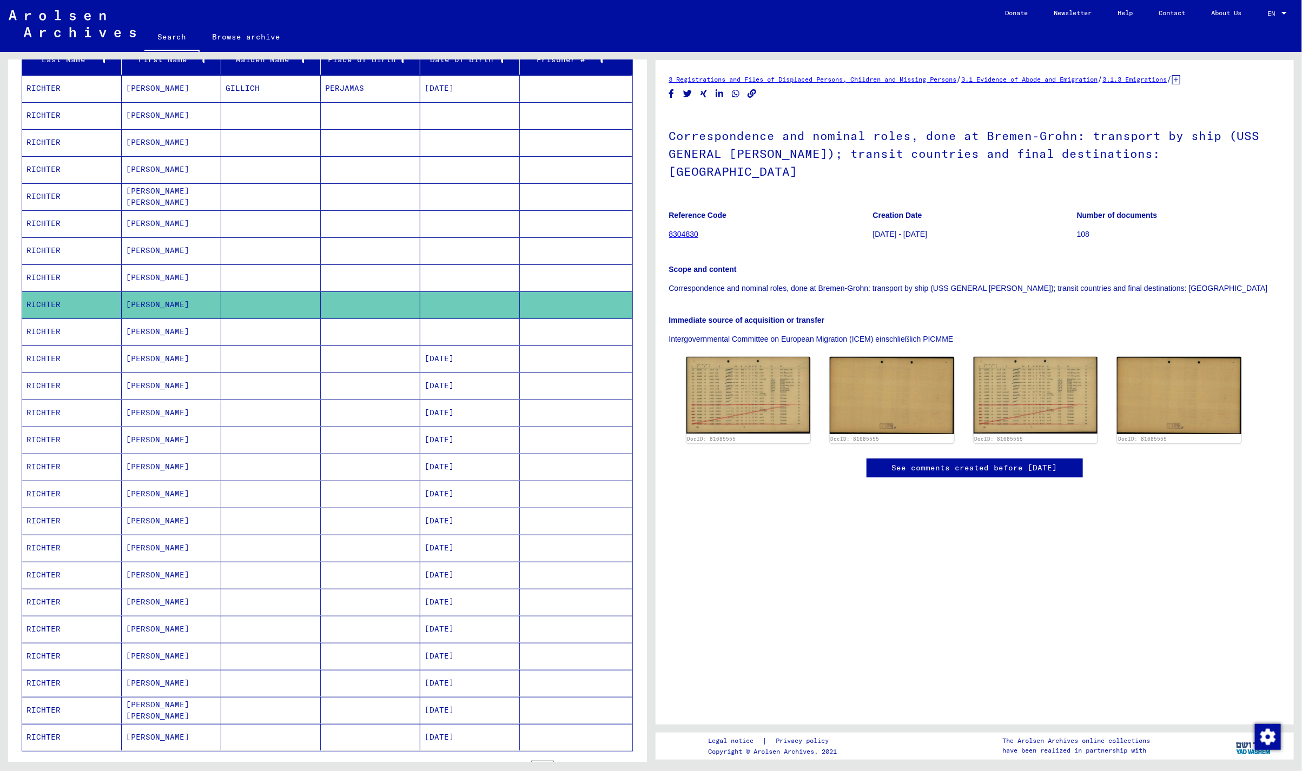
scroll to position [216, 0]
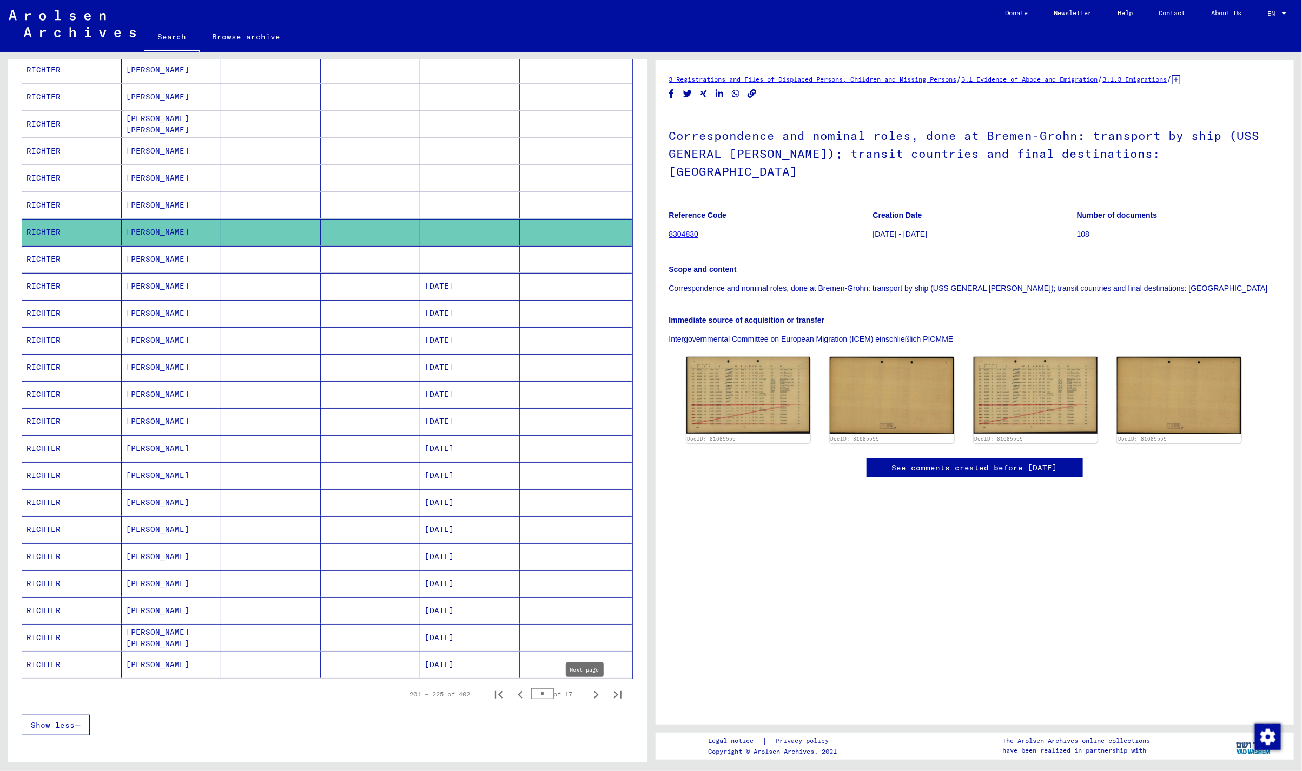
click at [588, 696] on icon "Next page" at bounding box center [595, 694] width 15 height 15
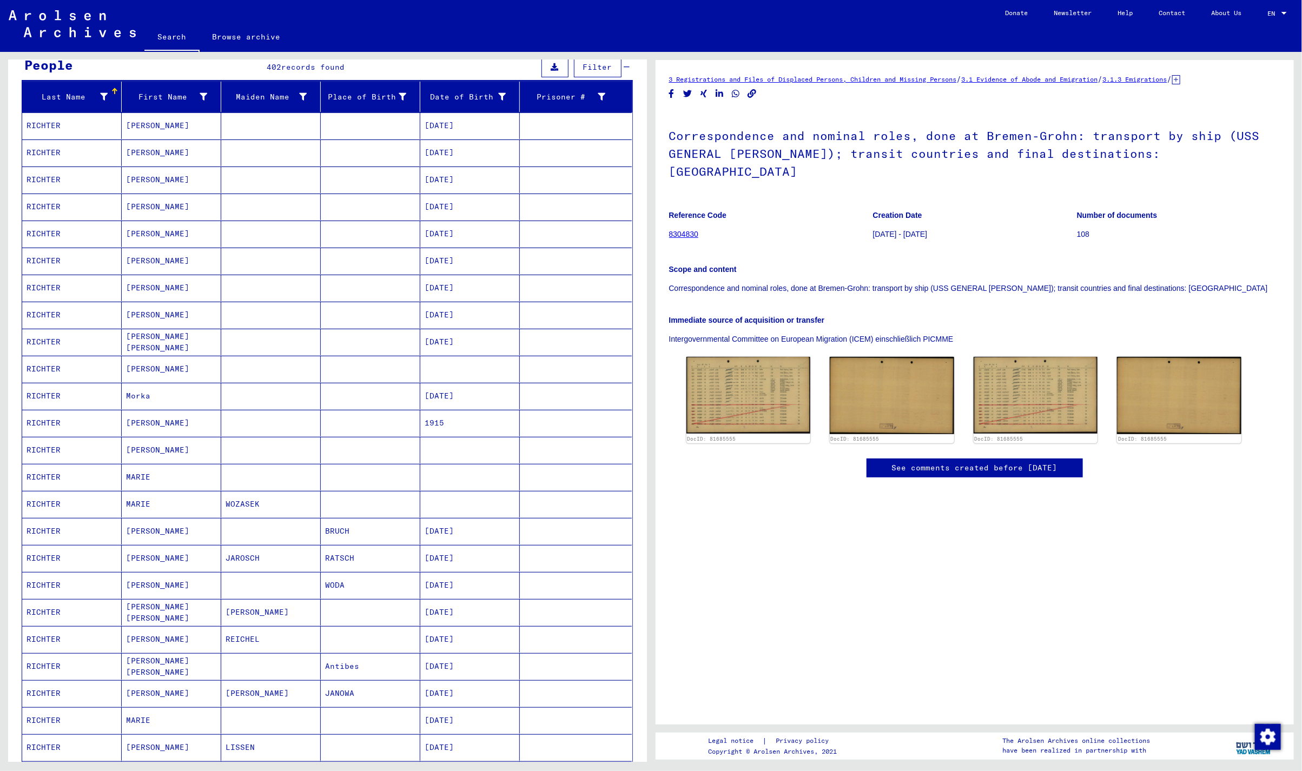
scroll to position [0, 0]
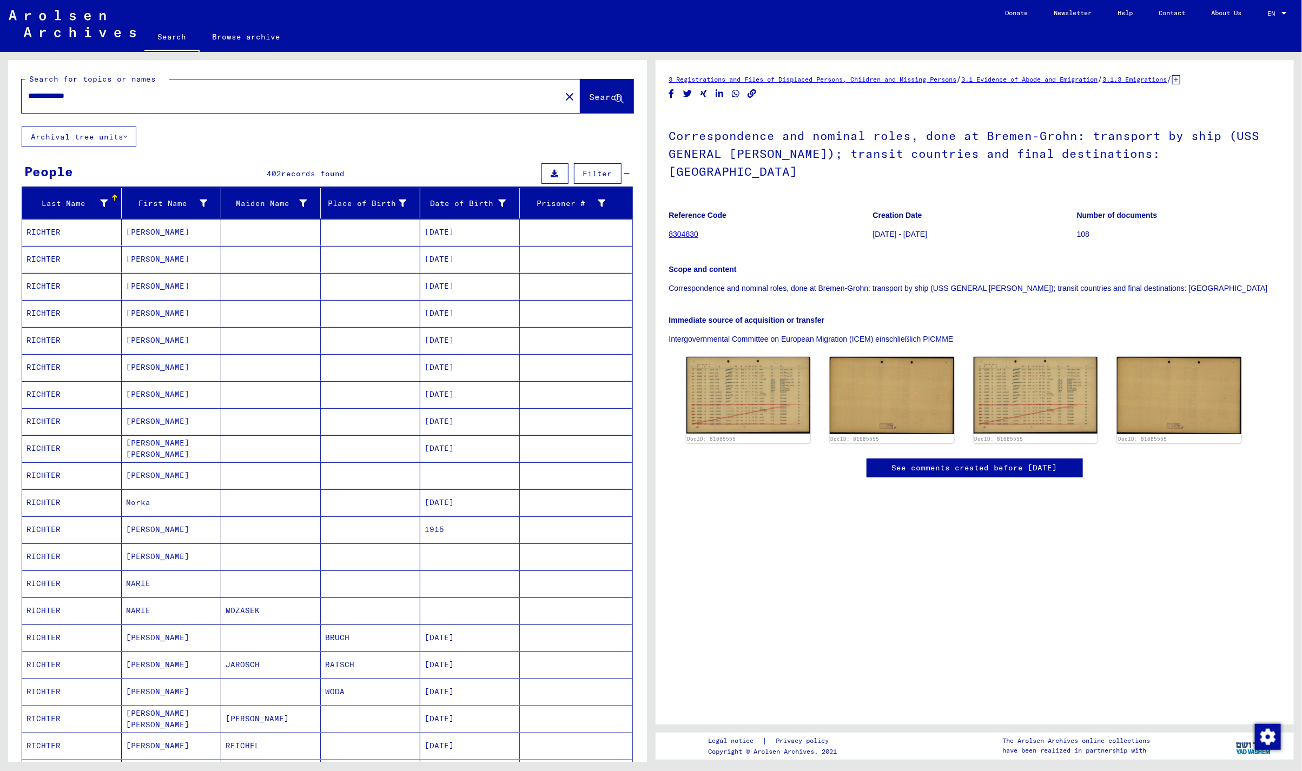
click at [169, 474] on mat-cell "[PERSON_NAME]" at bounding box center [171, 475] width 99 height 26
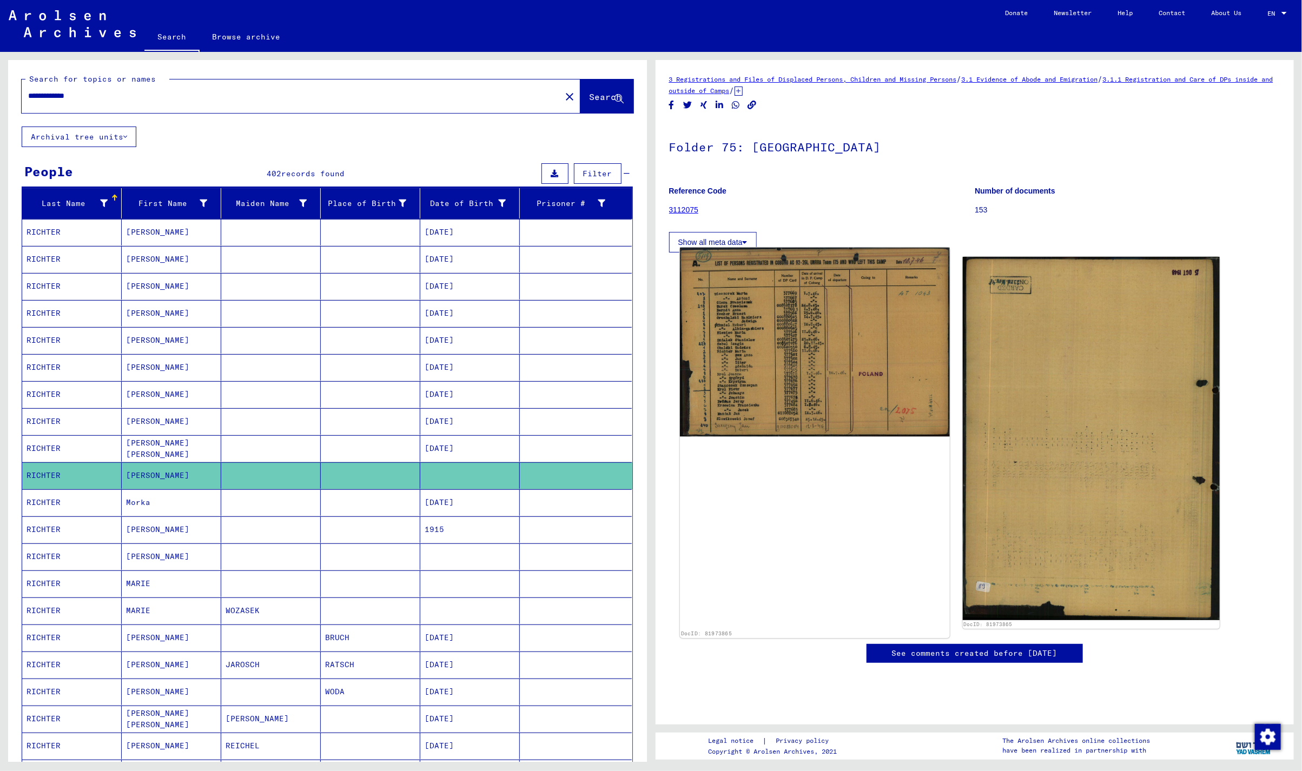
click at [795, 349] on img at bounding box center [815, 342] width 270 height 189
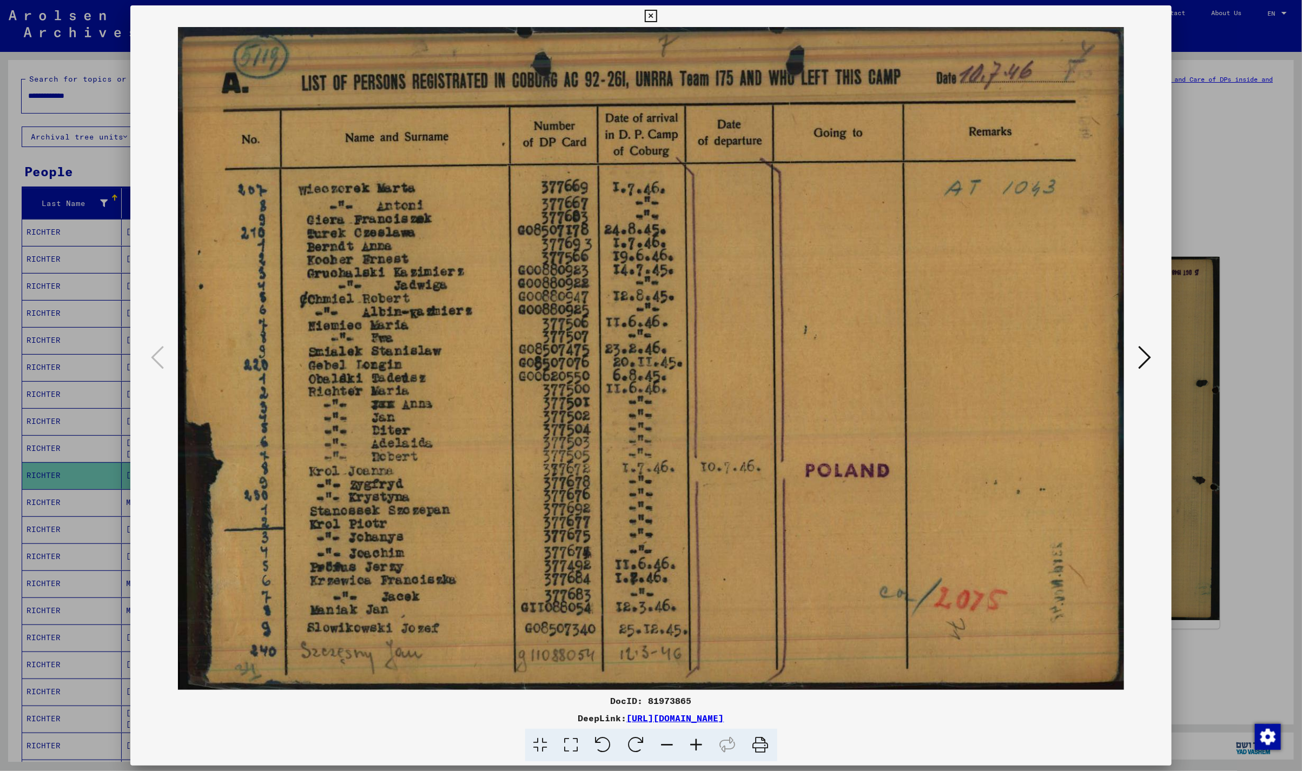
click at [658, 14] on button at bounding box center [650, 16] width 19 height 22
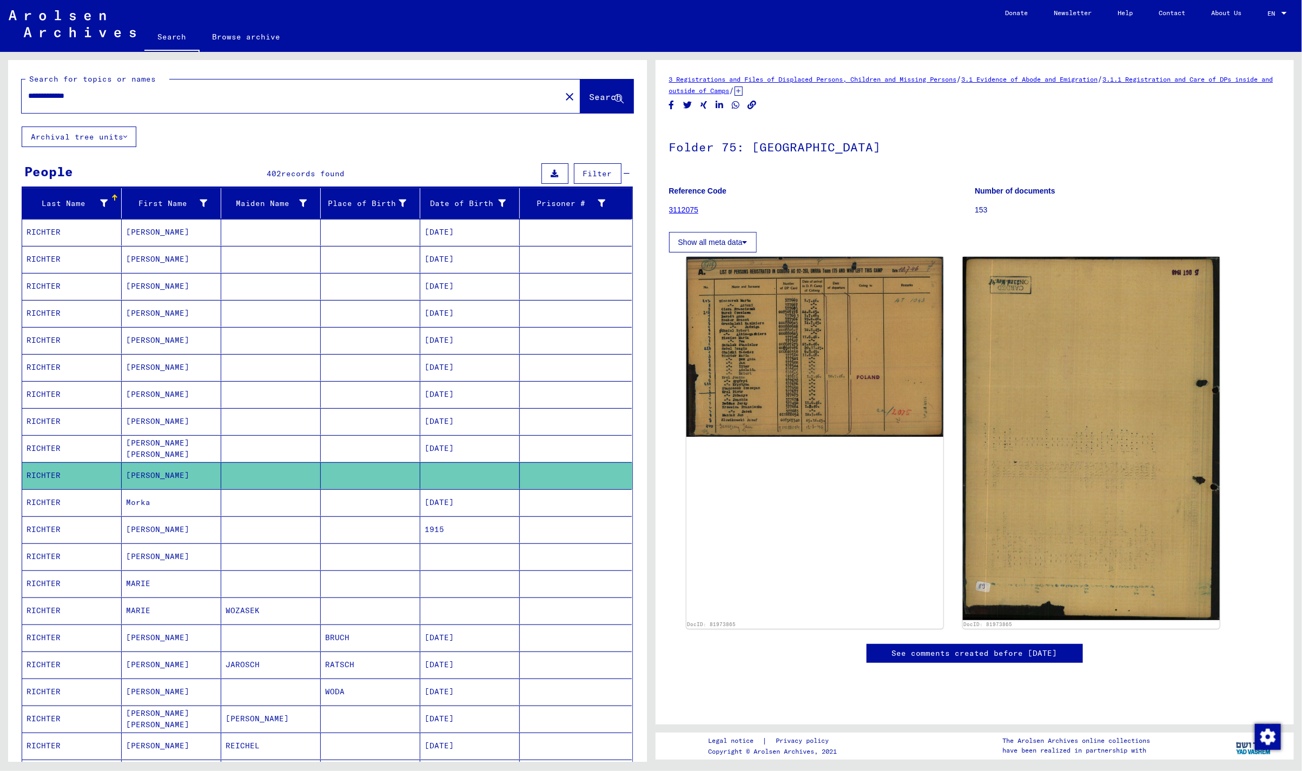
click at [186, 561] on mat-cell "[PERSON_NAME]" at bounding box center [171, 556] width 99 height 26
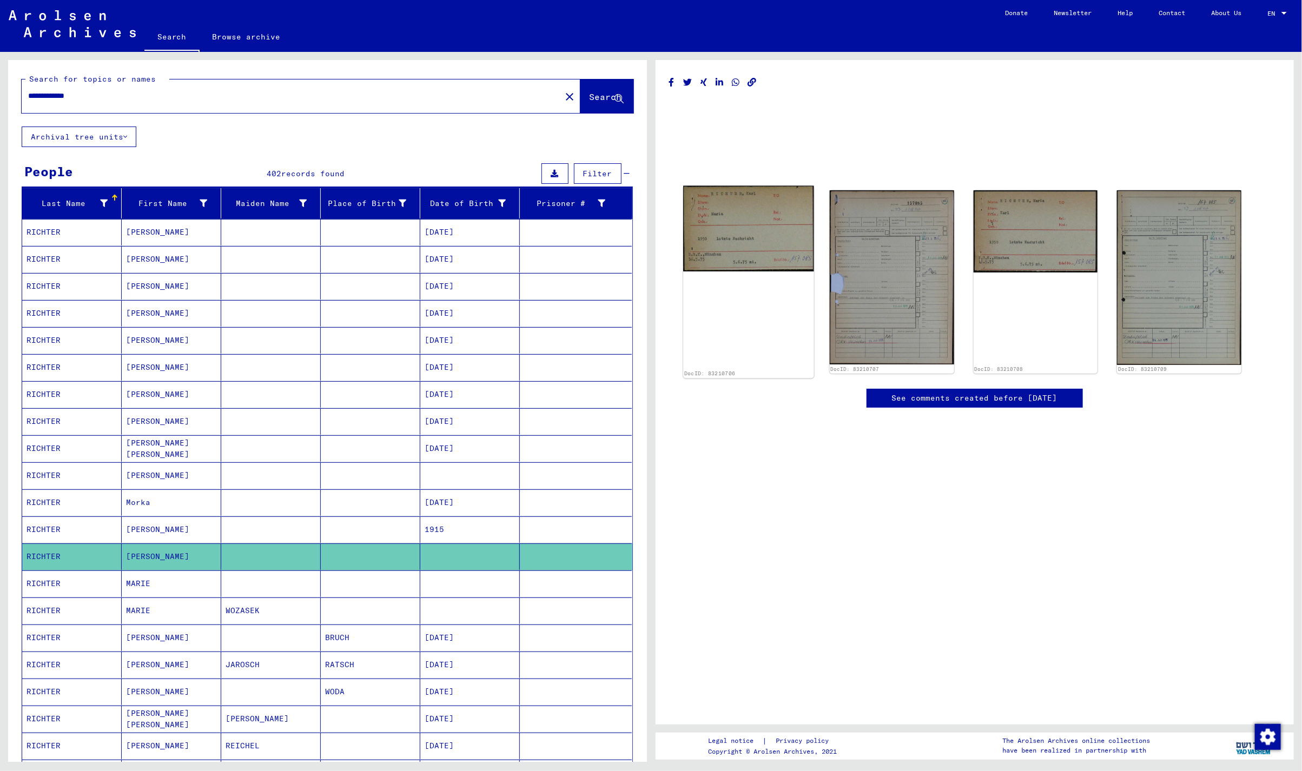
click at [772, 243] on img at bounding box center [748, 229] width 130 height 86
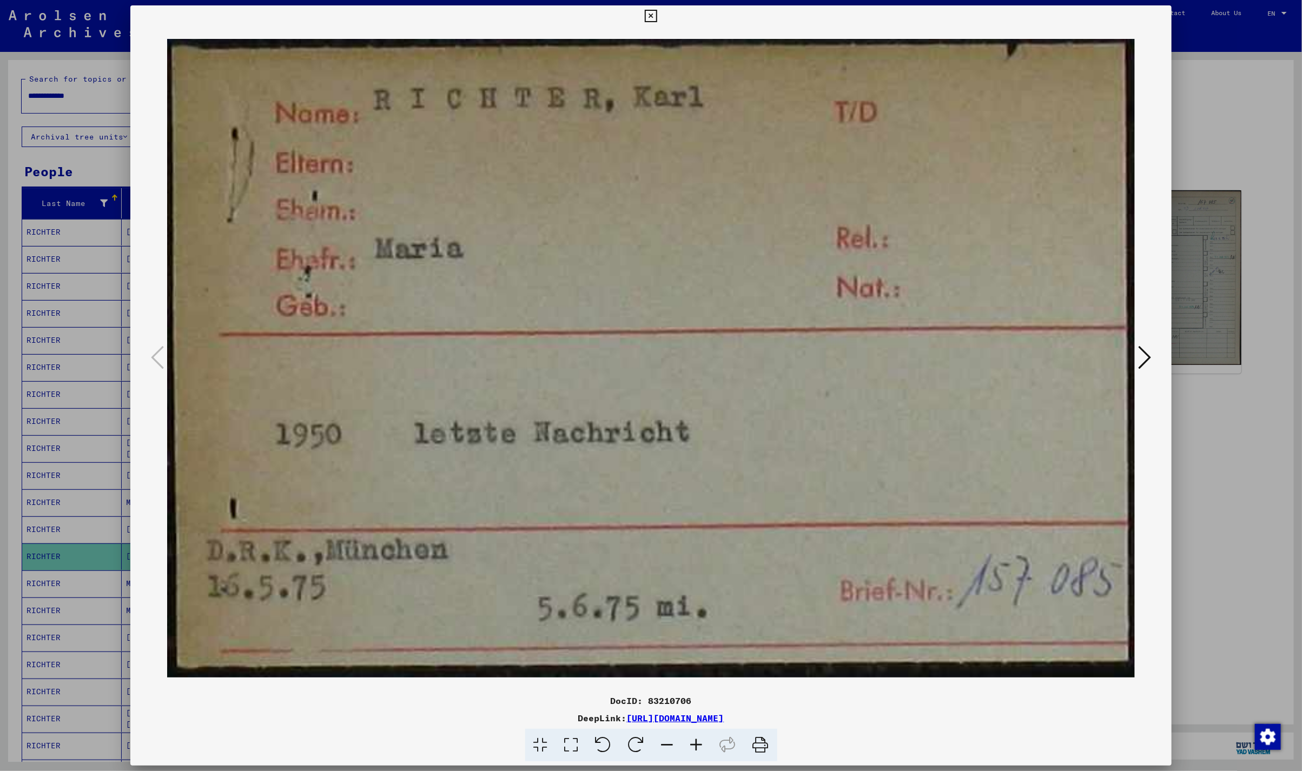
click at [1155, 359] on div at bounding box center [650, 358] width 1041 height 663
click at [1149, 358] on icon at bounding box center [1144, 357] width 13 height 26
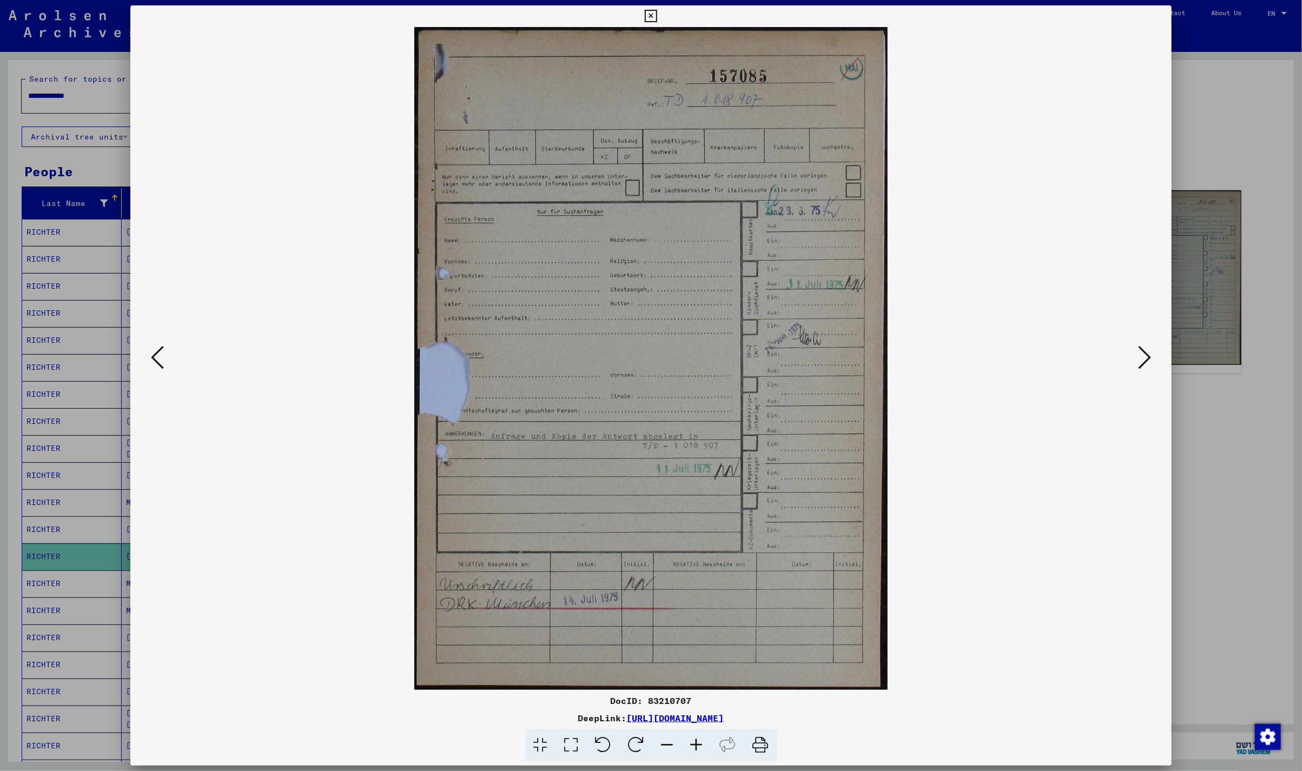
click at [652, 17] on icon at bounding box center [651, 16] width 12 height 13
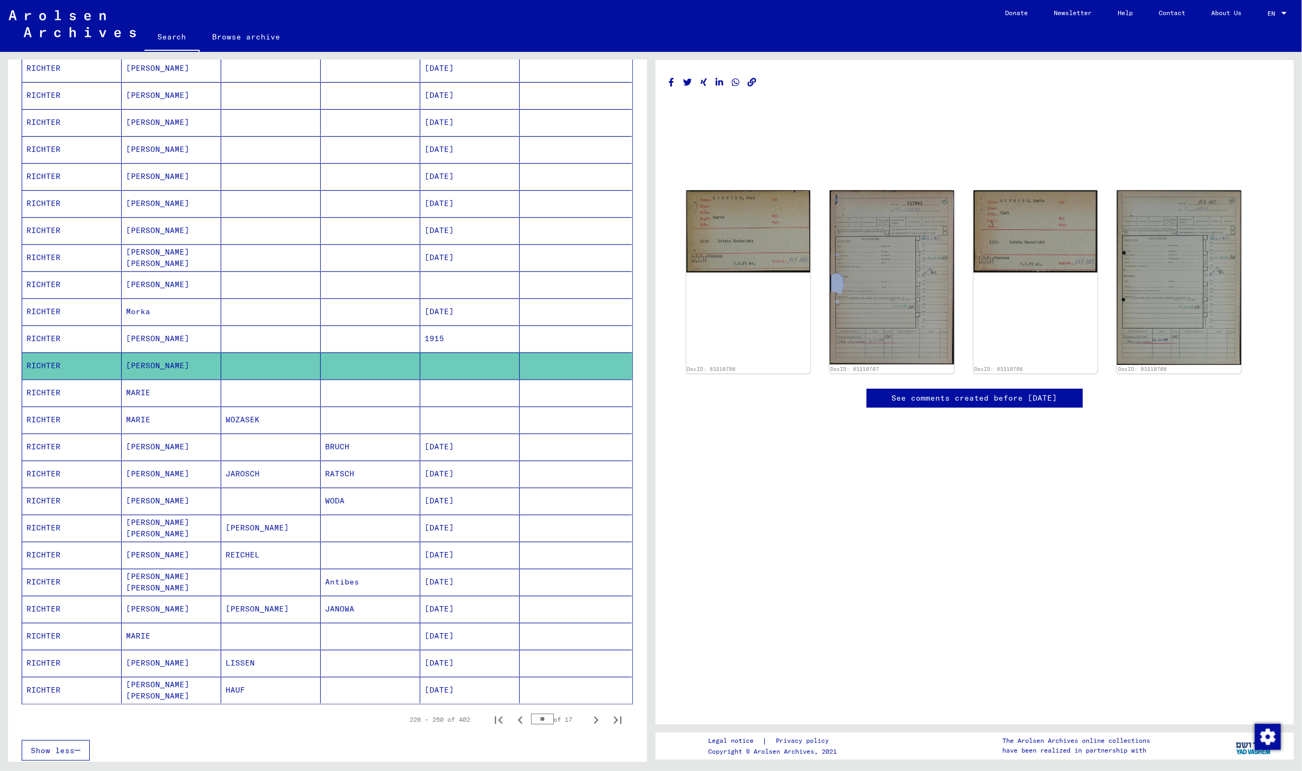
scroll to position [216, 0]
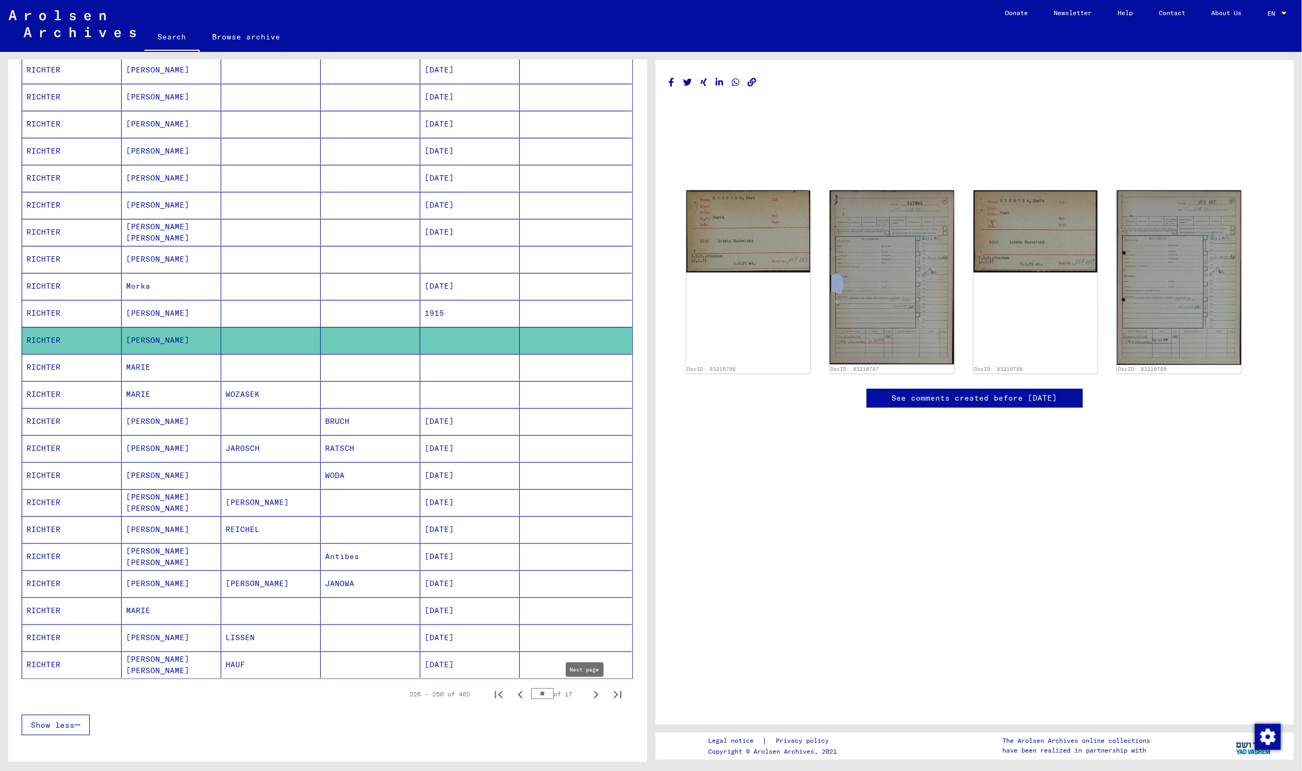
click at [588, 694] on icon "Next page" at bounding box center [595, 694] width 15 height 15
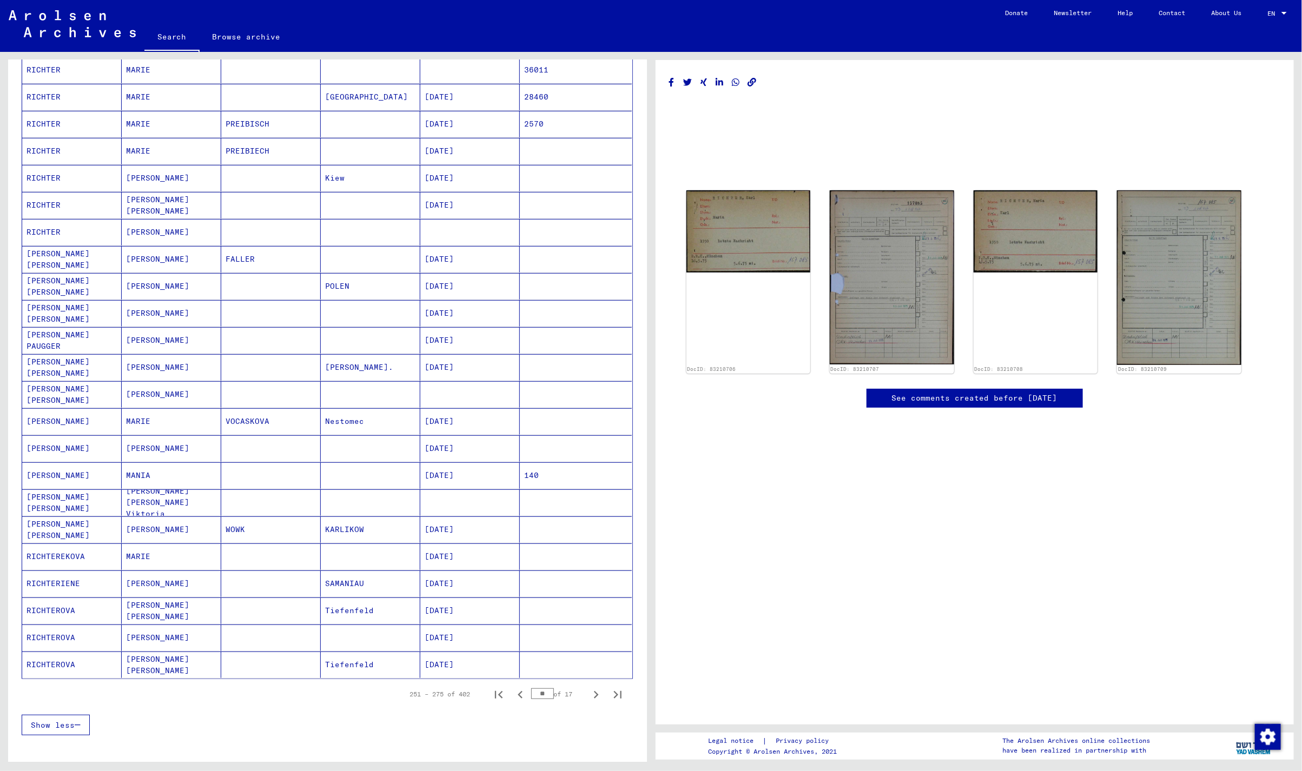
scroll to position [0, 0]
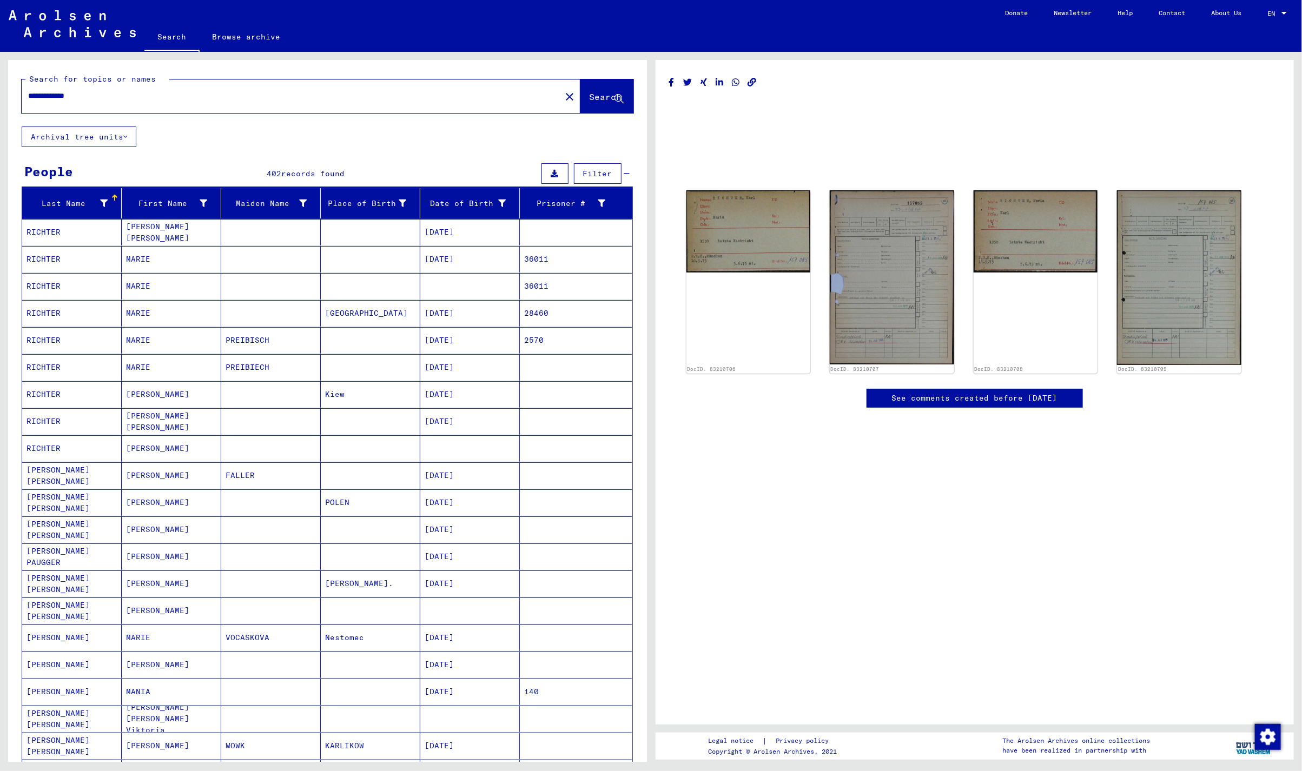
click at [171, 452] on mat-cell "[PERSON_NAME]" at bounding box center [171, 448] width 99 height 26
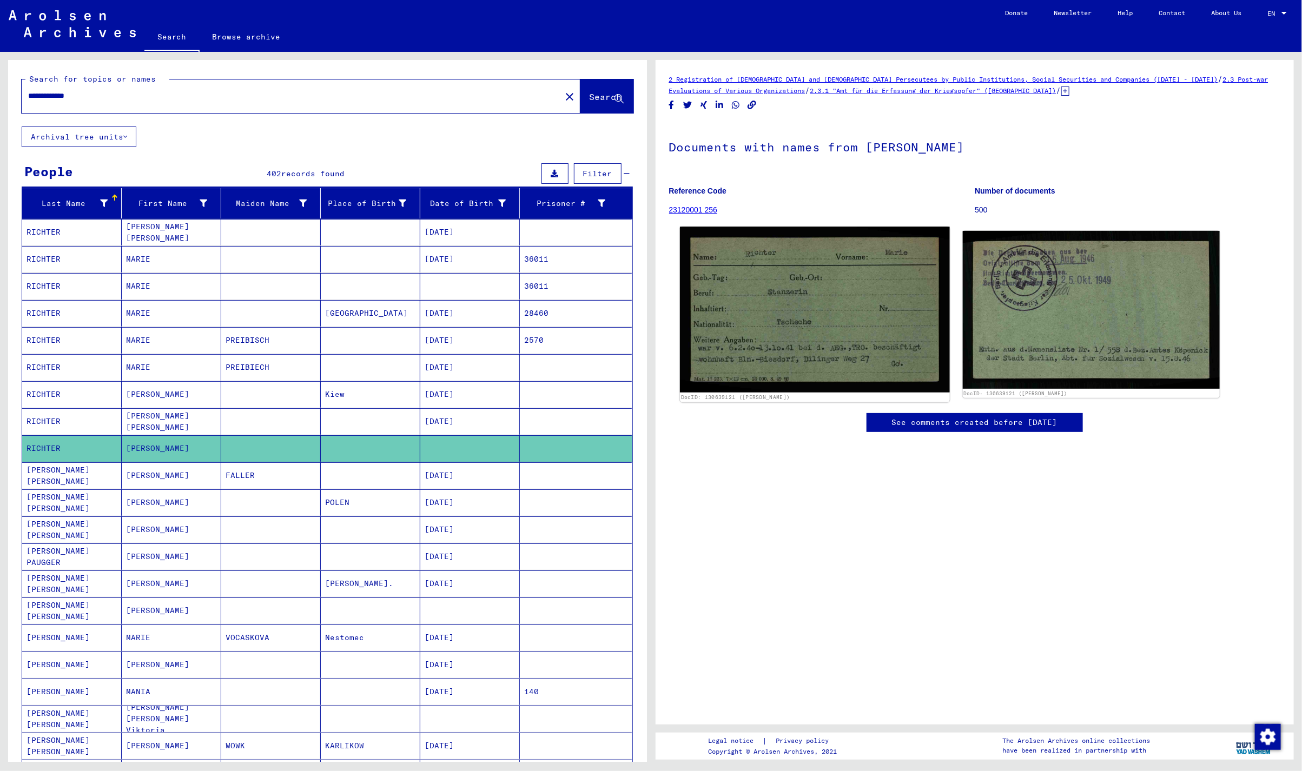
click at [772, 286] on img at bounding box center [815, 309] width 270 height 165
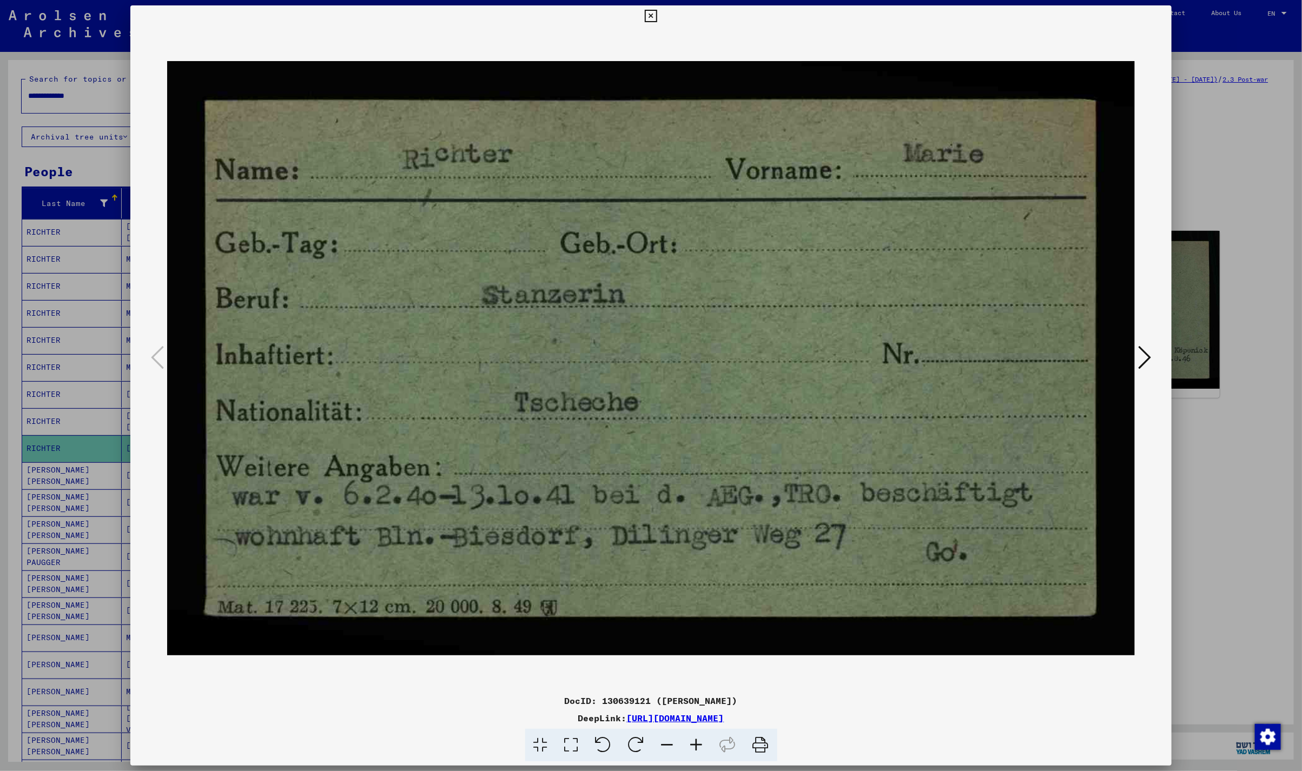
click at [1144, 346] on icon at bounding box center [1144, 357] width 13 height 26
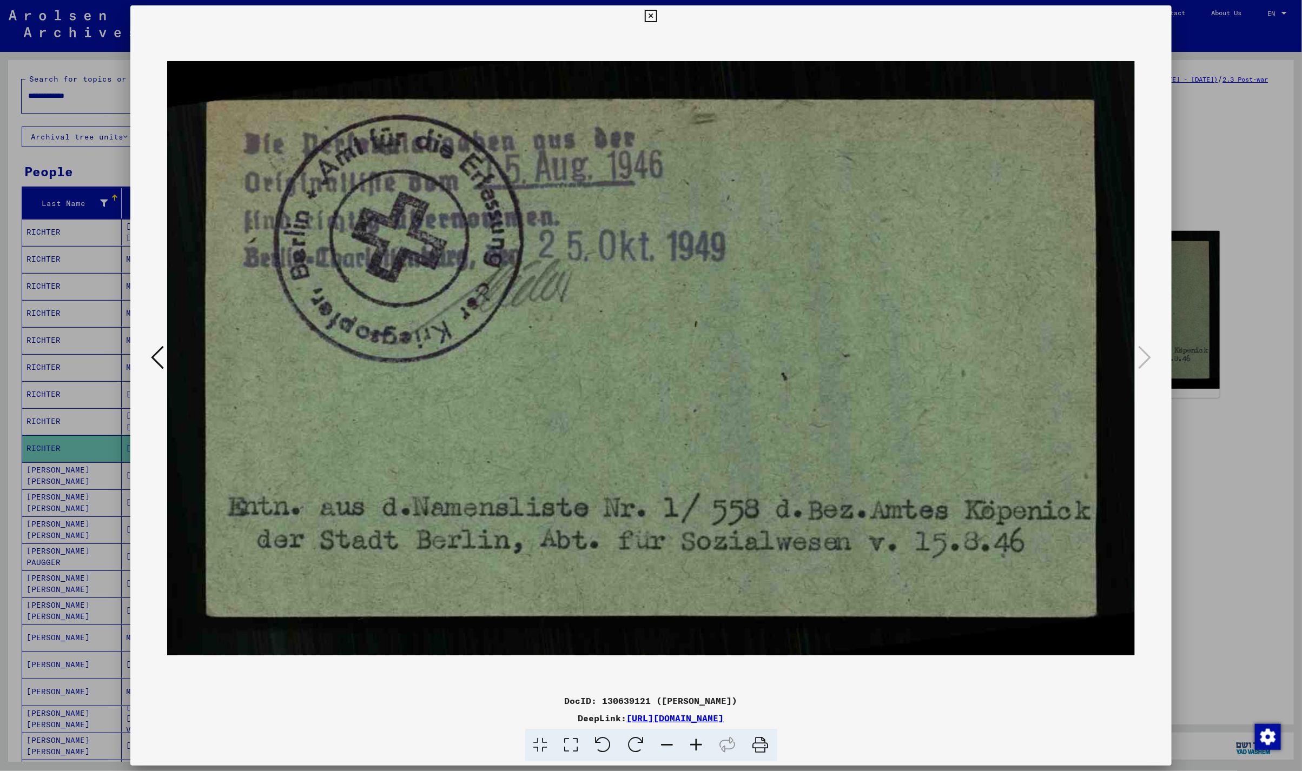
click at [646, 10] on icon at bounding box center [651, 16] width 12 height 13
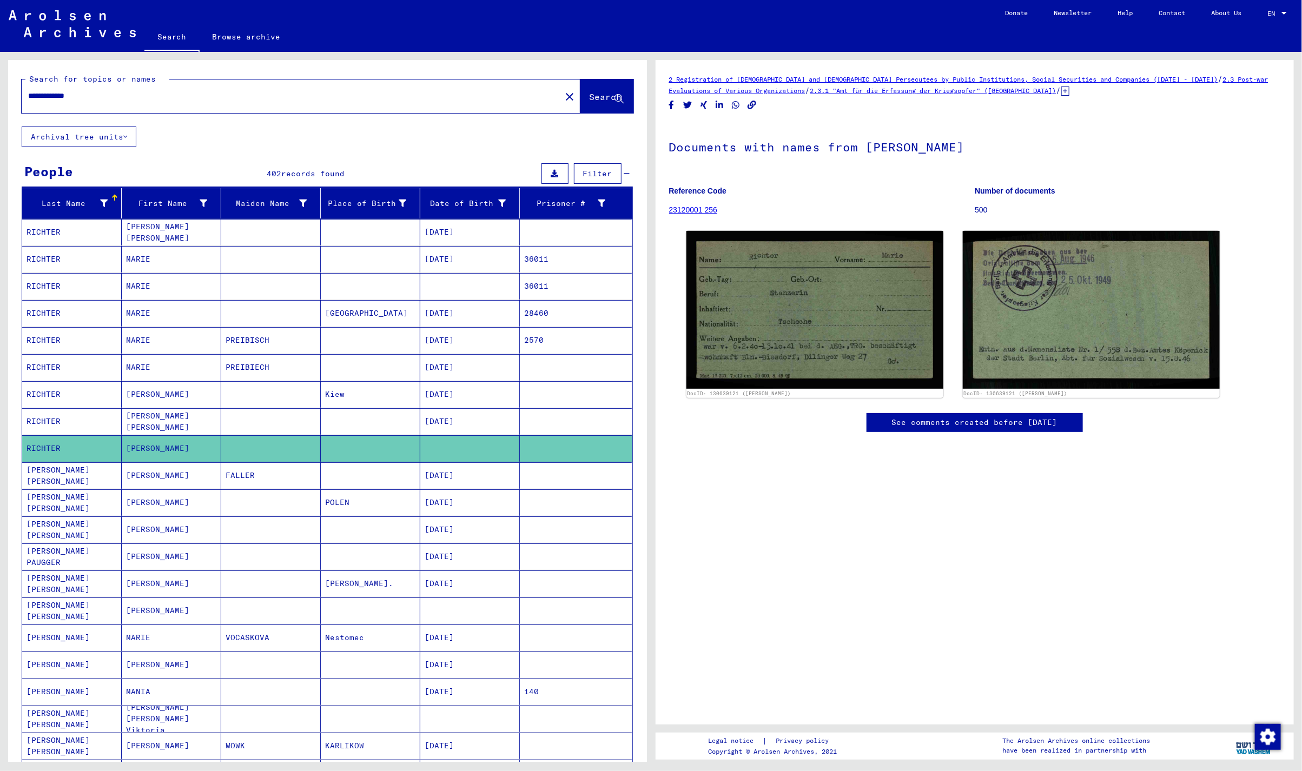
click at [176, 608] on mat-cell "[PERSON_NAME]" at bounding box center [171, 611] width 99 height 26
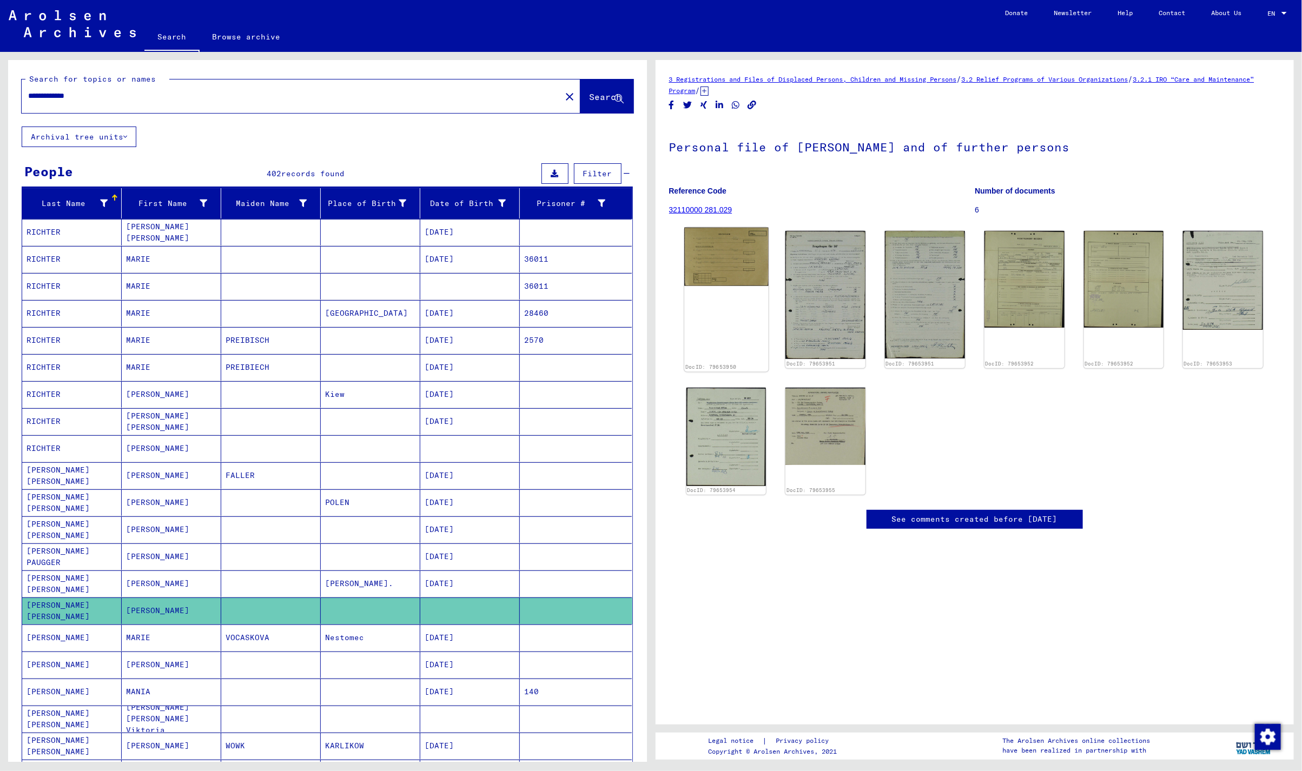
click at [729, 258] on img at bounding box center [726, 257] width 84 height 58
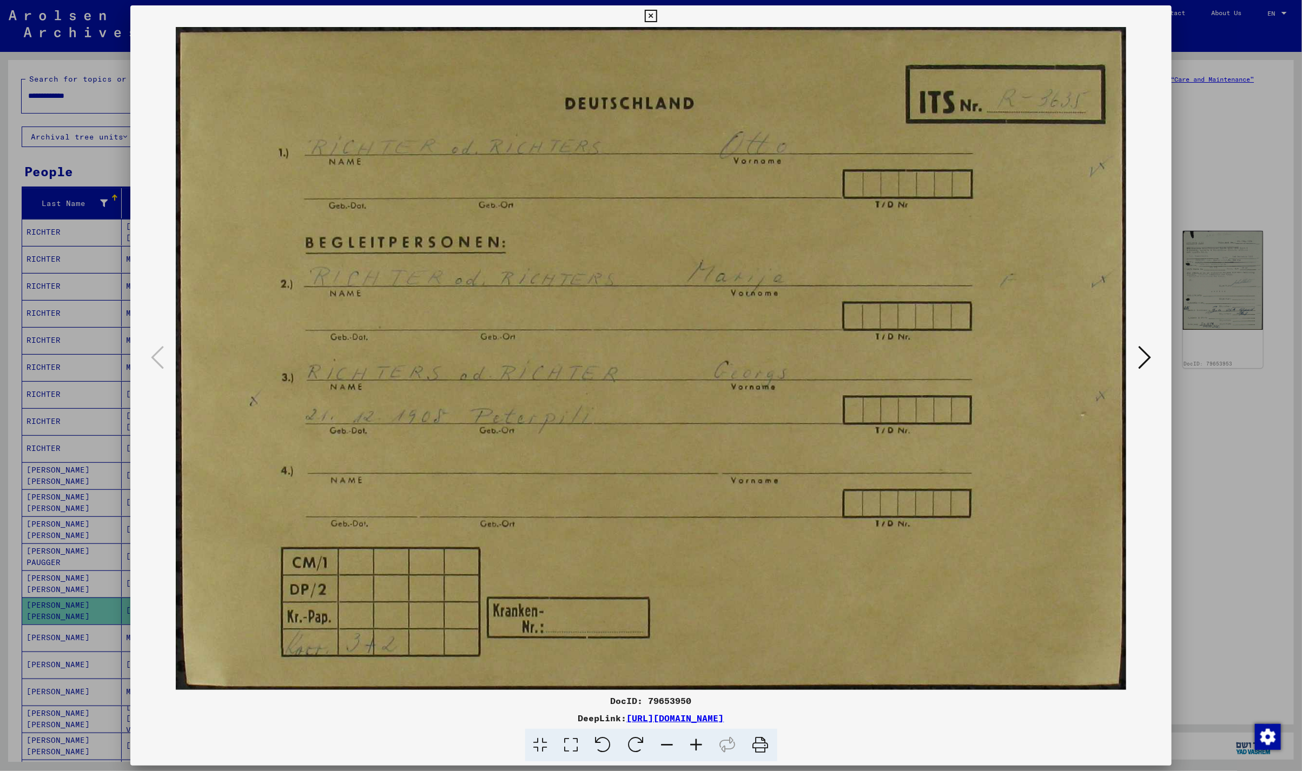
click at [1140, 364] on icon at bounding box center [1144, 357] width 13 height 26
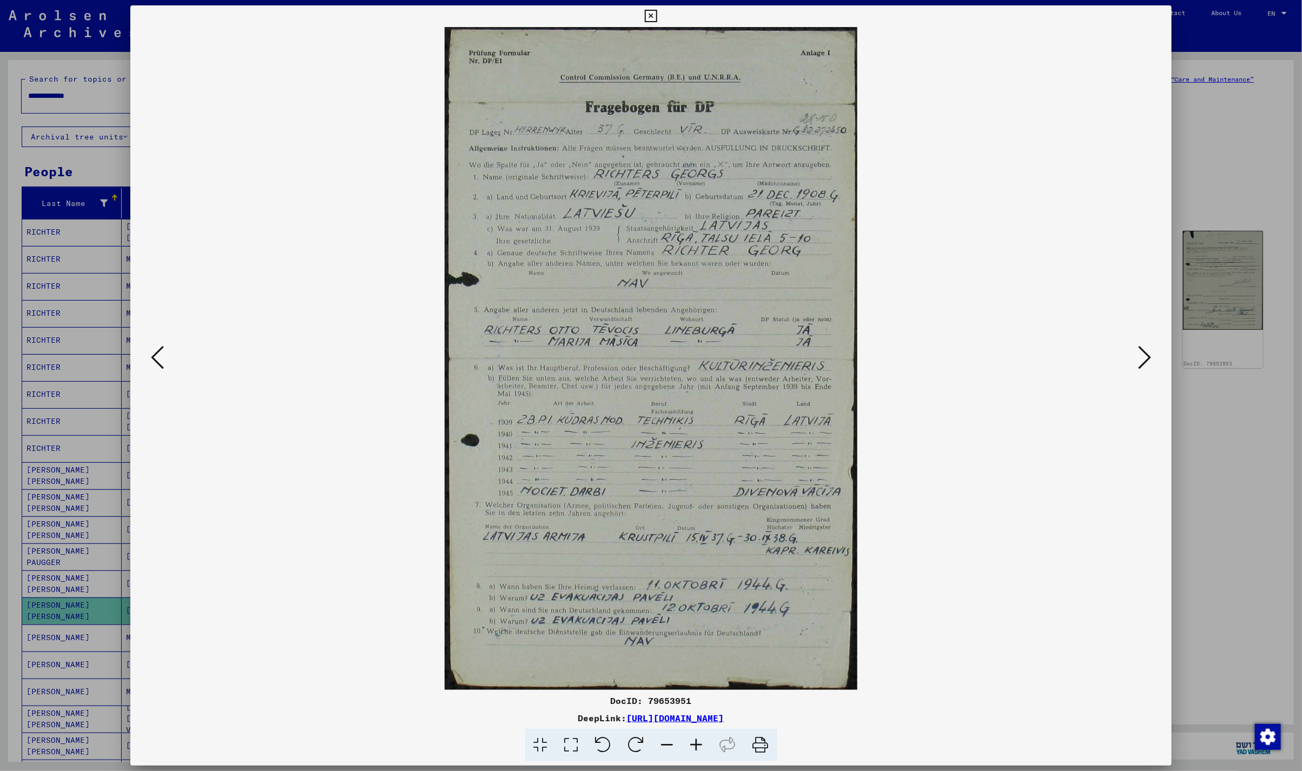
click at [1143, 346] on icon at bounding box center [1144, 357] width 13 height 26
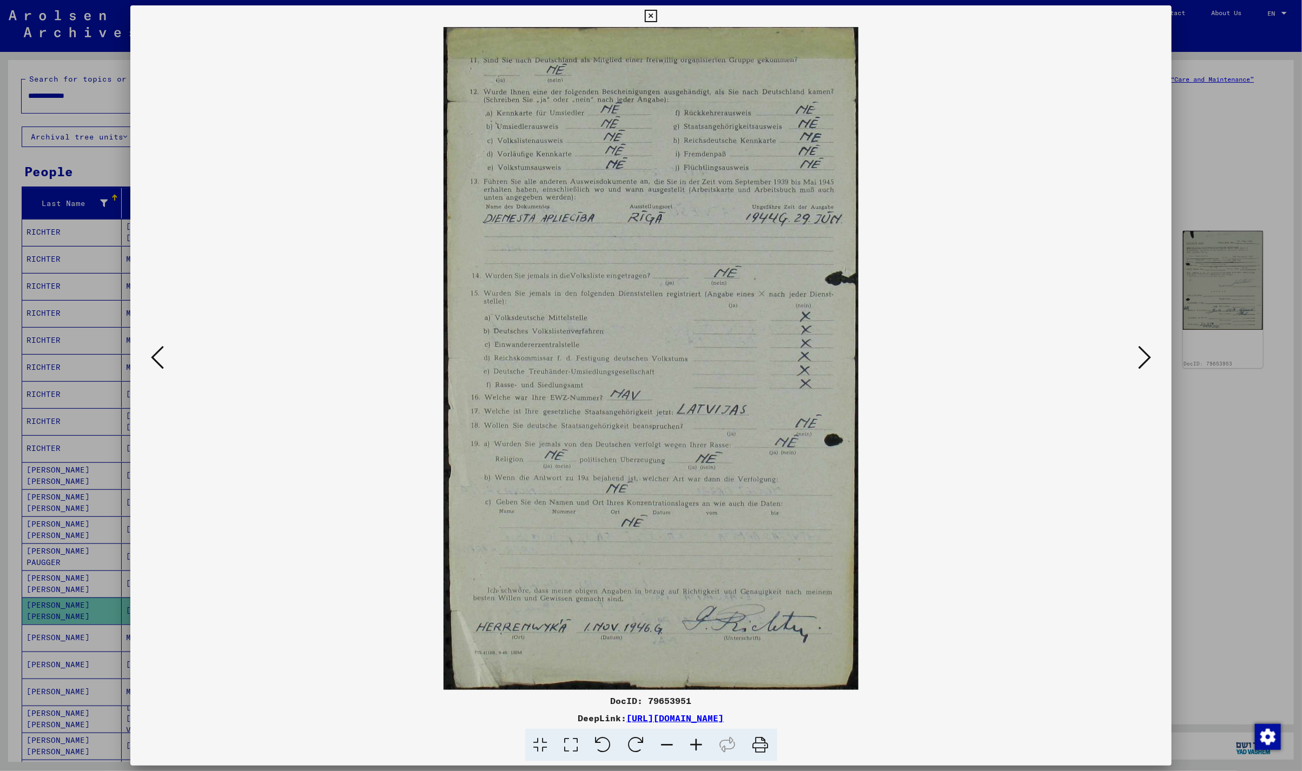
click at [1143, 346] on icon at bounding box center [1144, 357] width 13 height 26
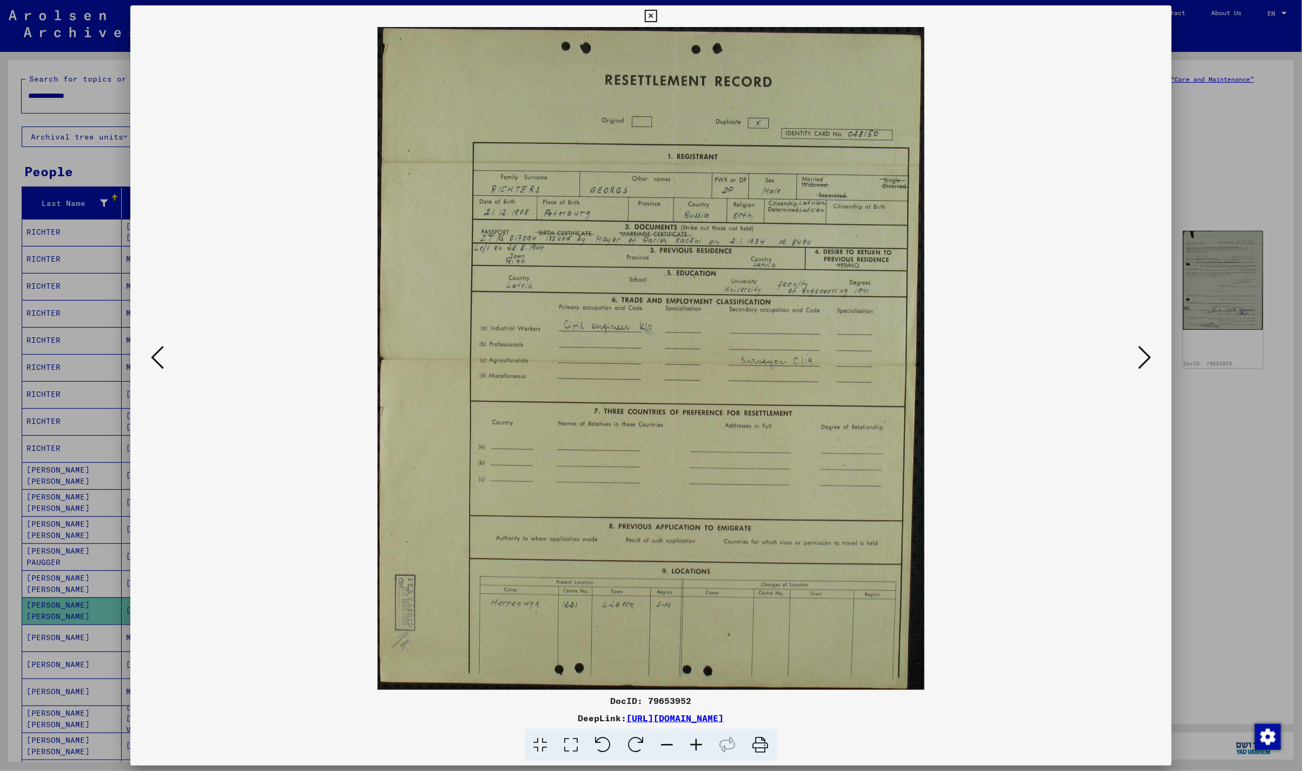
click at [1150, 354] on icon at bounding box center [1144, 357] width 13 height 26
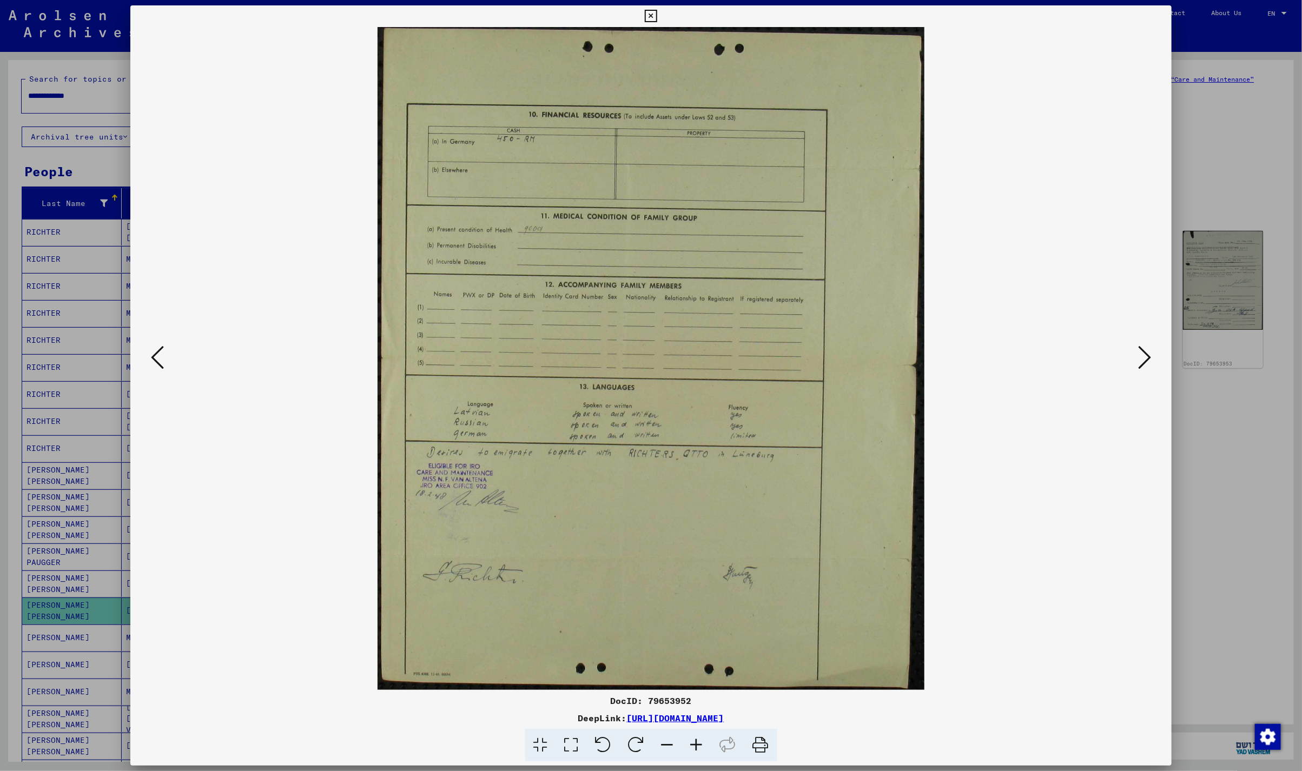
click at [1150, 355] on icon at bounding box center [1144, 357] width 13 height 26
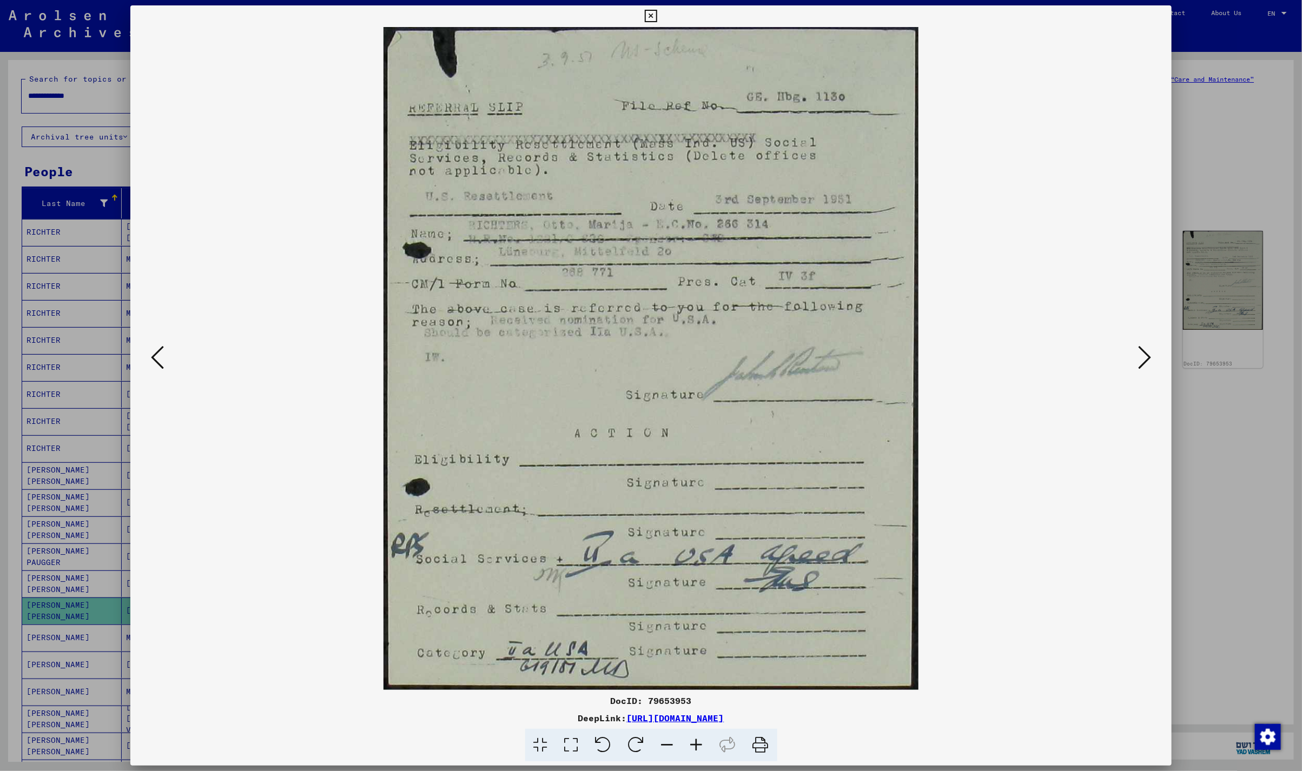
click at [1150, 355] on icon at bounding box center [1144, 357] width 13 height 26
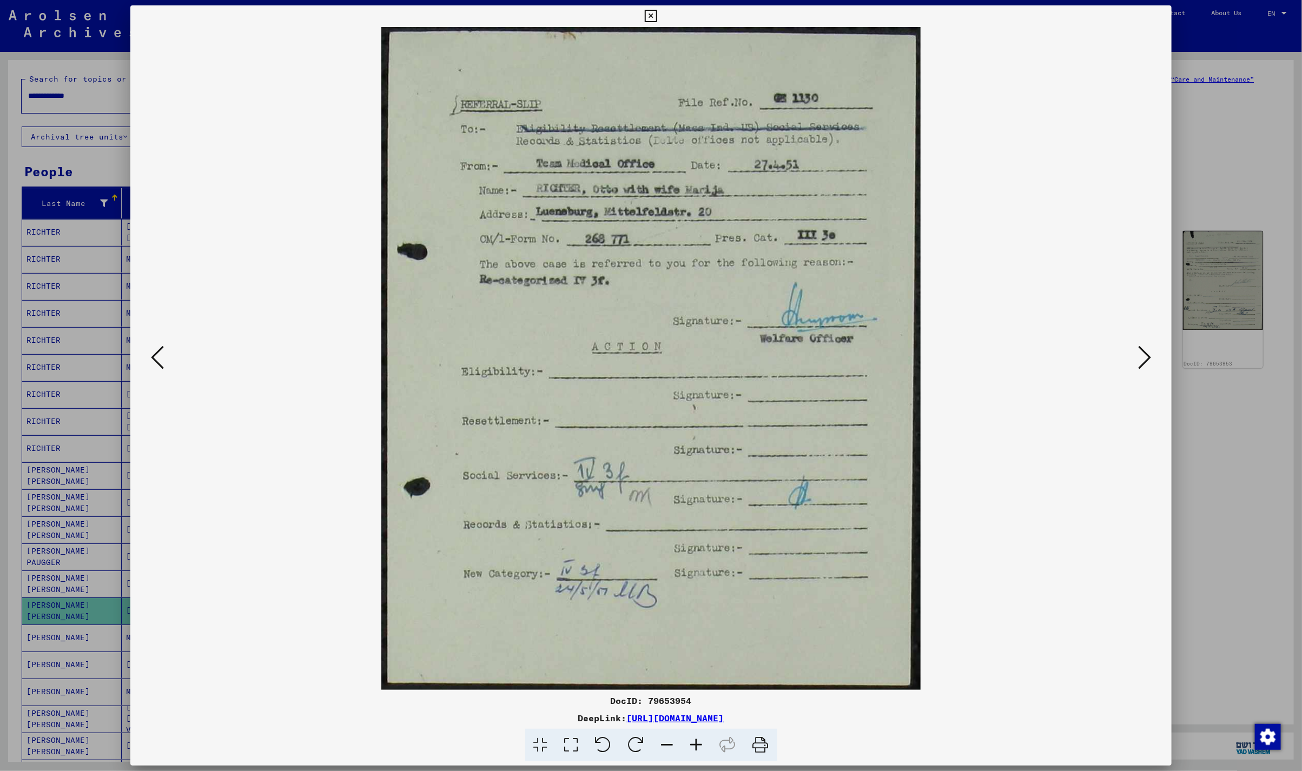
click at [1150, 355] on icon at bounding box center [1144, 357] width 13 height 26
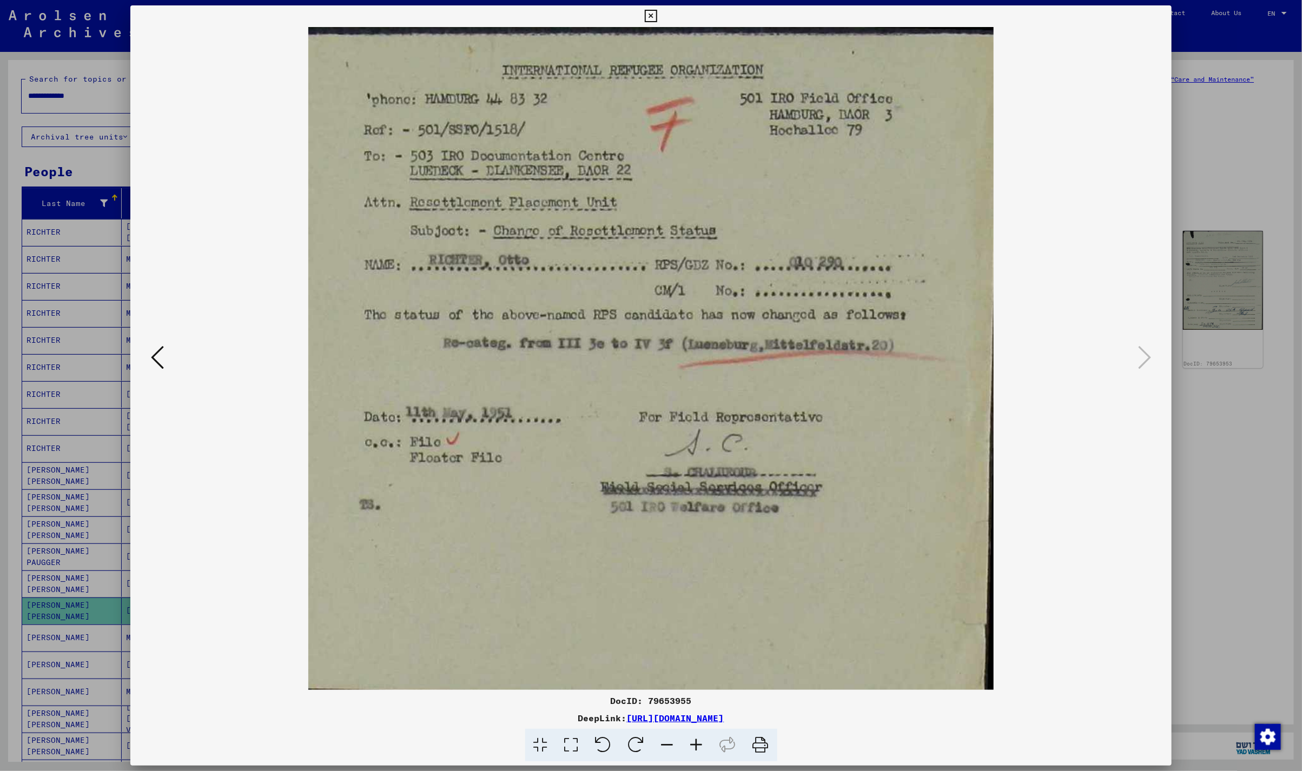
click at [177, 384] on img at bounding box center [651, 358] width 968 height 663
click at [159, 364] on icon at bounding box center [157, 357] width 13 height 26
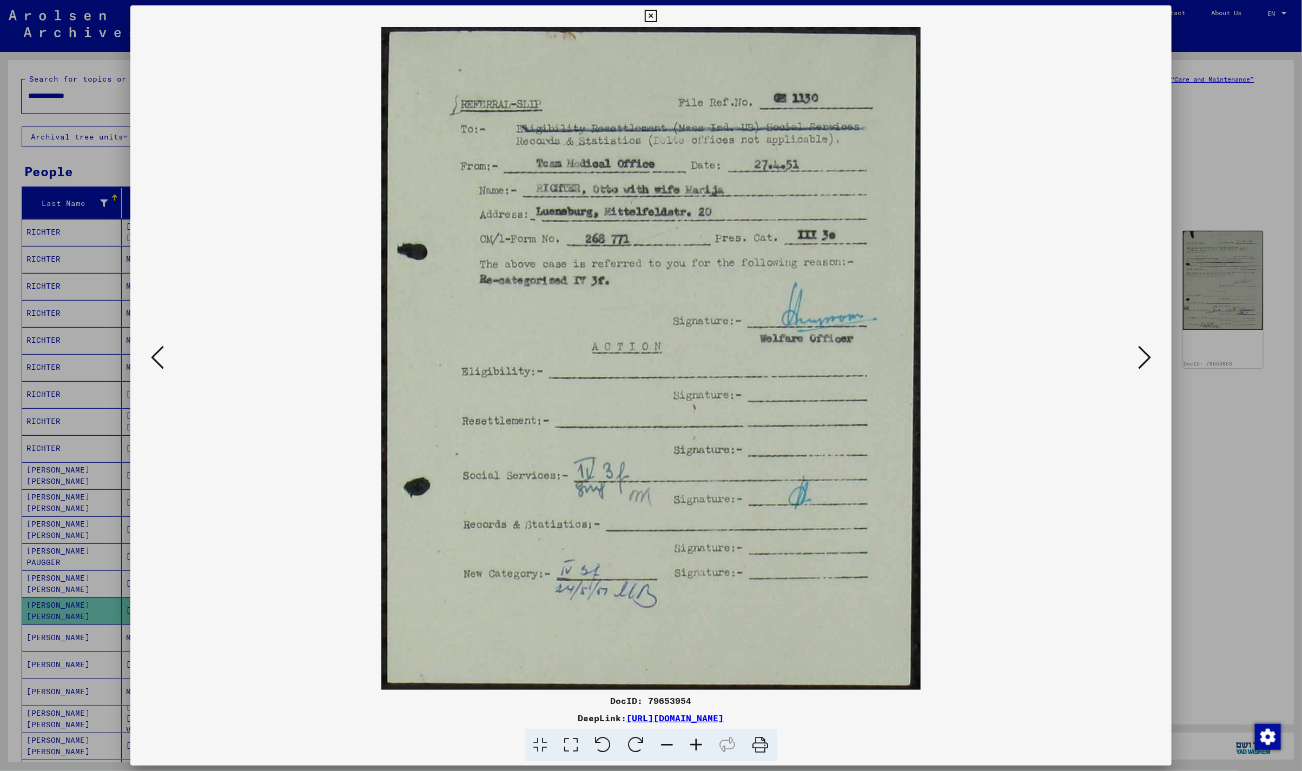
click at [156, 349] on icon at bounding box center [157, 357] width 13 height 26
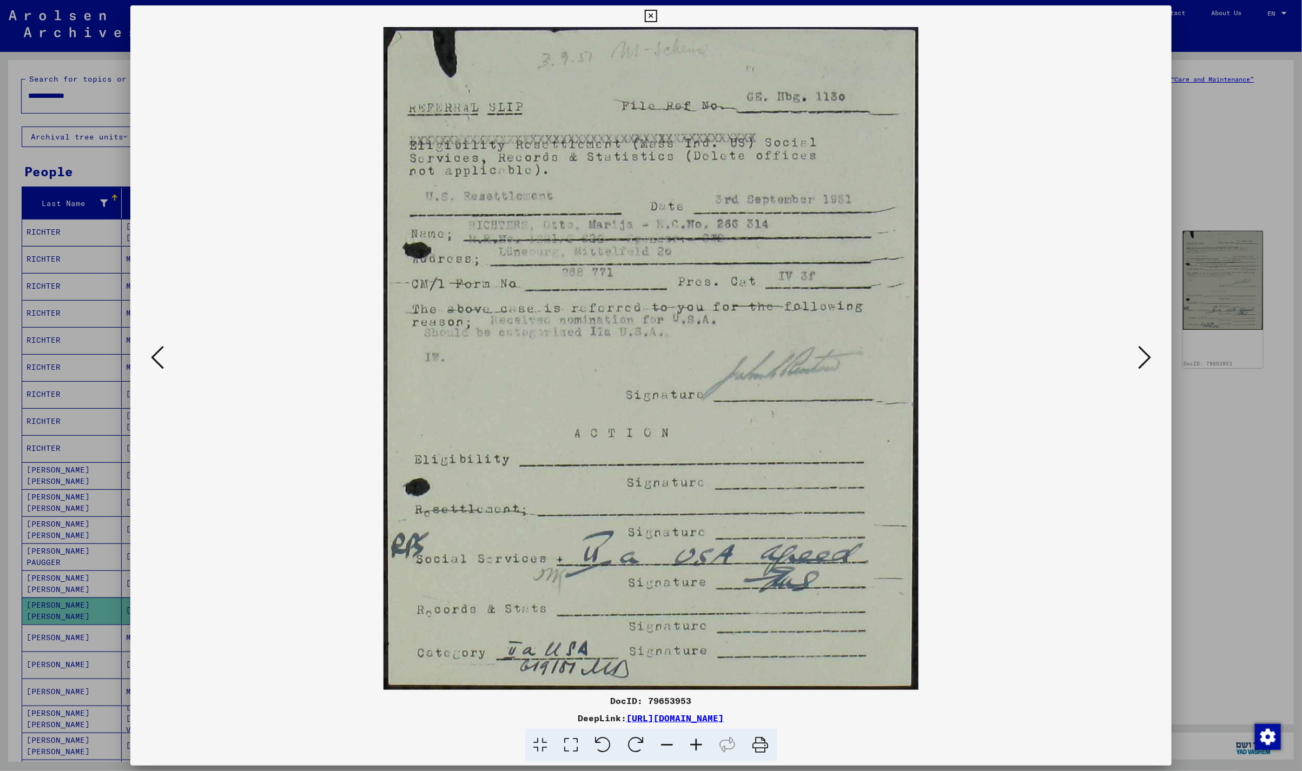
click at [651, 14] on icon at bounding box center [651, 16] width 12 height 13
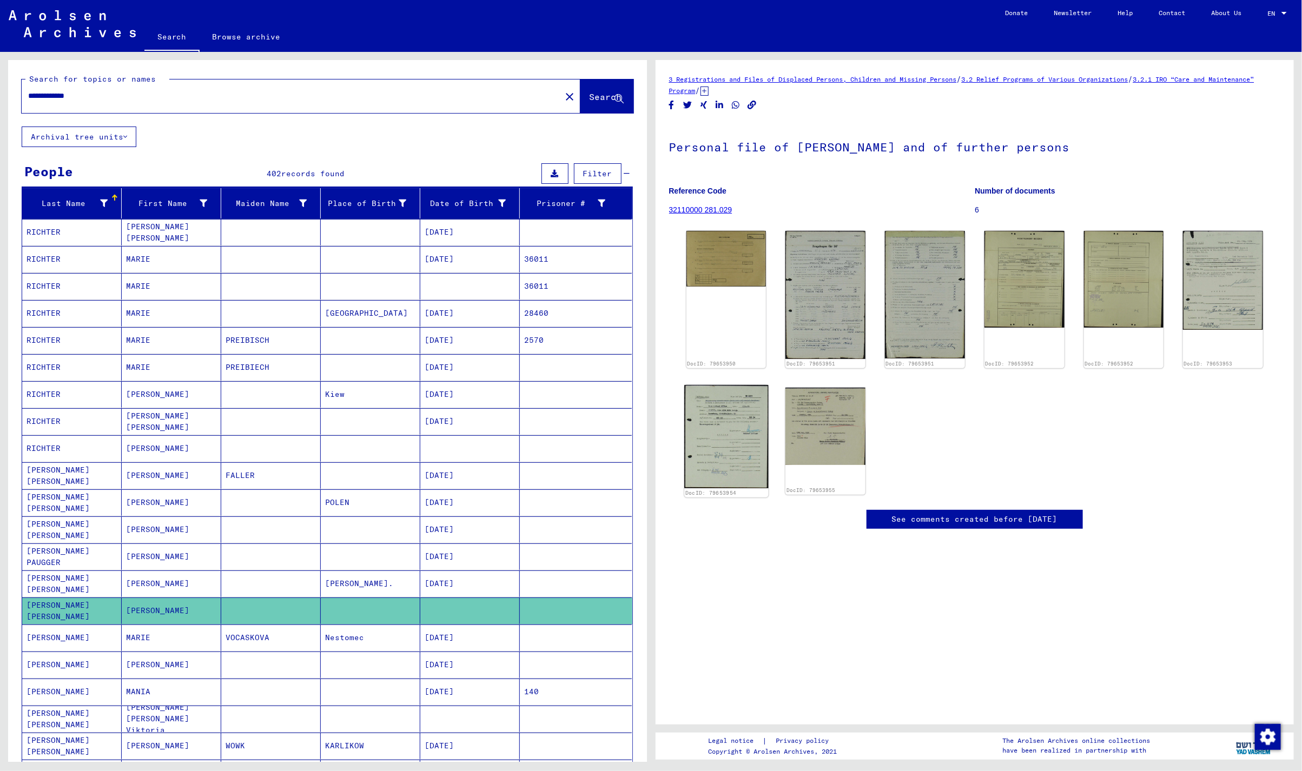
click at [722, 446] on img at bounding box center [726, 436] width 84 height 103
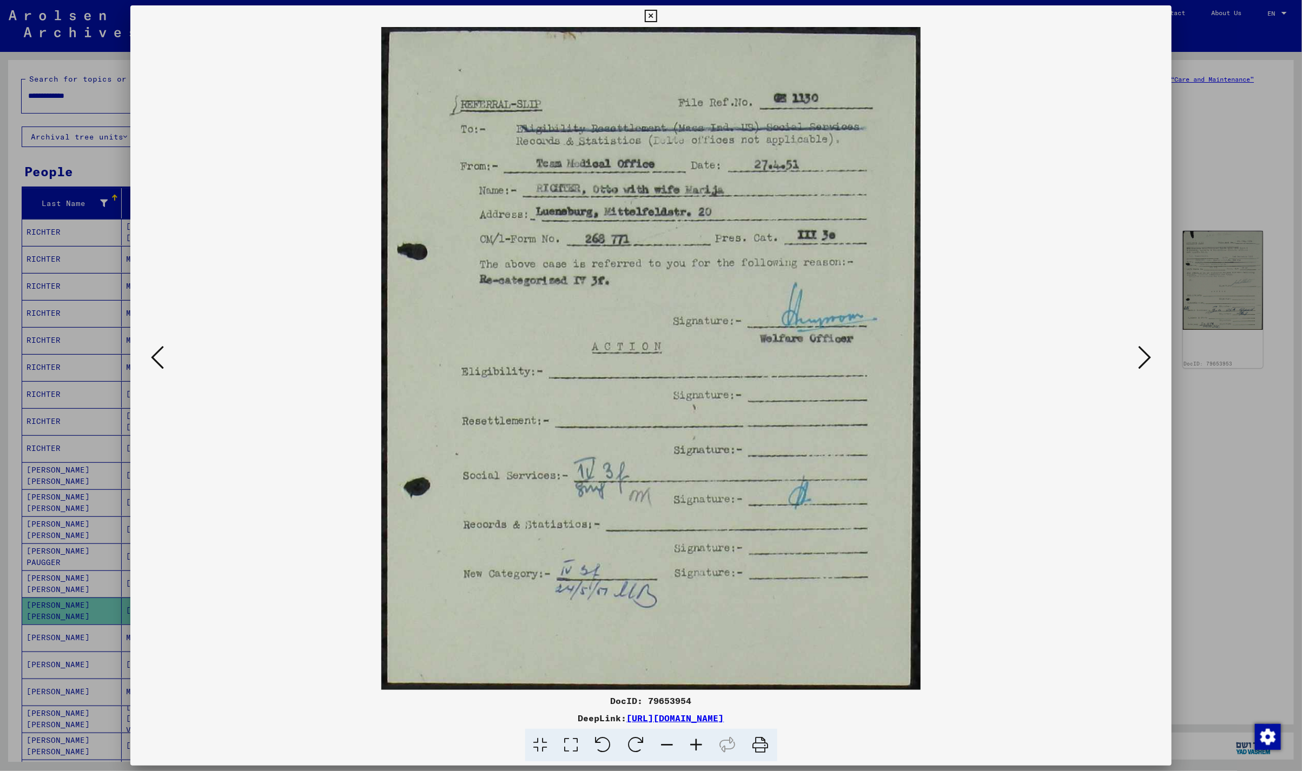
click at [654, 18] on icon at bounding box center [651, 16] width 12 height 13
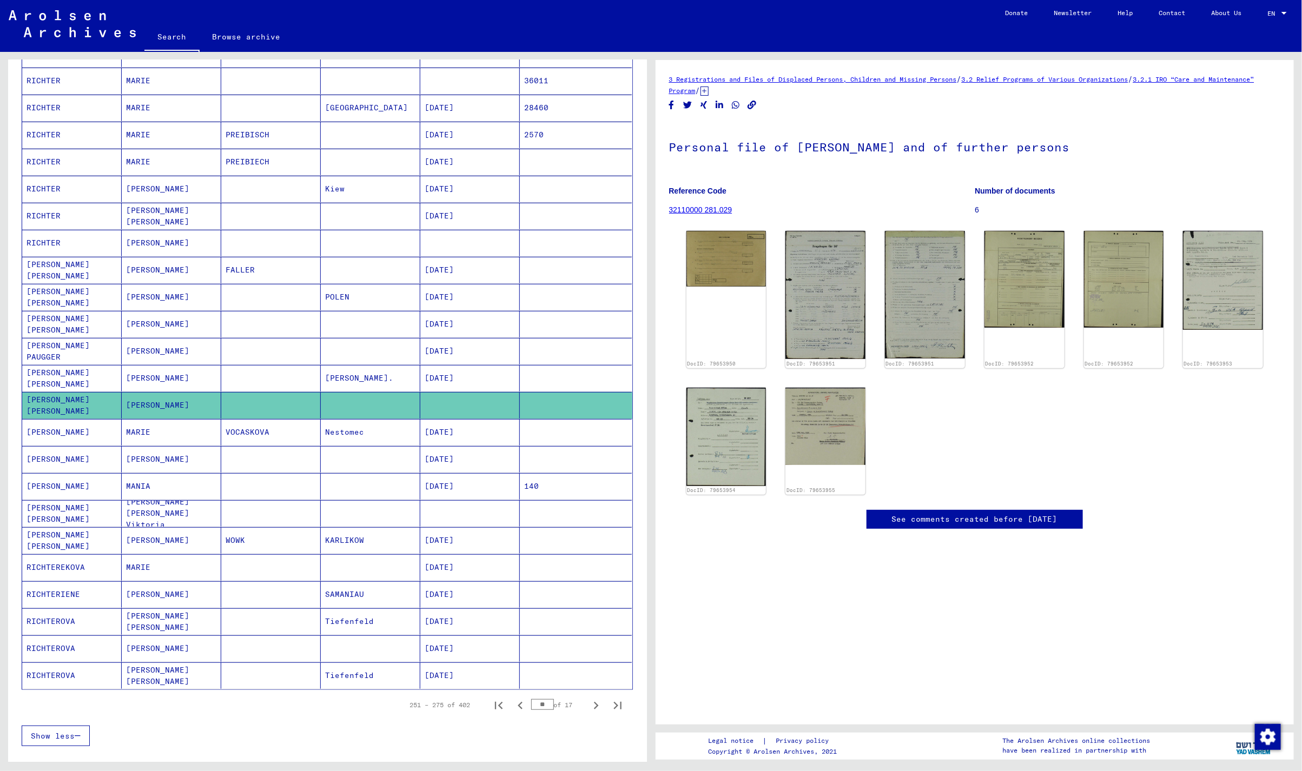
scroll to position [216, 0]
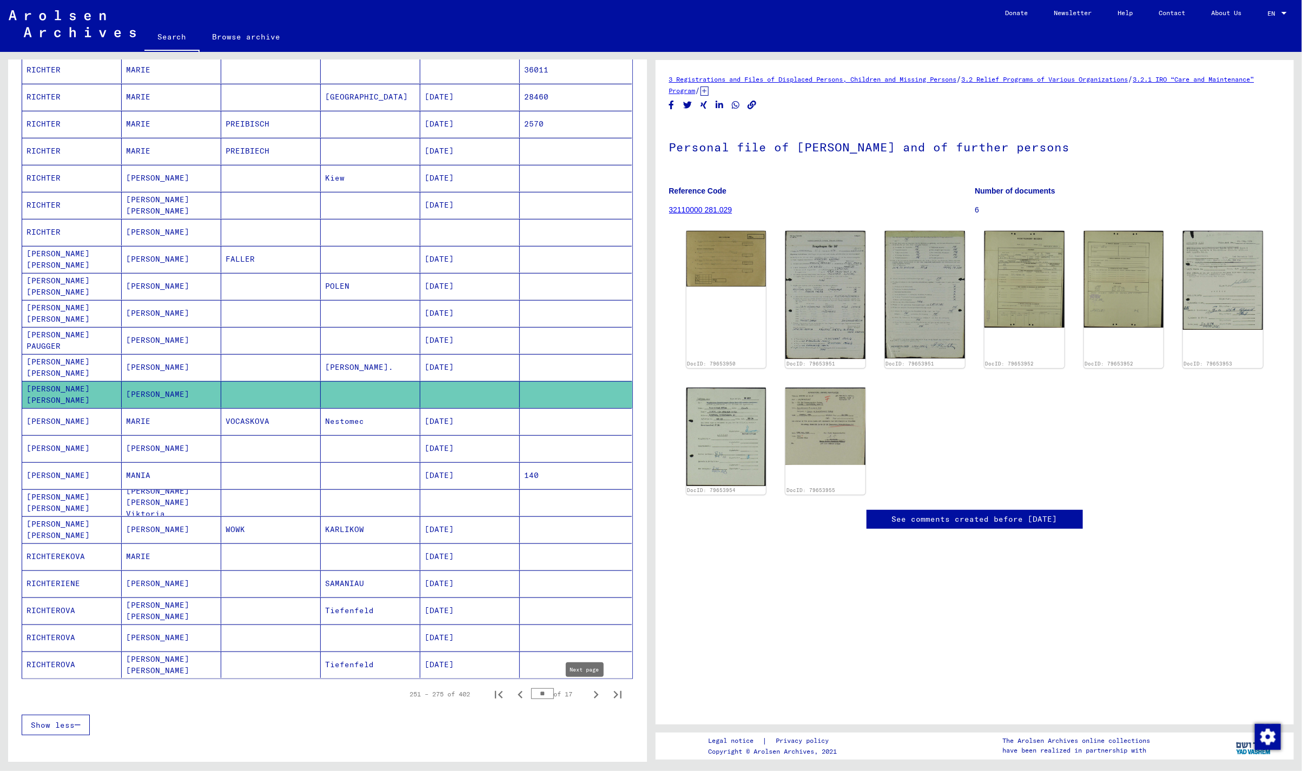
click at [588, 692] on icon "Next page" at bounding box center [595, 694] width 15 height 15
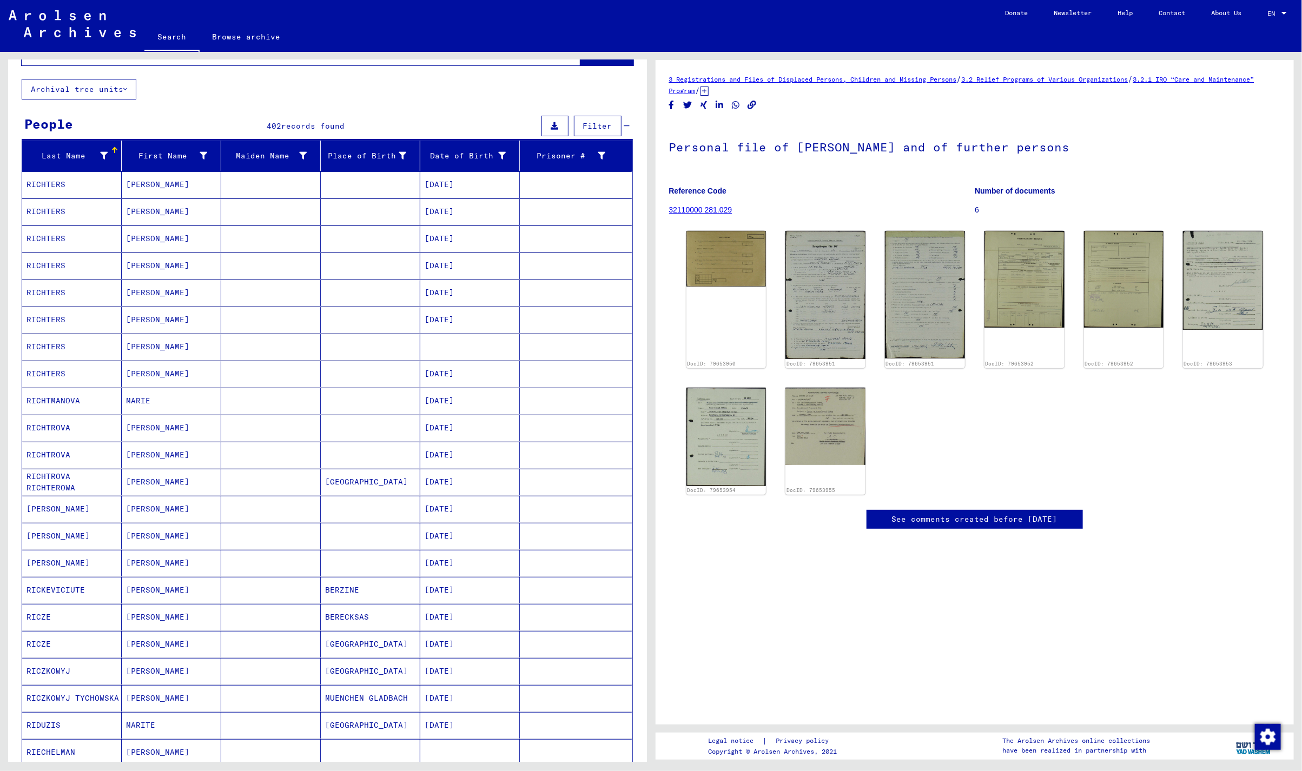
scroll to position [0, 0]
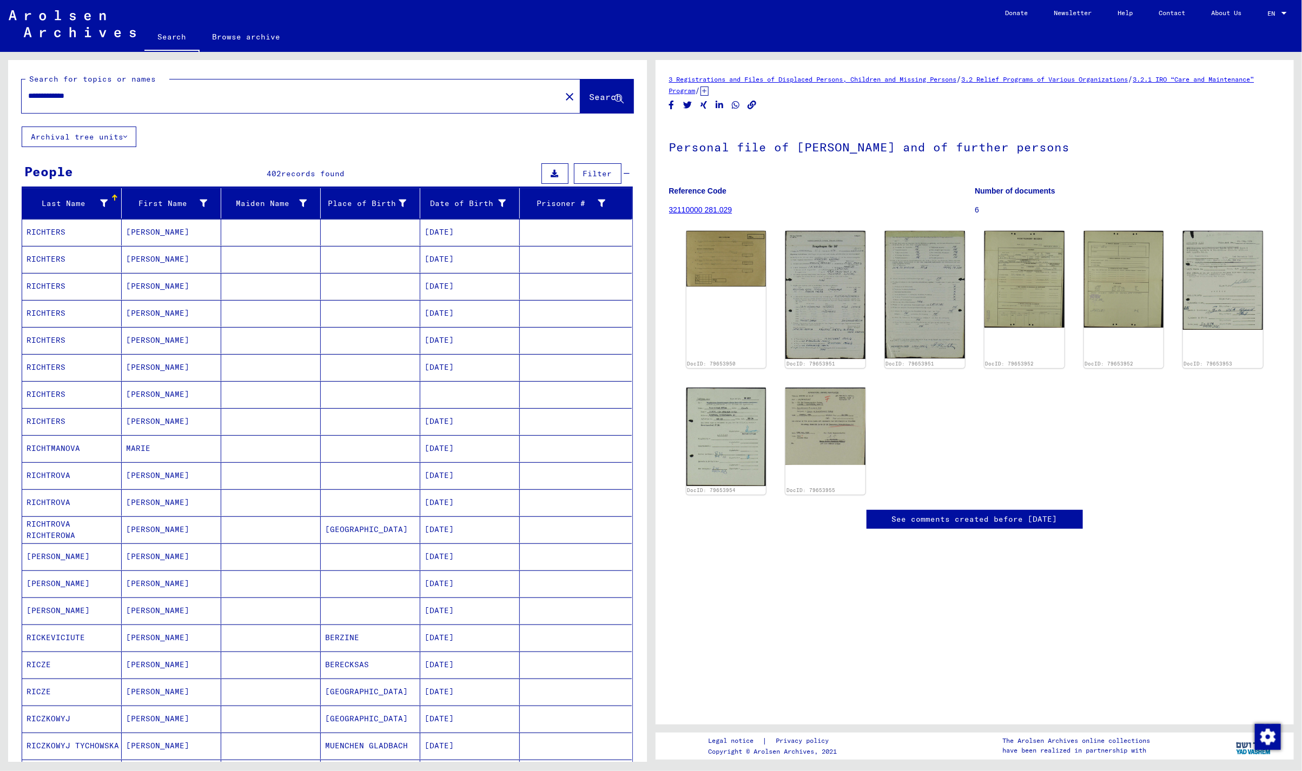
click at [201, 394] on mat-cell "[PERSON_NAME]" at bounding box center [171, 394] width 99 height 26
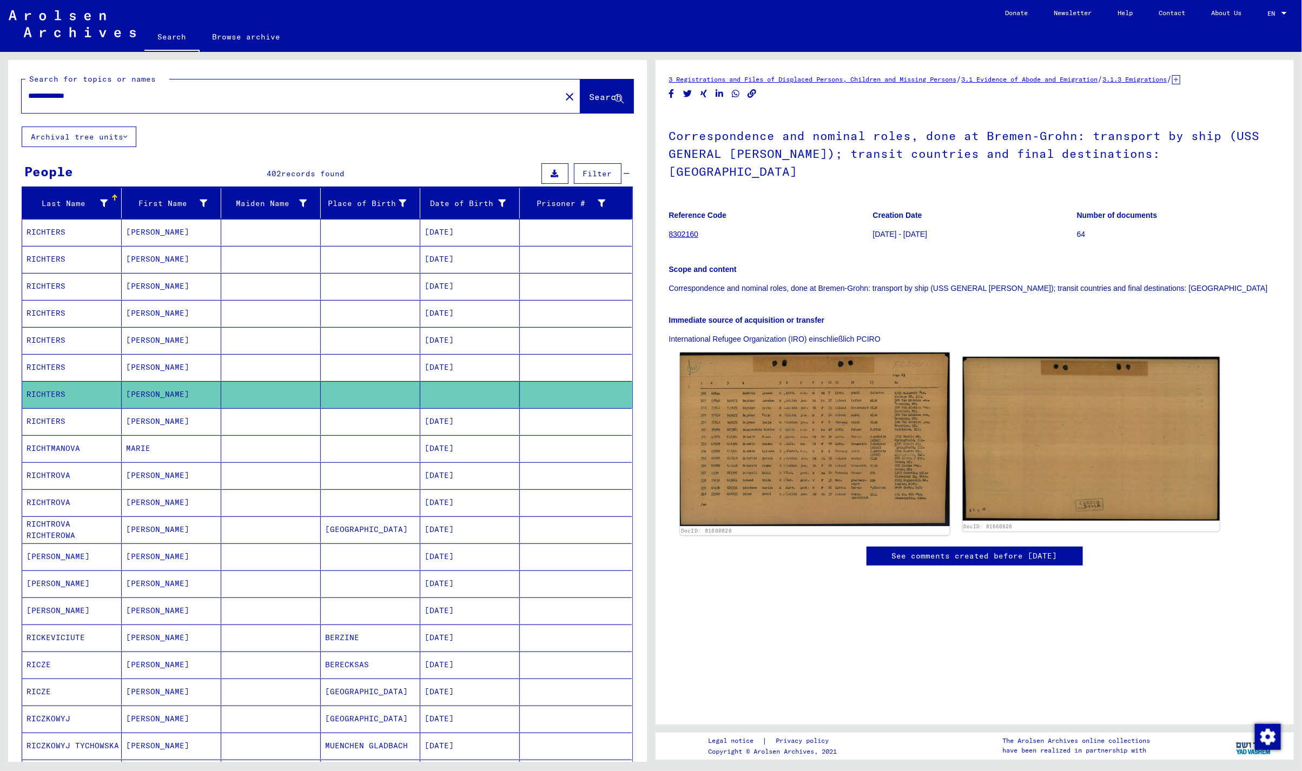
click at [825, 426] on img at bounding box center [815, 440] width 270 height 174
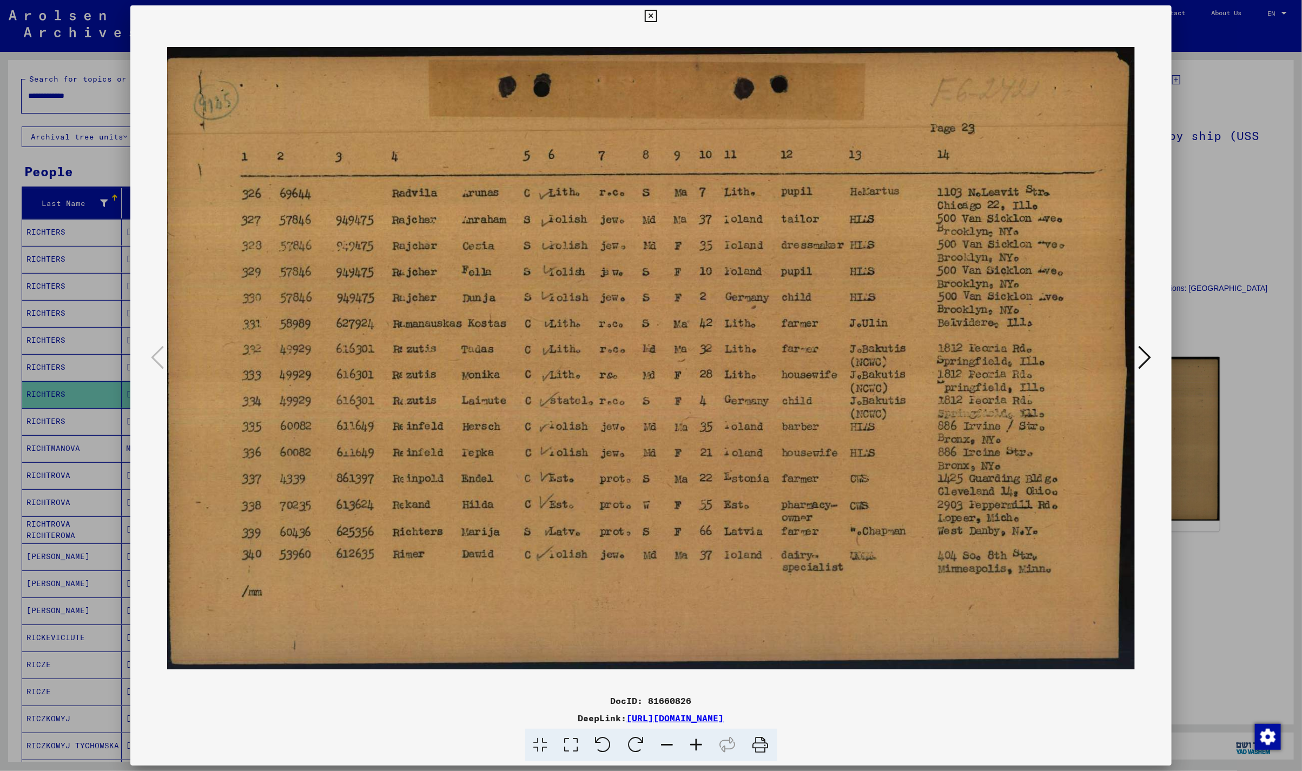
click at [653, 18] on icon at bounding box center [651, 16] width 12 height 13
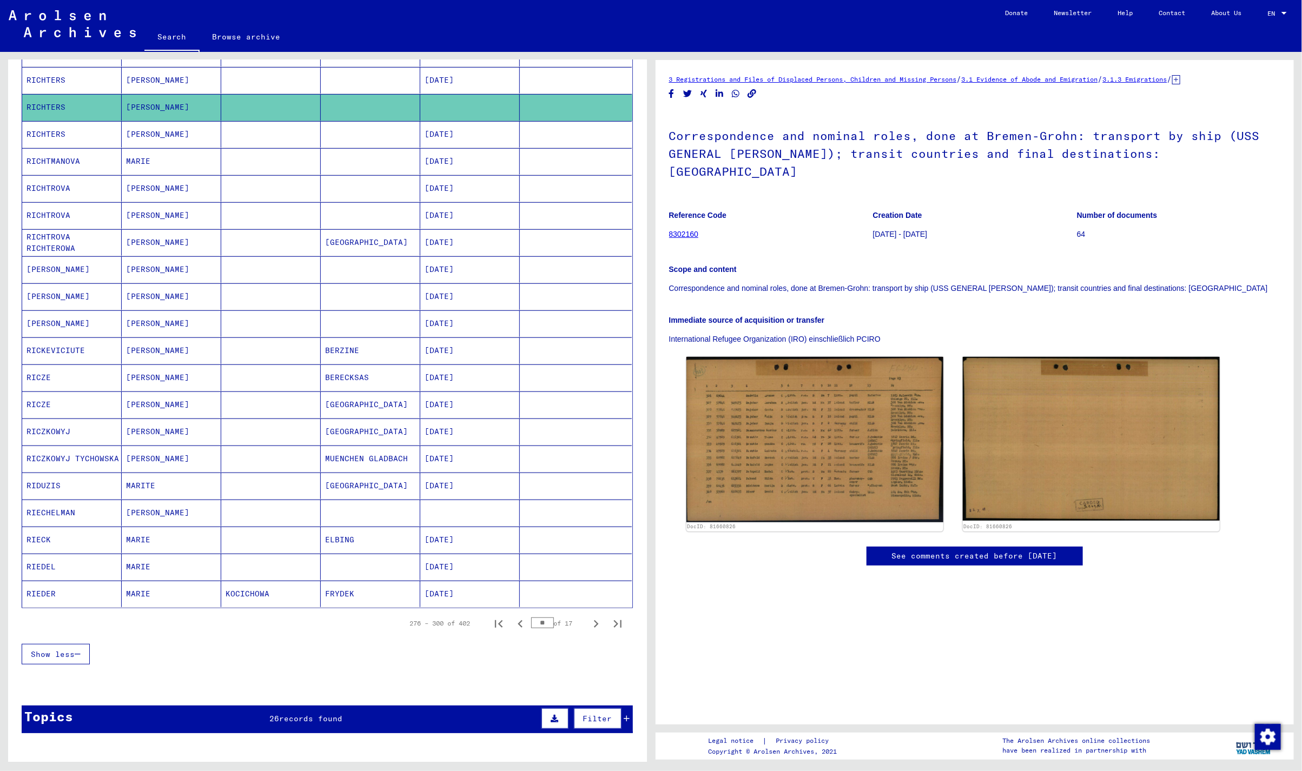
scroll to position [288, 0]
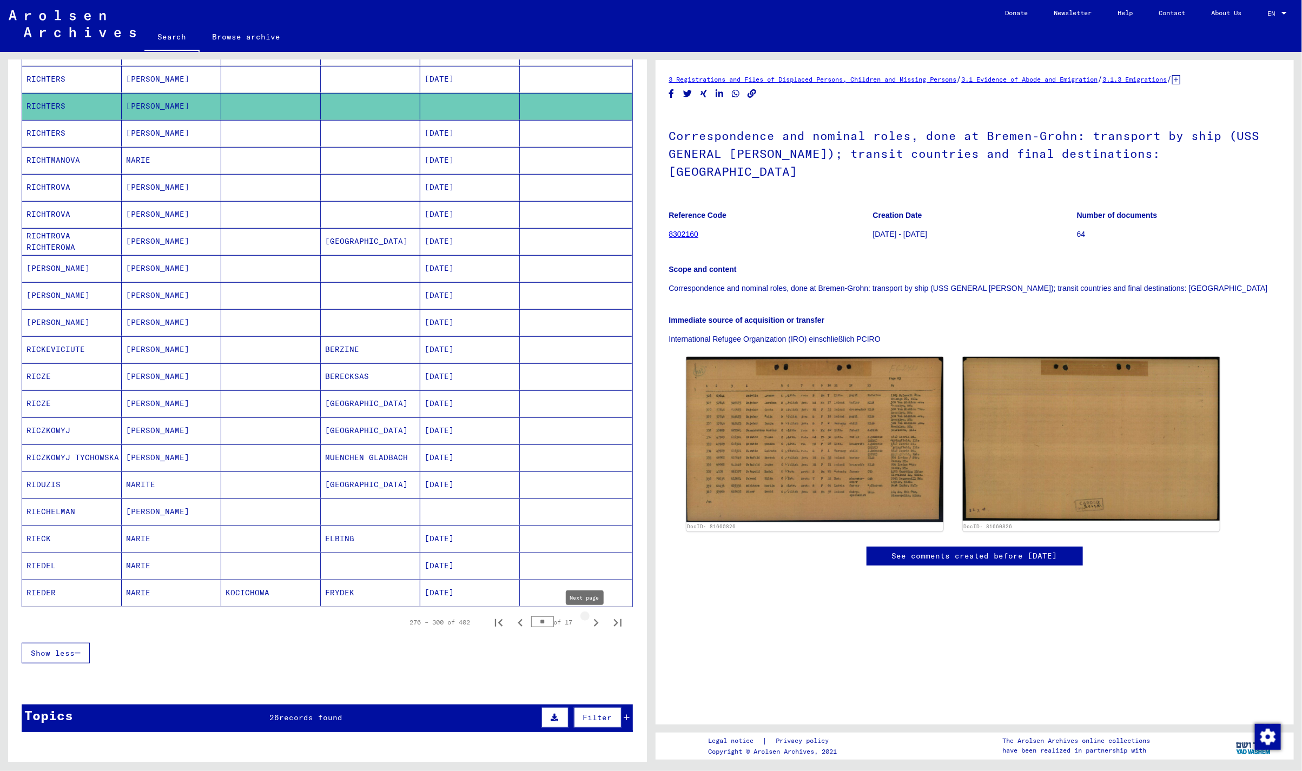
click at [594, 622] on icon "Next page" at bounding box center [596, 623] width 5 height 8
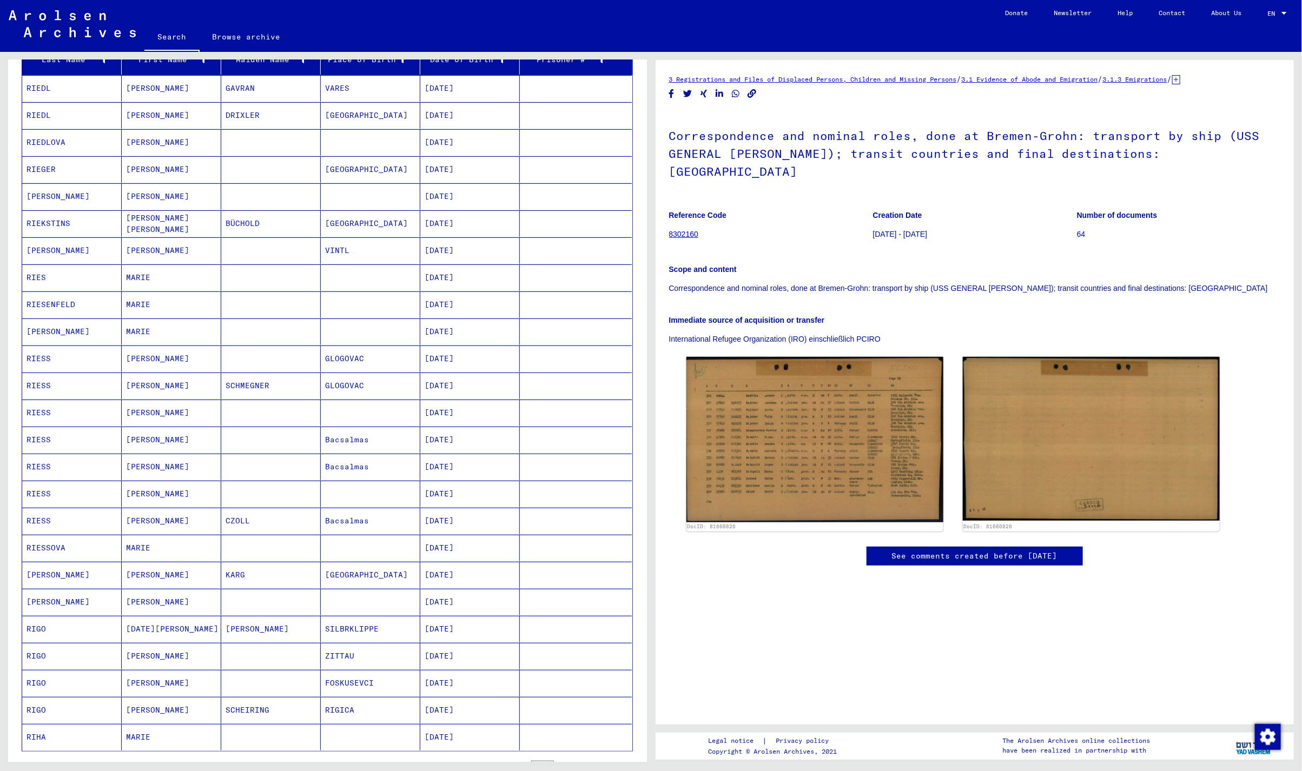
scroll to position [216, 0]
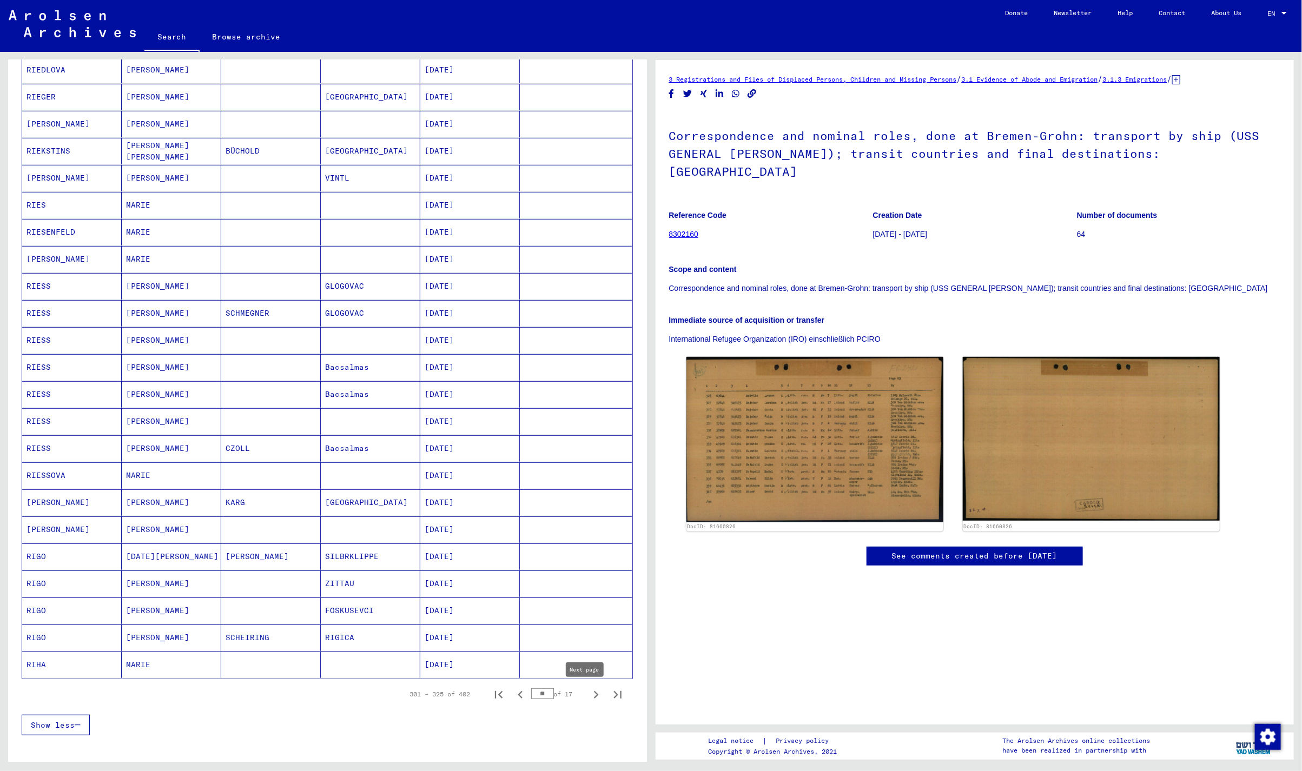
click at [588, 701] on icon "Next page" at bounding box center [595, 694] width 15 height 15
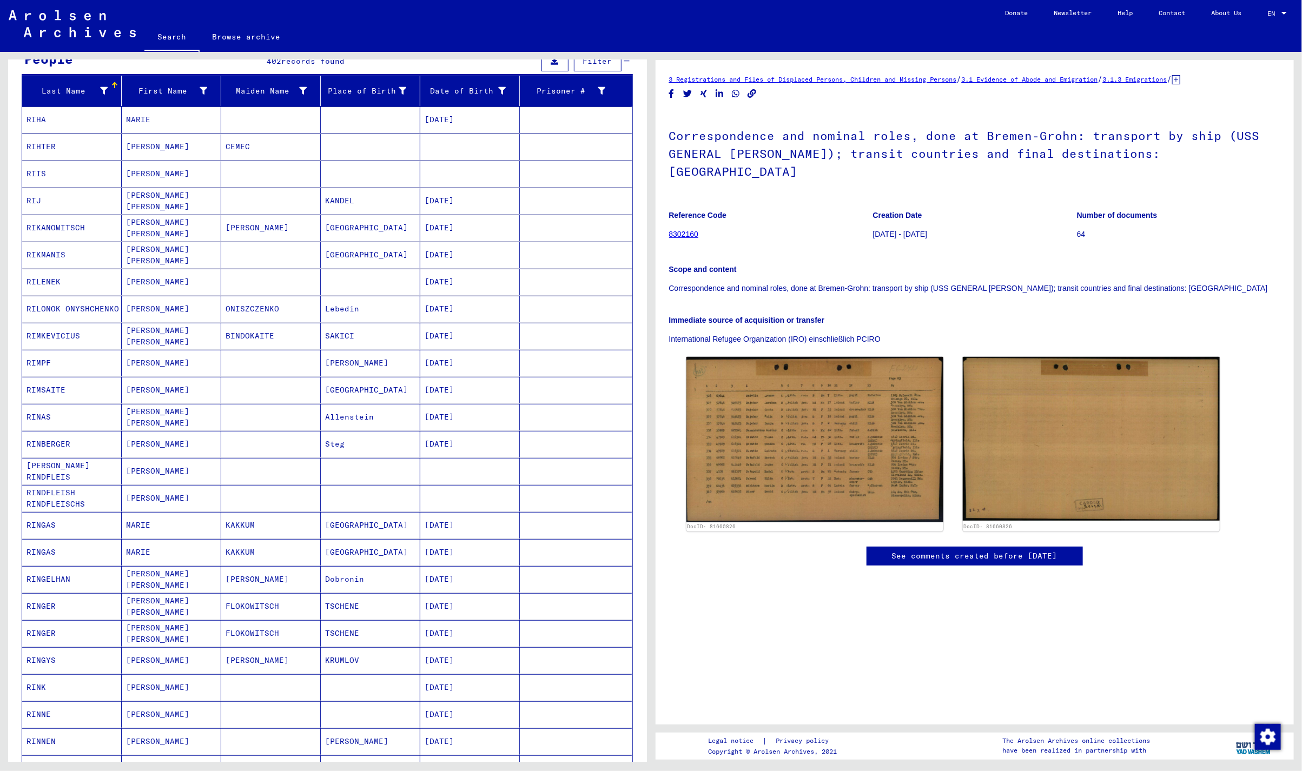
scroll to position [0, 0]
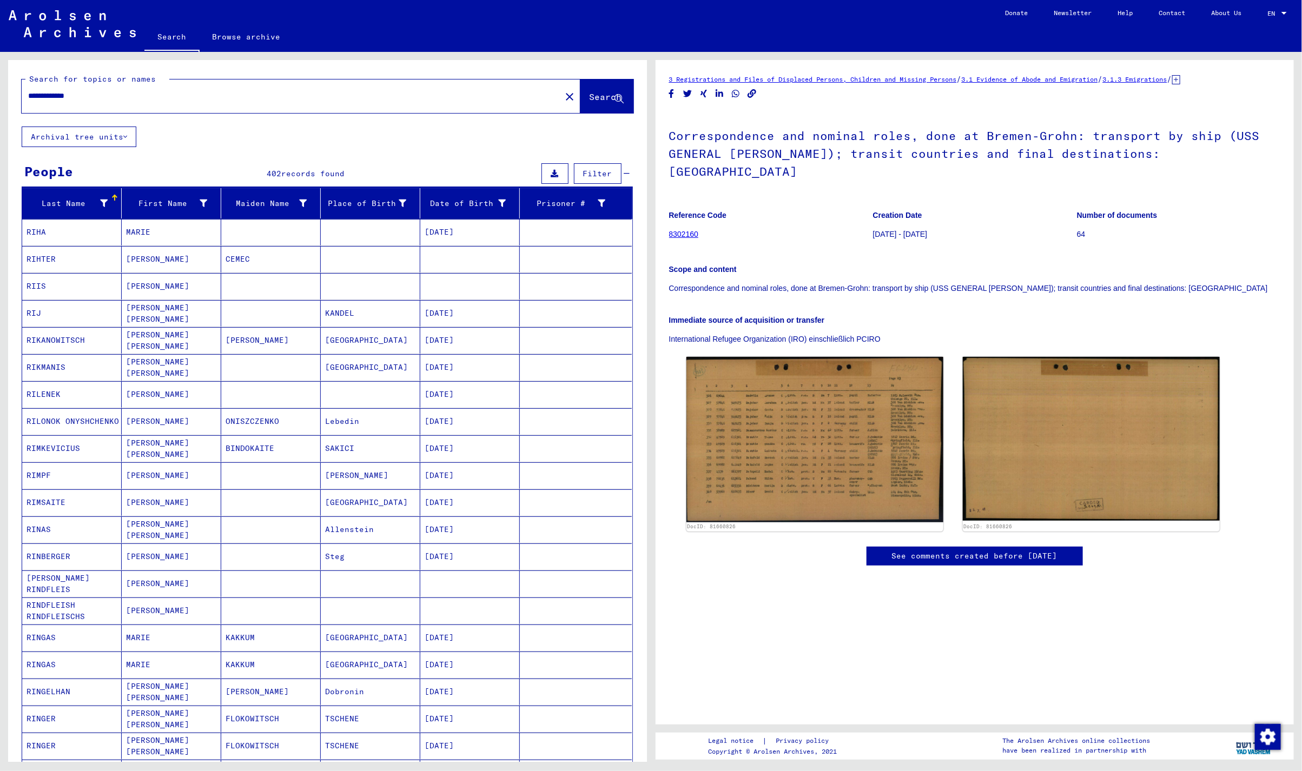
click at [185, 262] on mat-cell "[PERSON_NAME]" at bounding box center [171, 259] width 99 height 26
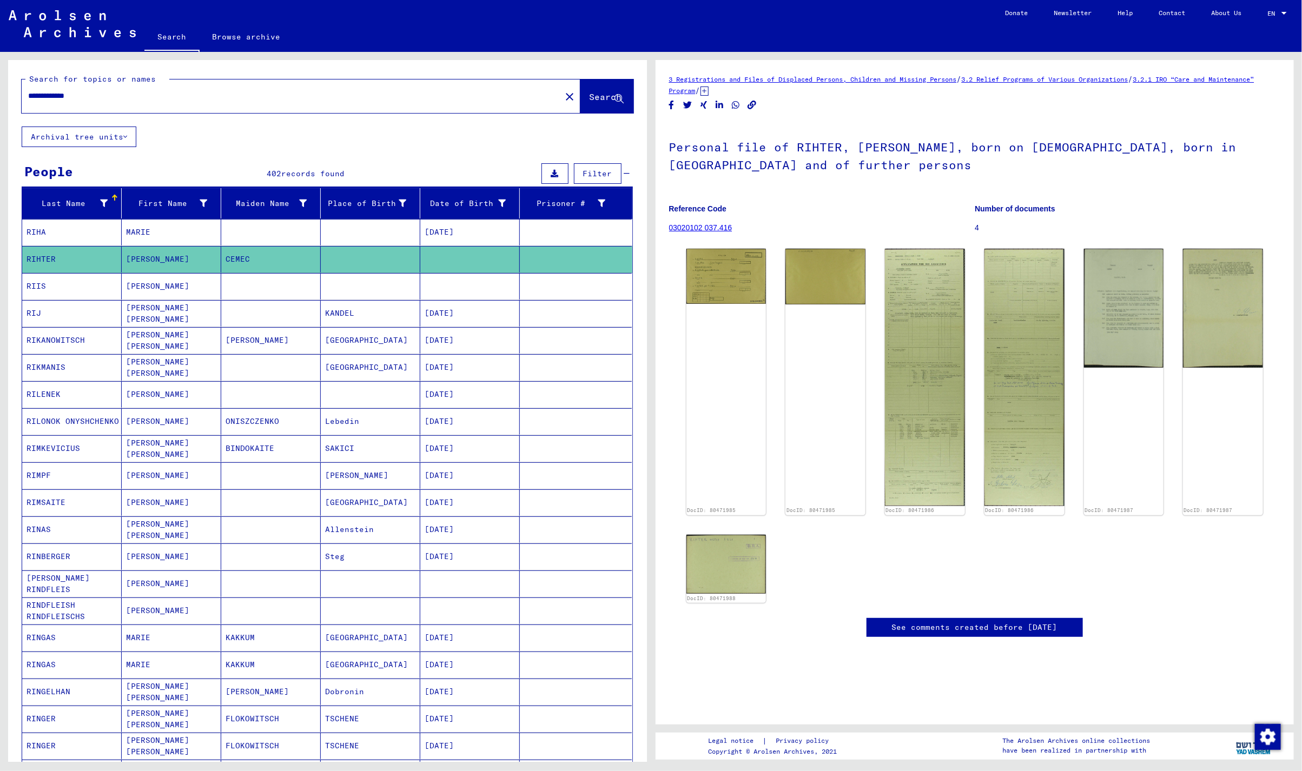
click at [246, 290] on mat-cell at bounding box center [270, 286] width 99 height 26
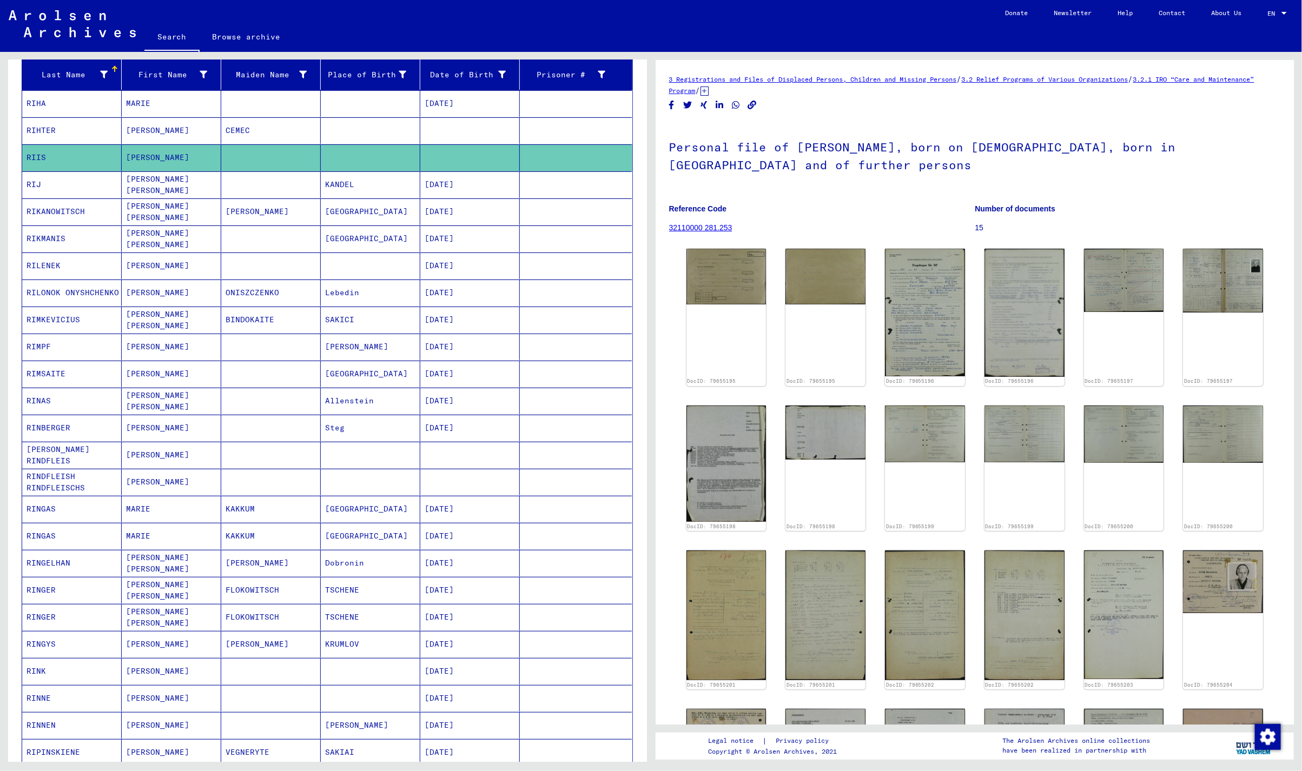
scroll to position [216, 0]
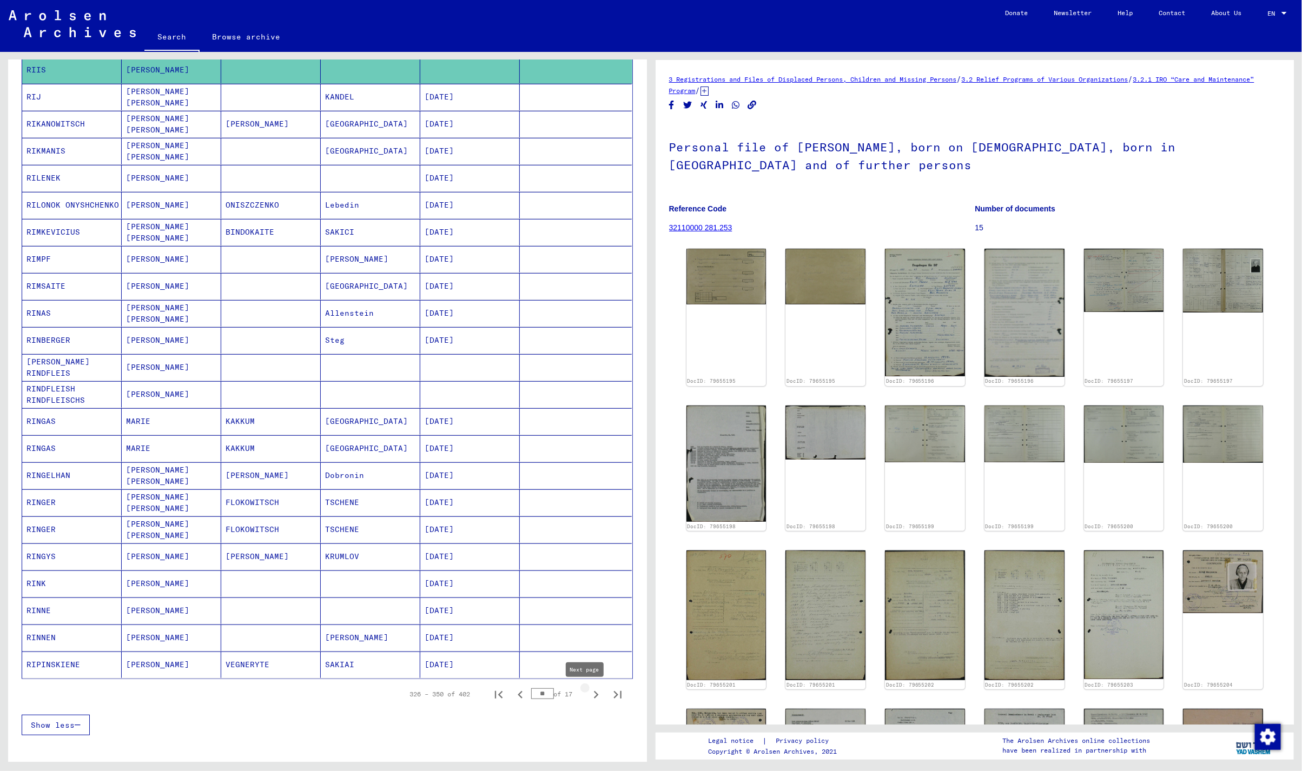
click at [588, 701] on icon "Next page" at bounding box center [595, 694] width 15 height 15
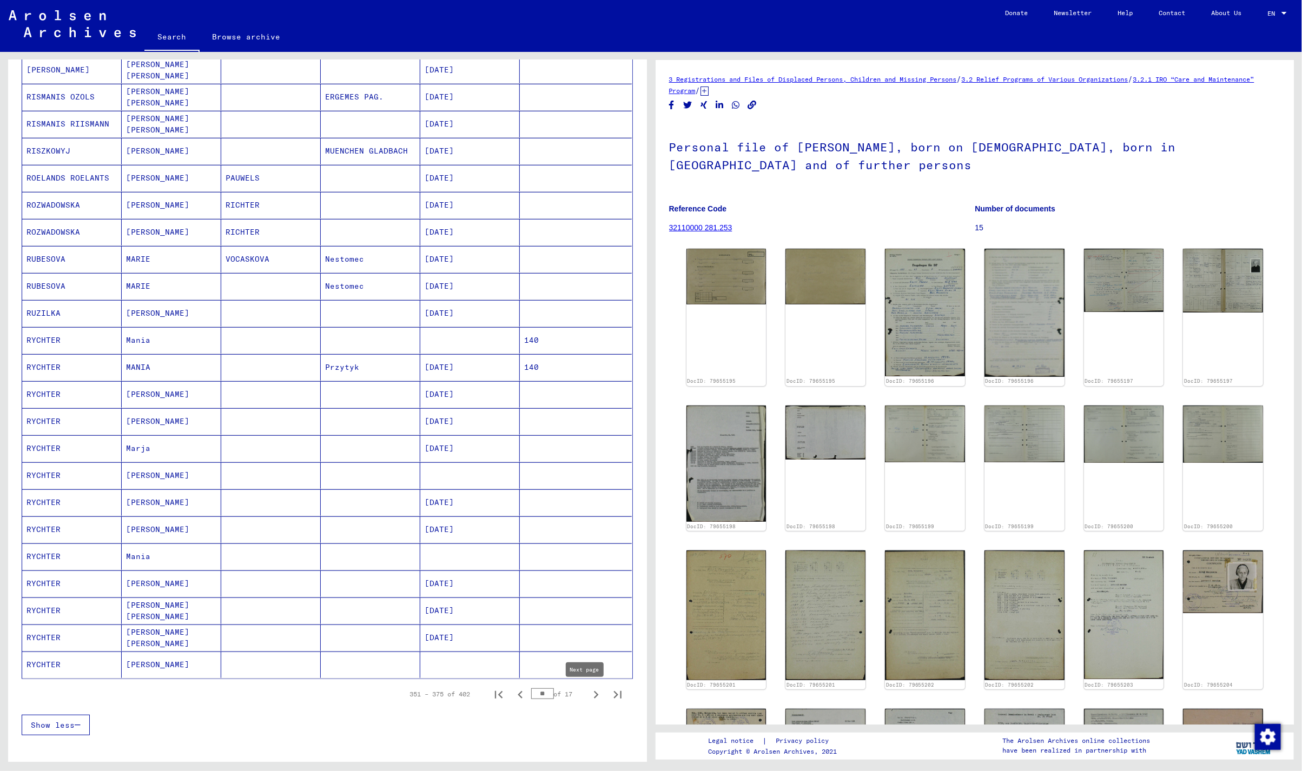
click at [594, 696] on icon "Next page" at bounding box center [596, 695] width 5 height 8
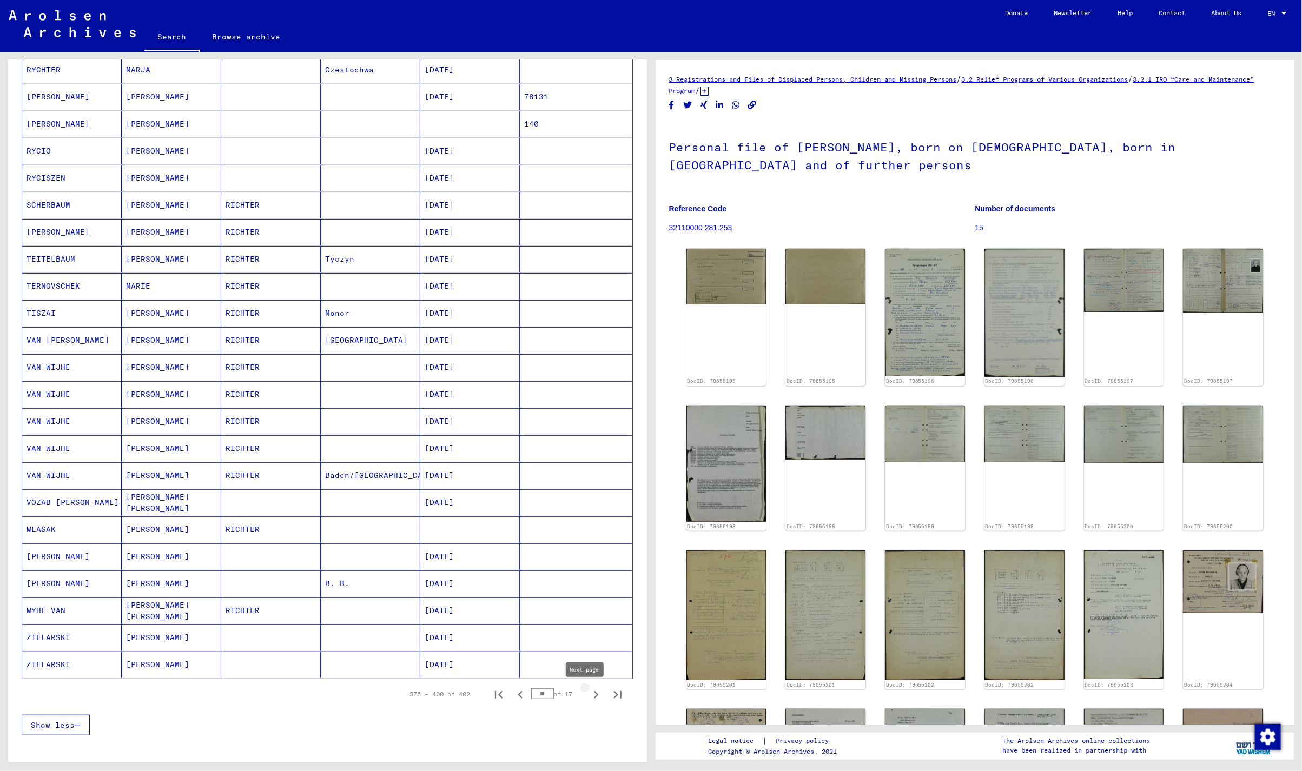
click at [588, 698] on icon "Next page" at bounding box center [595, 694] width 15 height 15
type input "**"
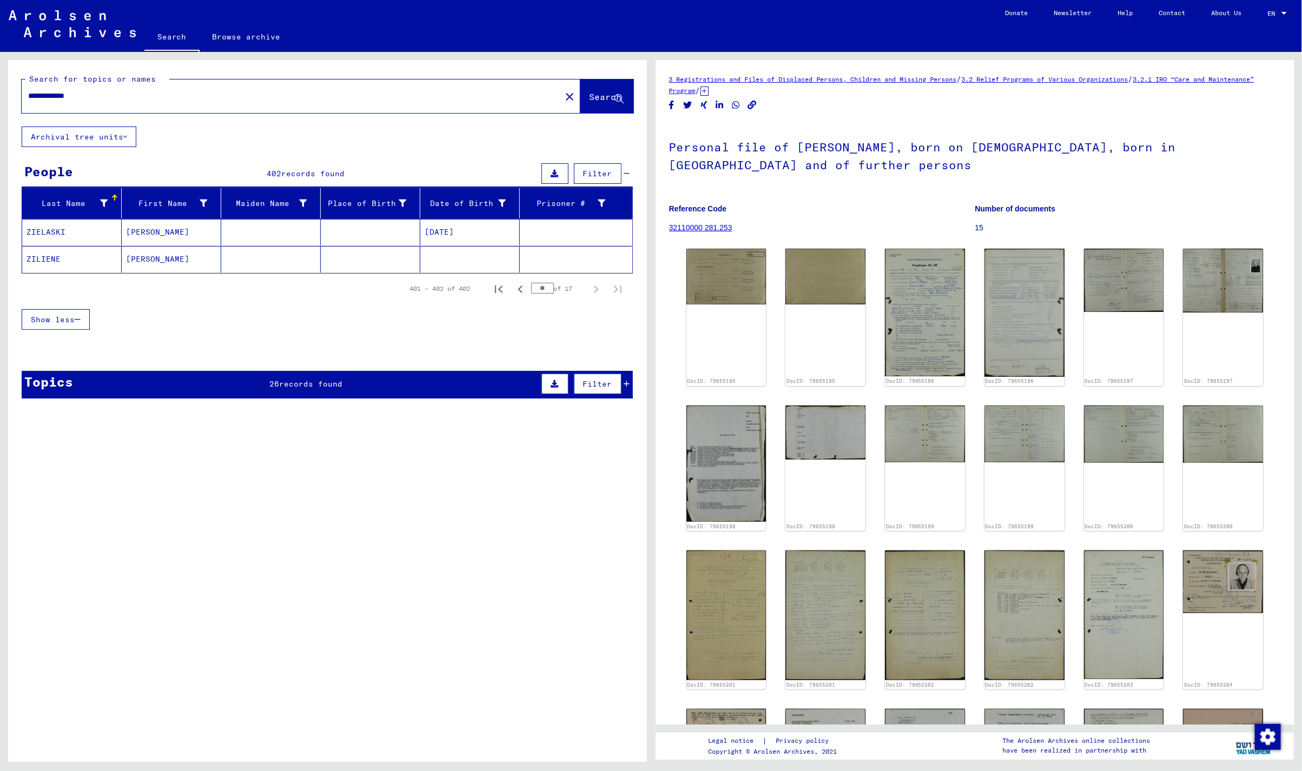
click at [167, 97] on input "**********" at bounding box center [291, 95] width 526 height 11
type input "*"
type input "**********"
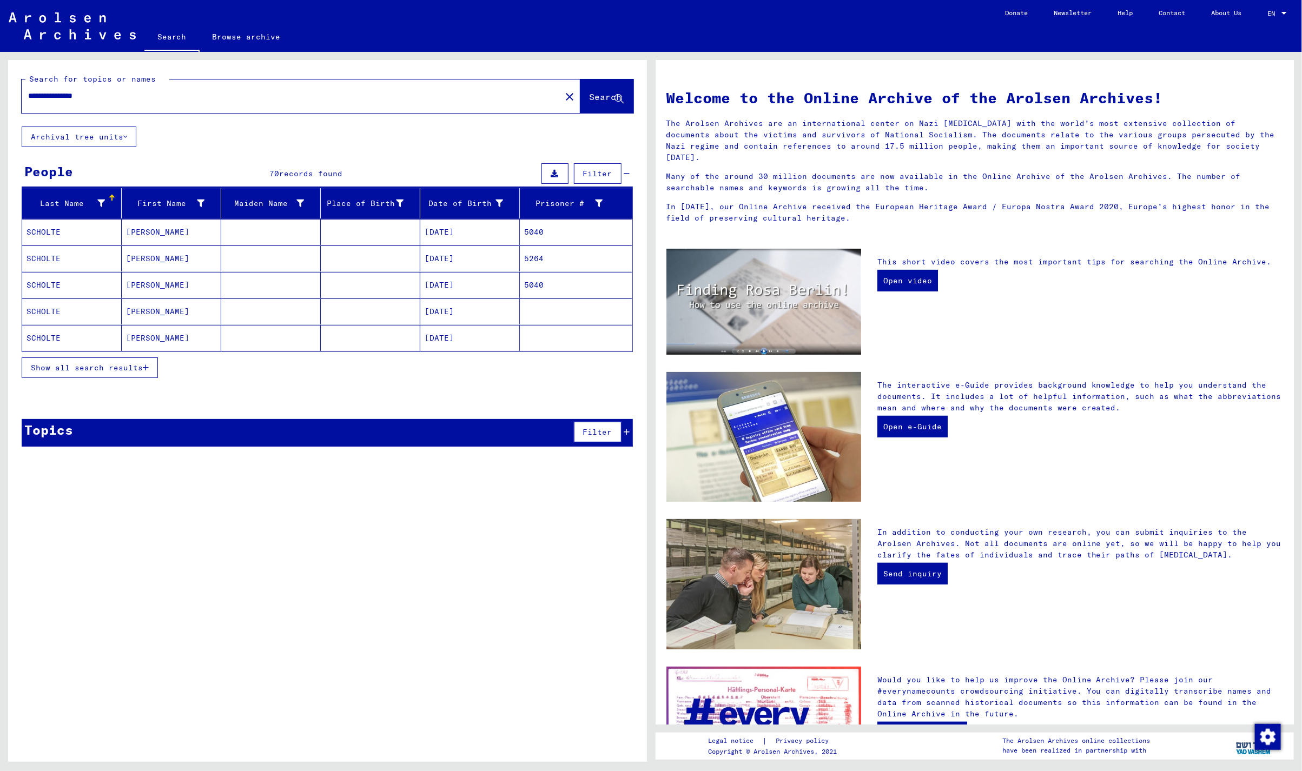
click at [114, 376] on button "Show all search results" at bounding box center [90, 367] width 136 height 21
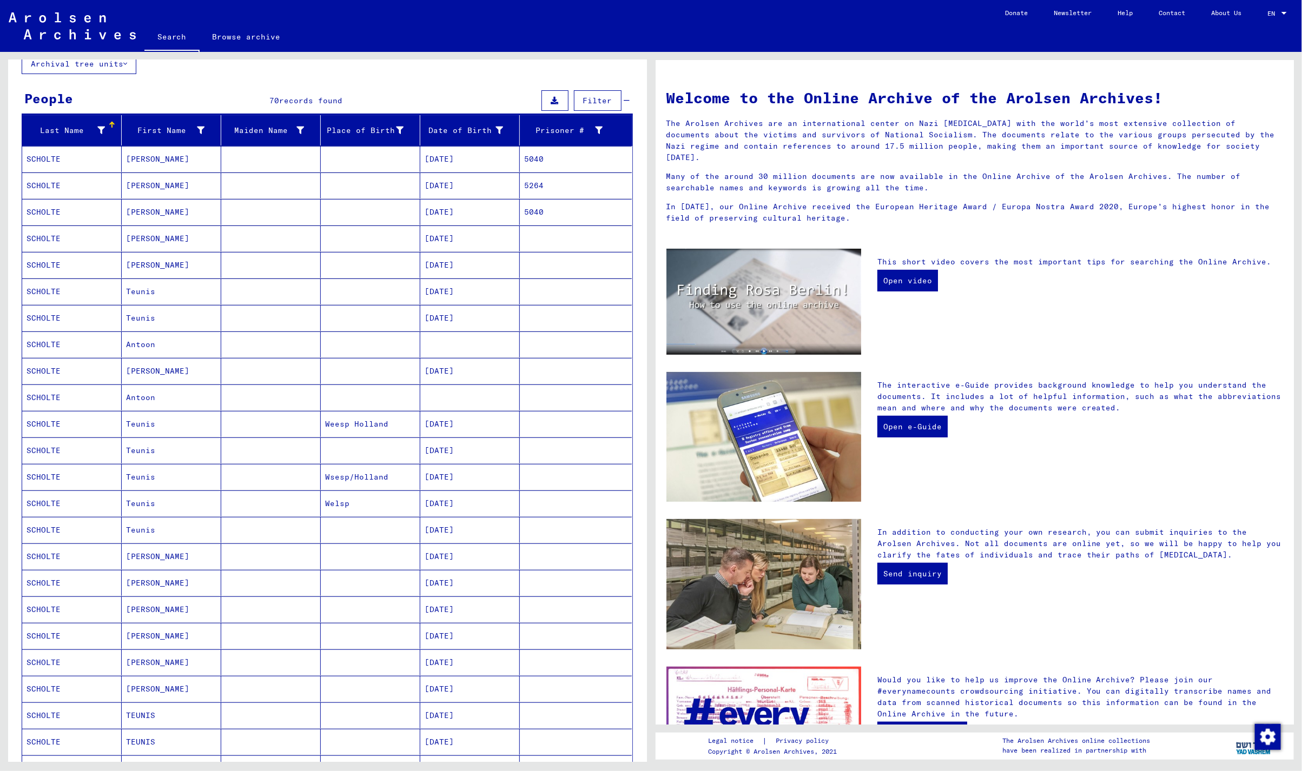
scroll to position [144, 0]
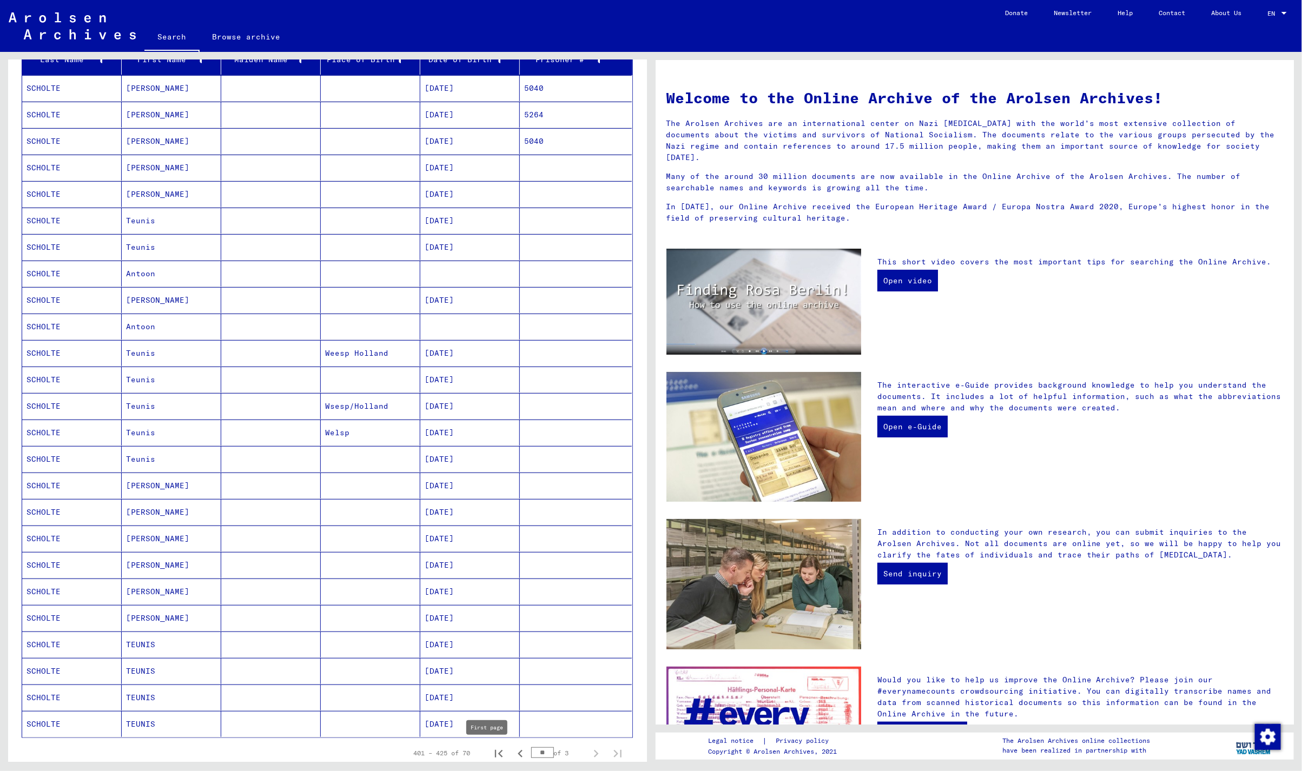
click at [491, 749] on icon "First page" at bounding box center [498, 753] width 15 height 15
click at [594, 751] on icon "Next page" at bounding box center [596, 754] width 5 height 8
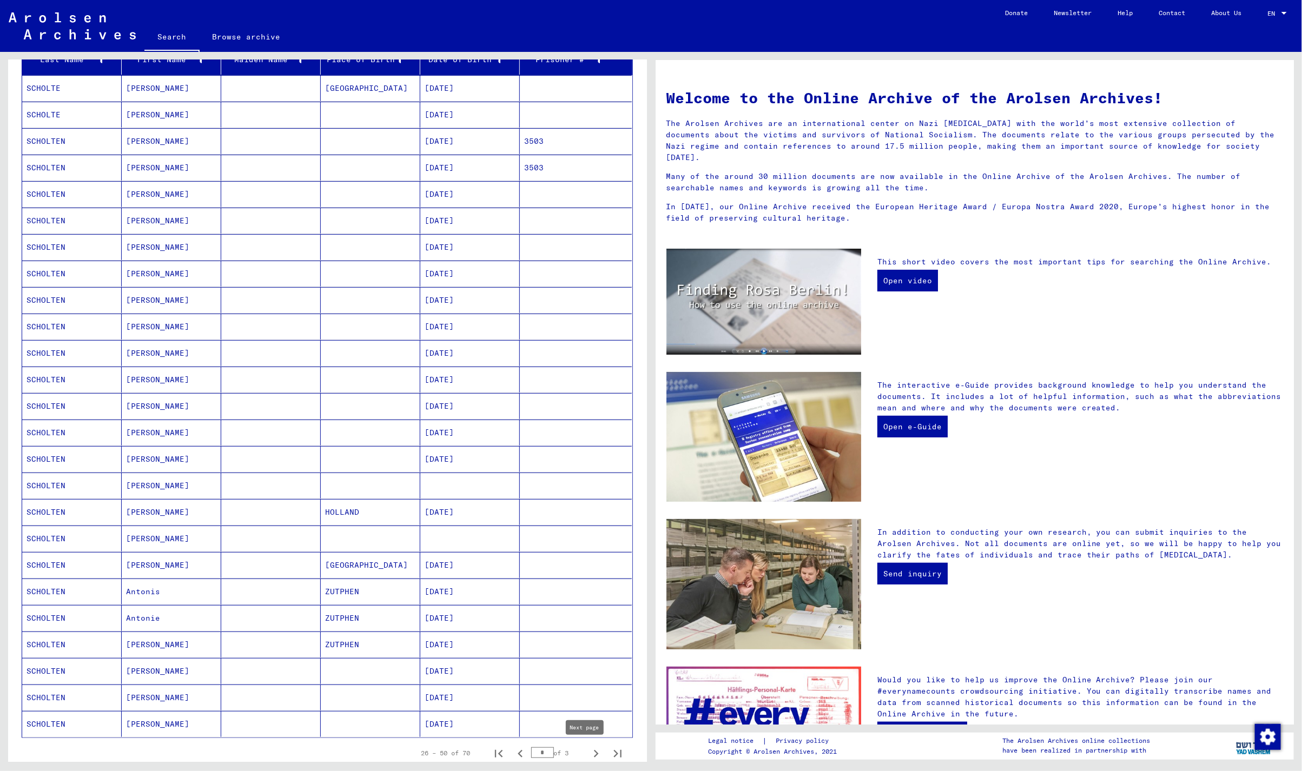
click at [588, 749] on icon "Next page" at bounding box center [595, 753] width 15 height 15
type input "*"
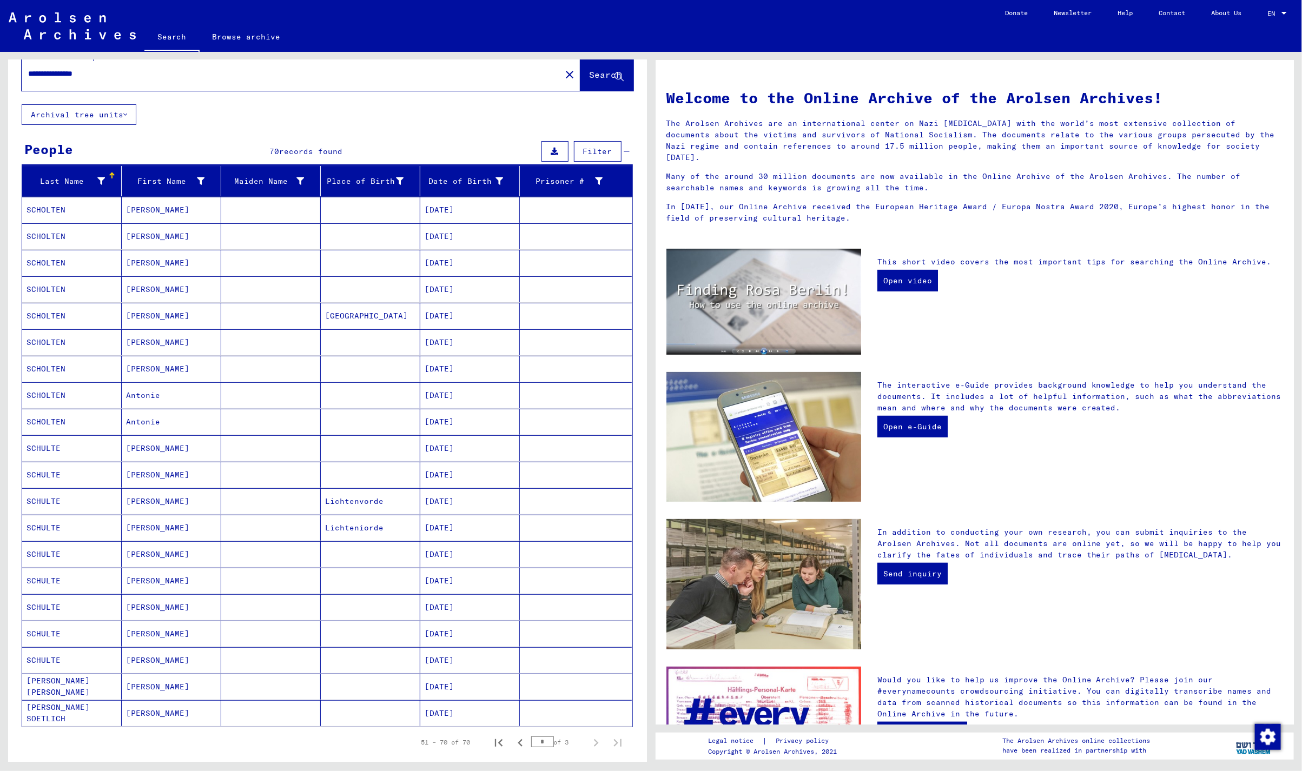
scroll to position [0, 0]
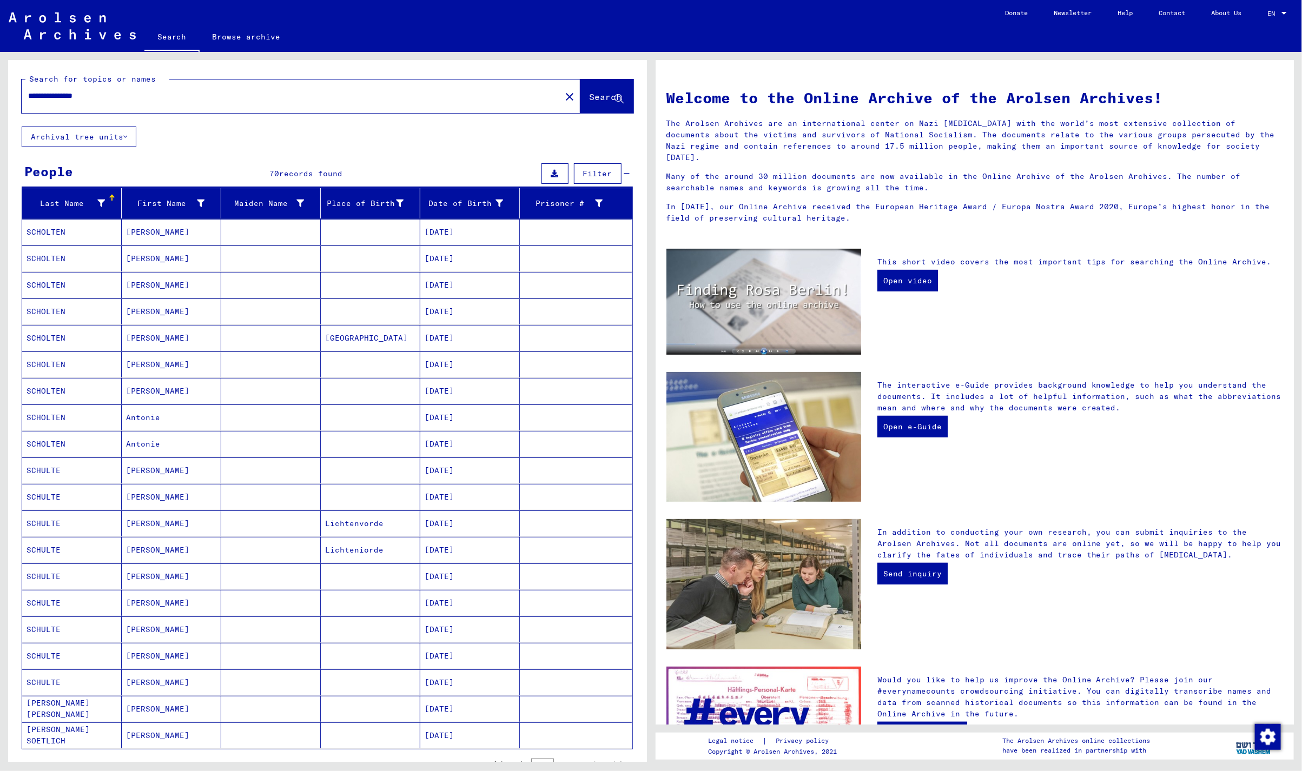
click at [127, 98] on input "**********" at bounding box center [288, 95] width 520 height 11
drag, startPoint x: 144, startPoint y: 90, endPoint x: 0, endPoint y: 83, distance: 144.0
click at [0, 83] on div "**********" at bounding box center [325, 407] width 651 height 710
click at [589, 94] on span "Search" at bounding box center [605, 96] width 32 height 11
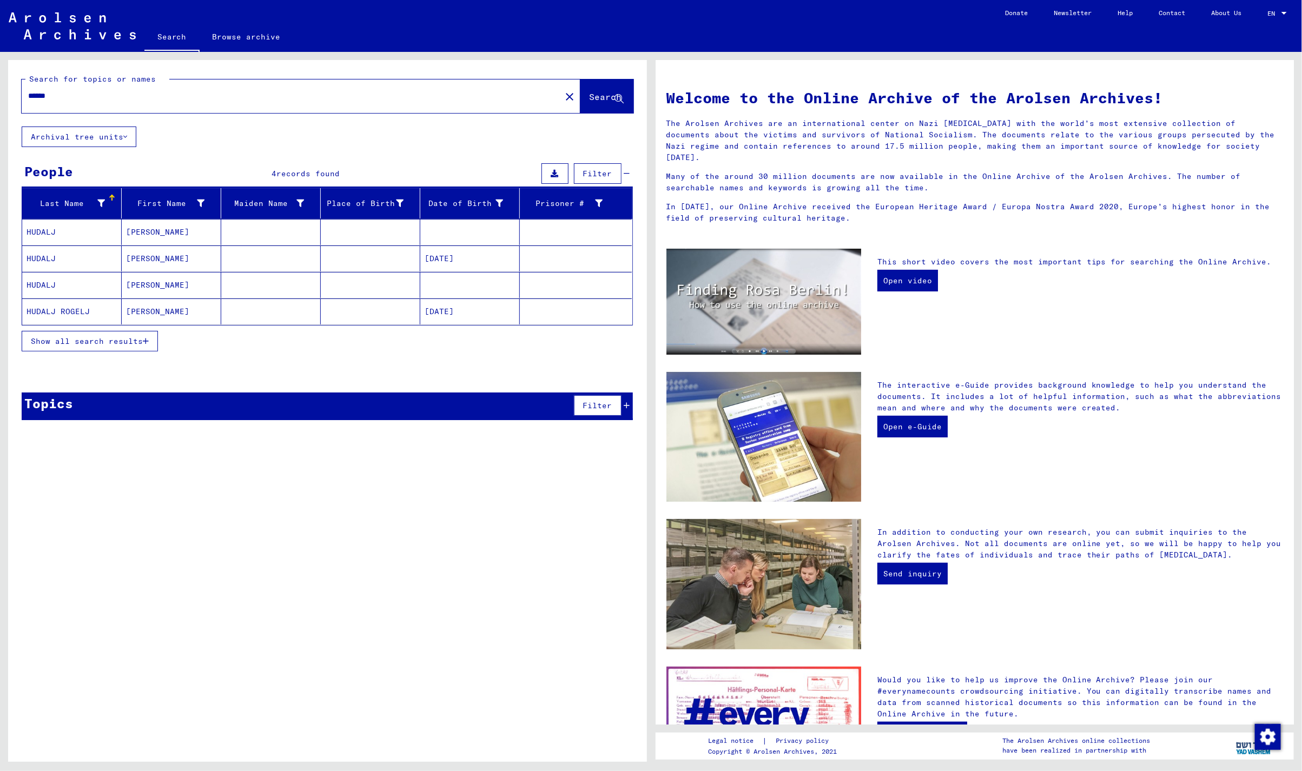
click at [169, 314] on mat-cell "[PERSON_NAME]" at bounding box center [171, 311] width 99 height 26
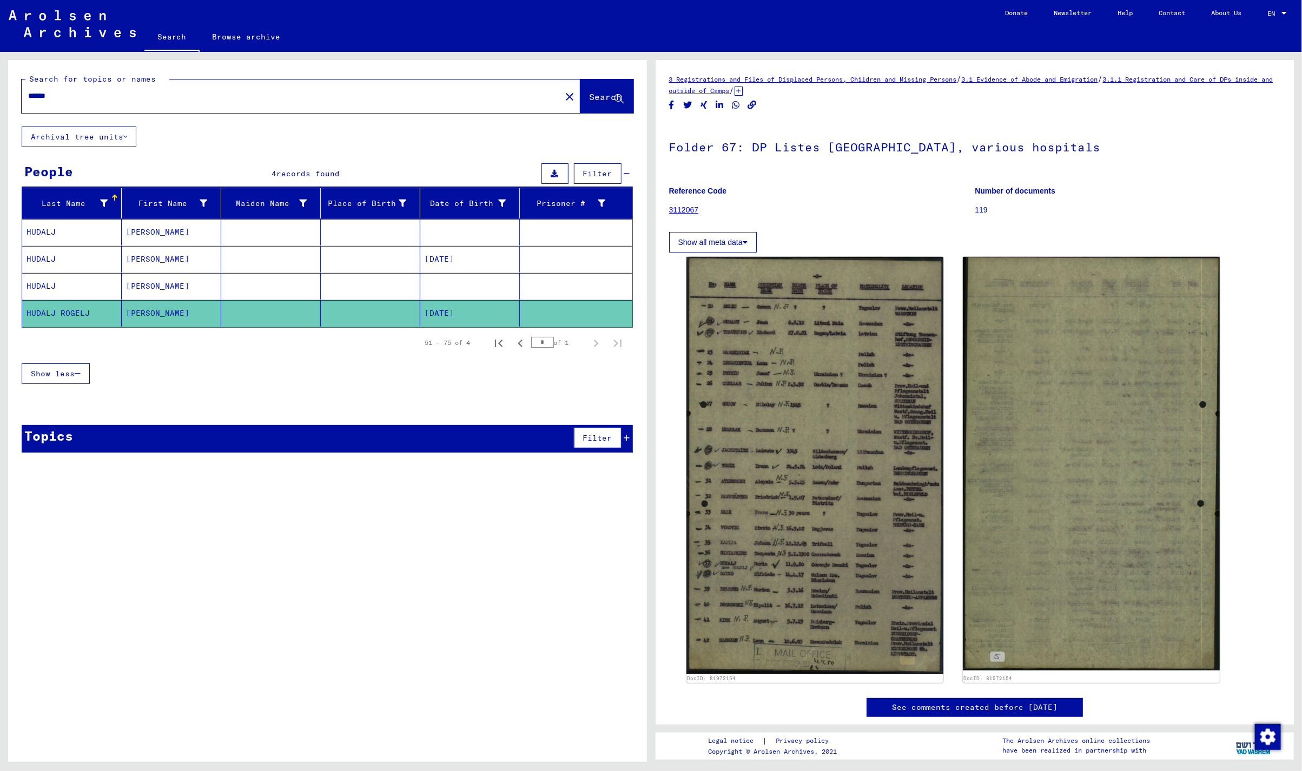
click at [106, 95] on input "******" at bounding box center [291, 95] width 526 height 11
type input "******"
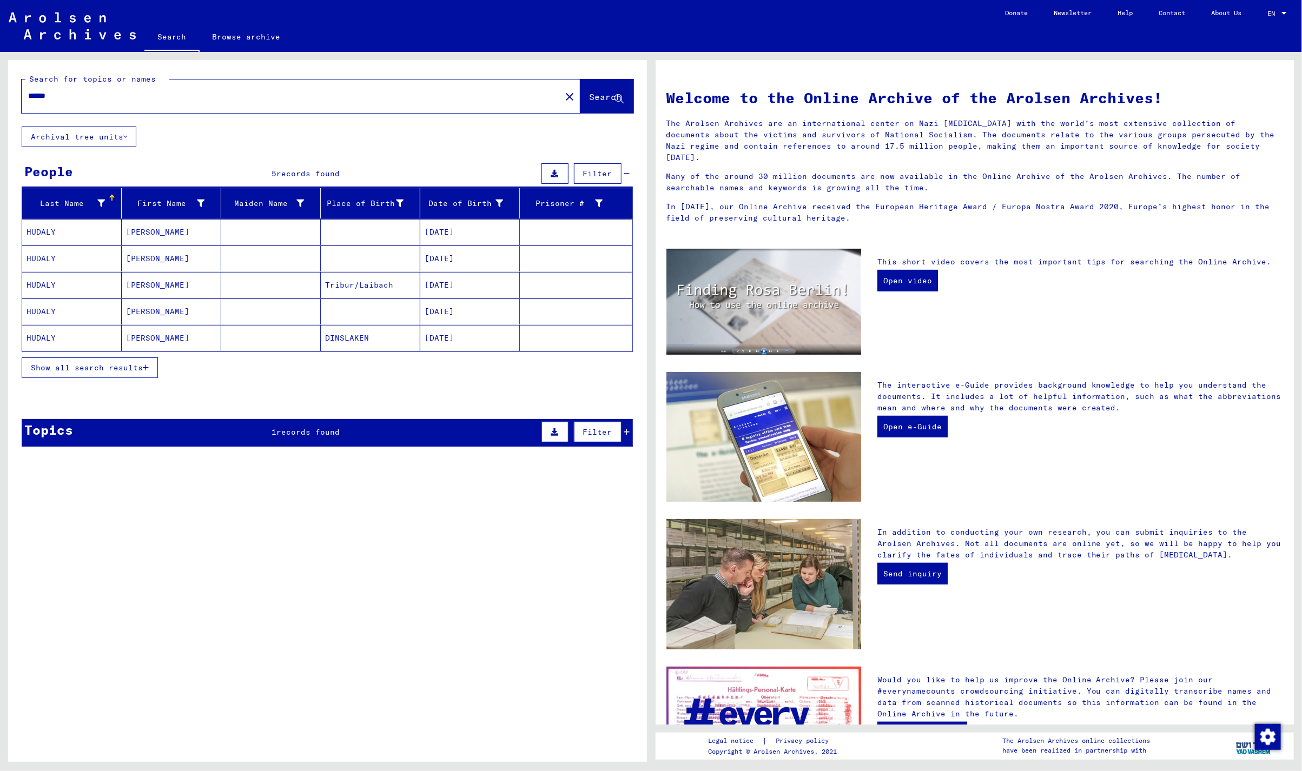
click at [194, 291] on mat-cell "[PERSON_NAME]" at bounding box center [171, 285] width 99 height 26
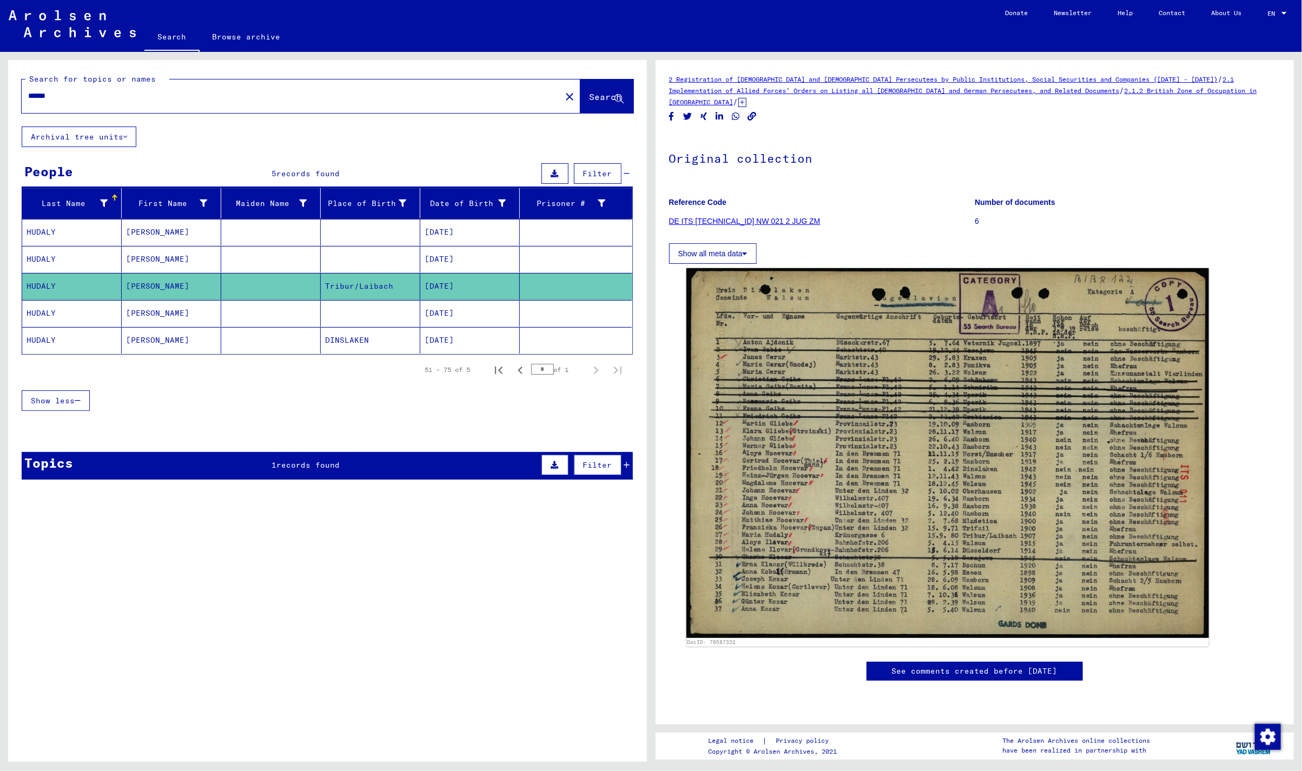
click at [746, 98] on icon at bounding box center [742, 102] width 8 height 9
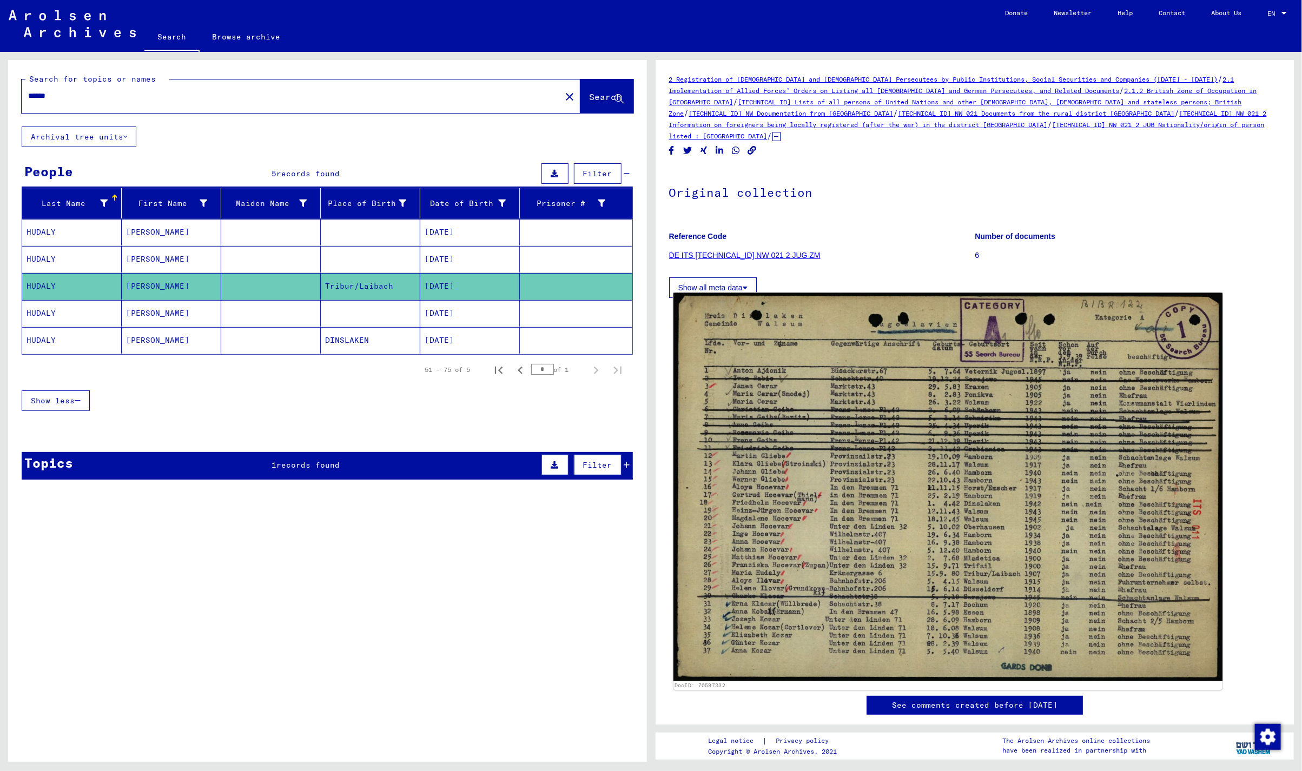
click at [827, 380] on img at bounding box center [947, 487] width 549 height 388
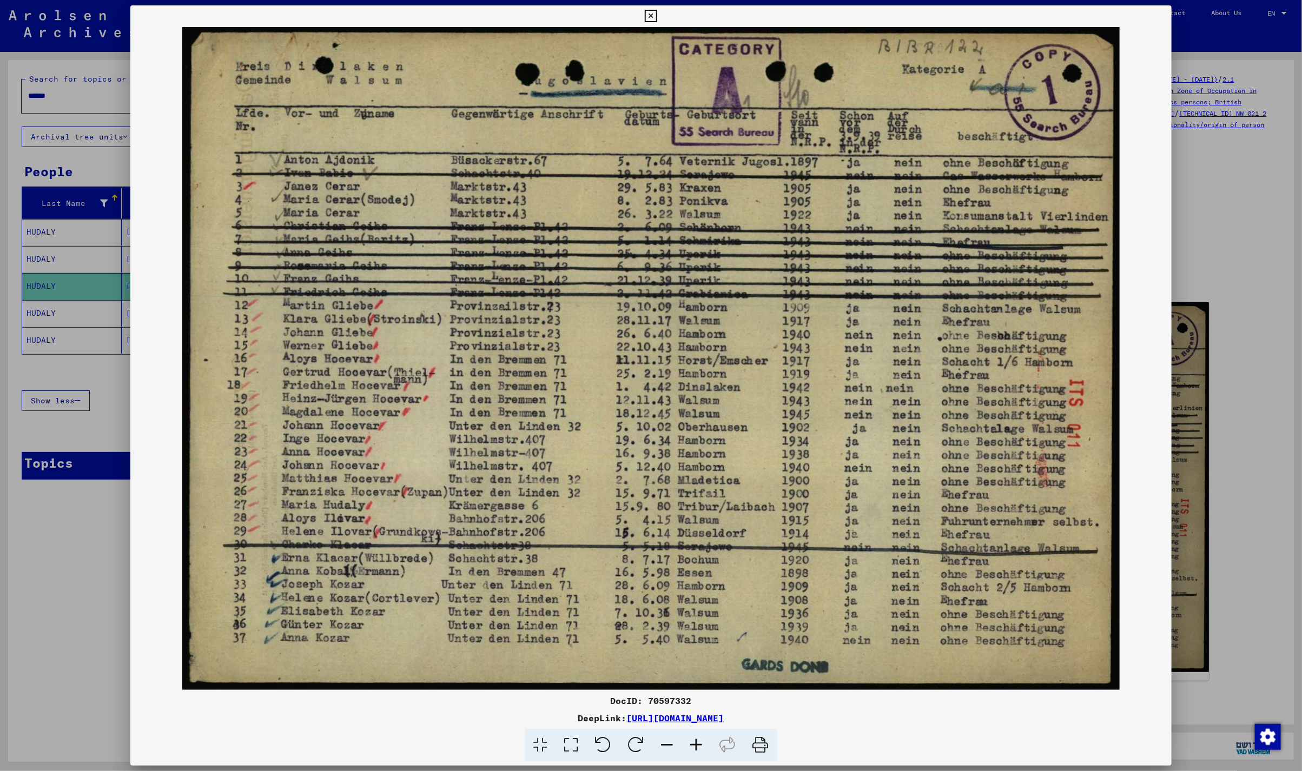
click at [54, 579] on div at bounding box center [651, 385] width 1302 height 771
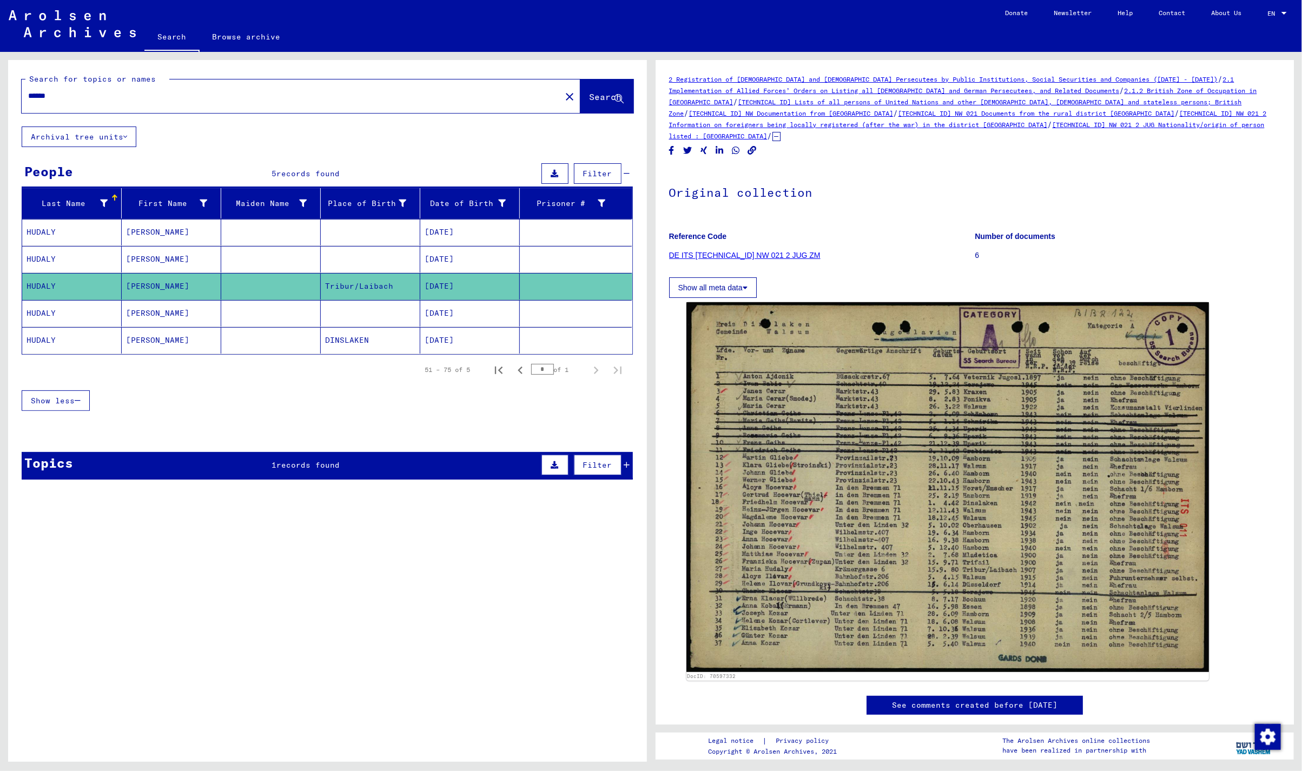
drag, startPoint x: 81, startPoint y: 95, endPoint x: 0, endPoint y: 104, distance: 81.1
click at [0, 104] on div "Search for topics or names ****** close Search Archival tree units People 5 rec…" at bounding box center [325, 407] width 651 height 710
